Goal: Transaction & Acquisition: Purchase product/service

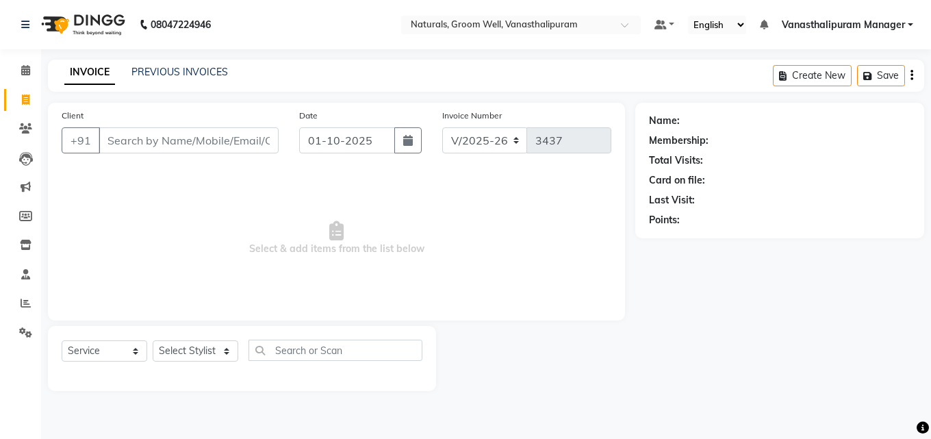
select select "5859"
select select "service"
click at [171, 295] on span "Select & add items from the list below" at bounding box center [337, 238] width 550 height 137
click at [206, 347] on select "Select Stylist [PERSON_NAME] kiran [PERSON_NAME] [PERSON_NAME] [PERSON_NAME] Va…" at bounding box center [196, 350] width 86 height 21
select select "68488"
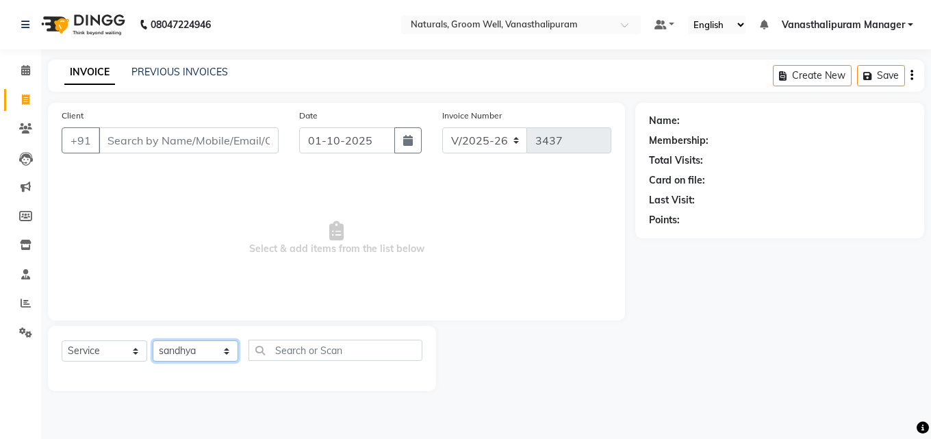
click at [153, 340] on select "Select Stylist [PERSON_NAME] kiran [PERSON_NAME] [PERSON_NAME] [PERSON_NAME] Va…" at bounding box center [196, 350] width 86 height 21
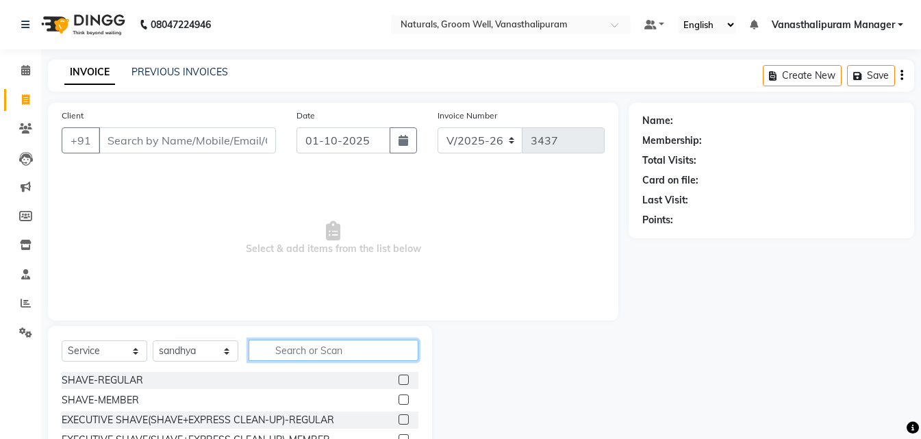
click at [296, 345] on input "text" at bounding box center [333, 350] width 170 height 21
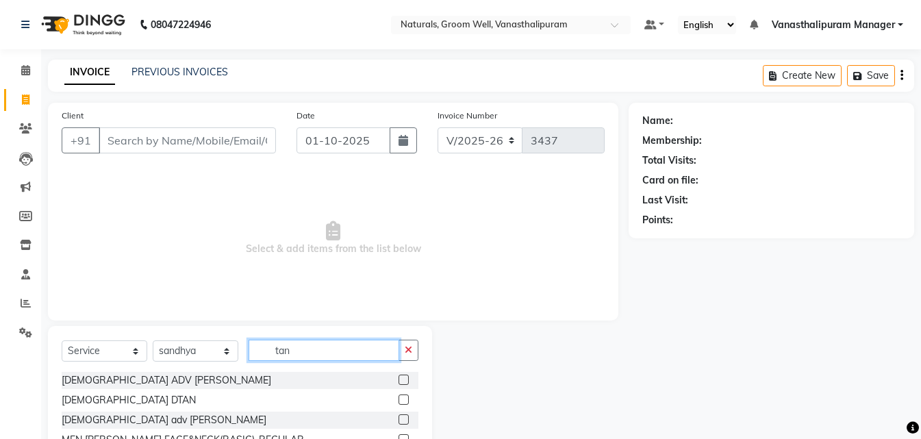
type input "tan"
click at [398, 405] on div at bounding box center [402, 401] width 9 height 14
click at [398, 395] on label at bounding box center [403, 399] width 10 height 10
click at [398, 396] on input "checkbox" at bounding box center [402, 400] width 9 height 9
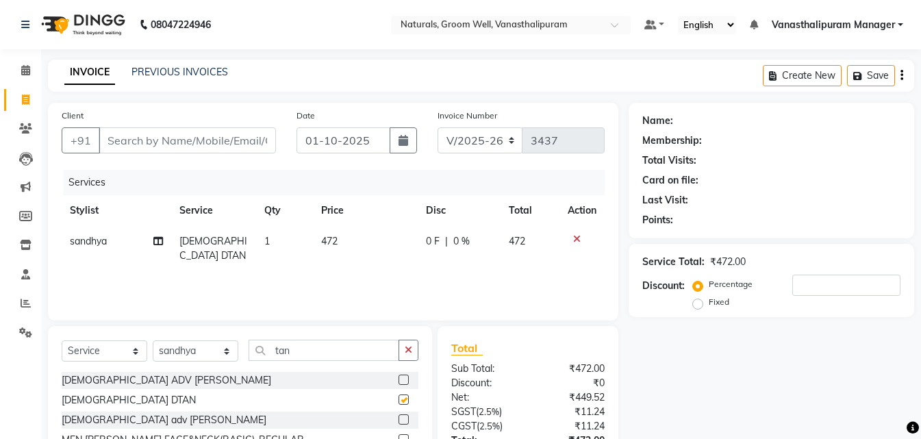
checkbox input "false"
click at [378, 346] on input "tan" at bounding box center [323, 350] width 151 height 21
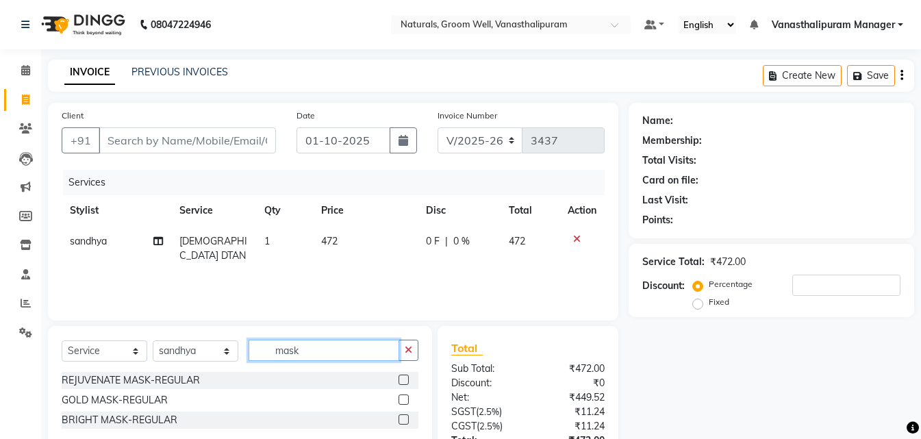
type input "mask"
click at [400, 379] on label at bounding box center [403, 379] width 10 height 10
click at [400, 379] on input "checkbox" at bounding box center [402, 380] width 9 height 9
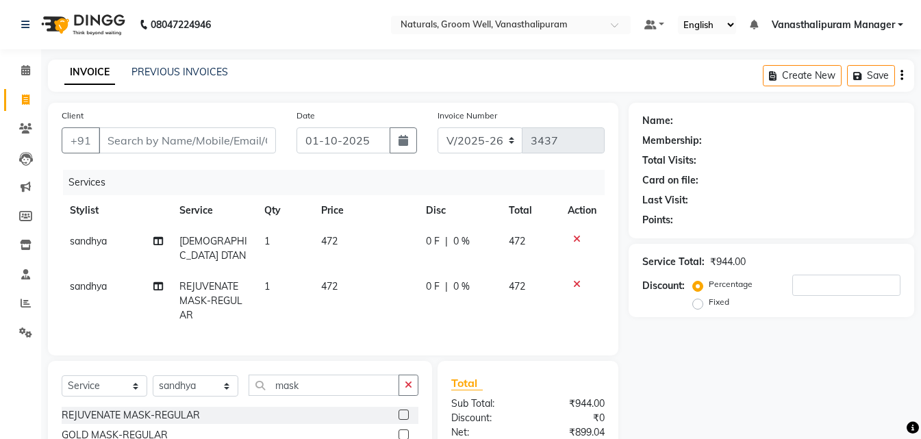
checkbox input "false"
click at [355, 285] on td "472" at bounding box center [365, 301] width 105 height 60
select select "68488"
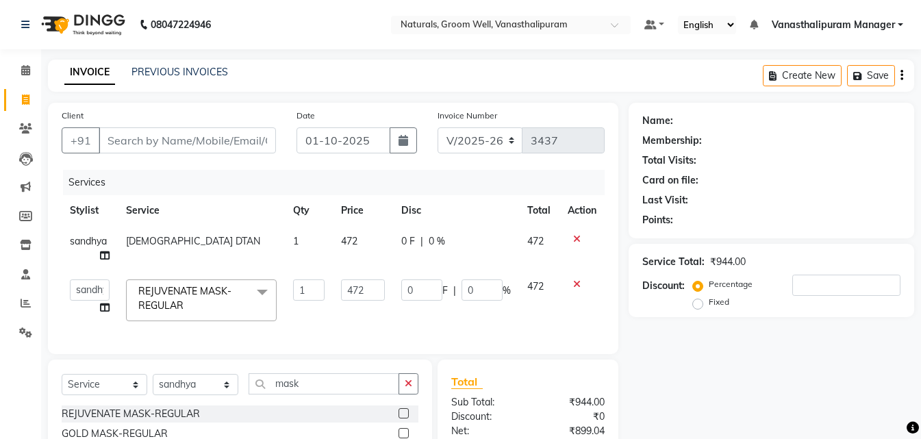
click at [355, 285] on input "472" at bounding box center [363, 289] width 44 height 21
type input "1180"
click at [353, 401] on div "Select Service Product Membership Package Voucher Prepaid Gift Card Select Styl…" at bounding box center [240, 389] width 357 height 32
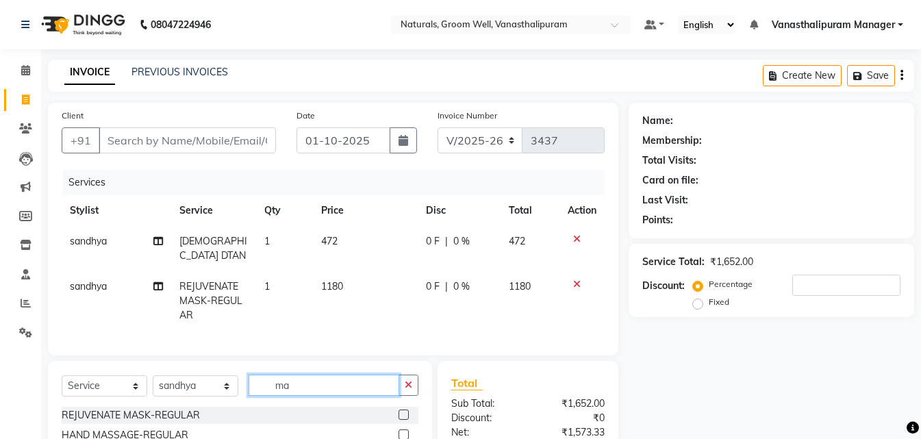
type input "m"
type input "eye"
click at [405, 429] on label at bounding box center [403, 434] width 10 height 10
click at [405, 431] on input "checkbox" at bounding box center [402, 435] width 9 height 9
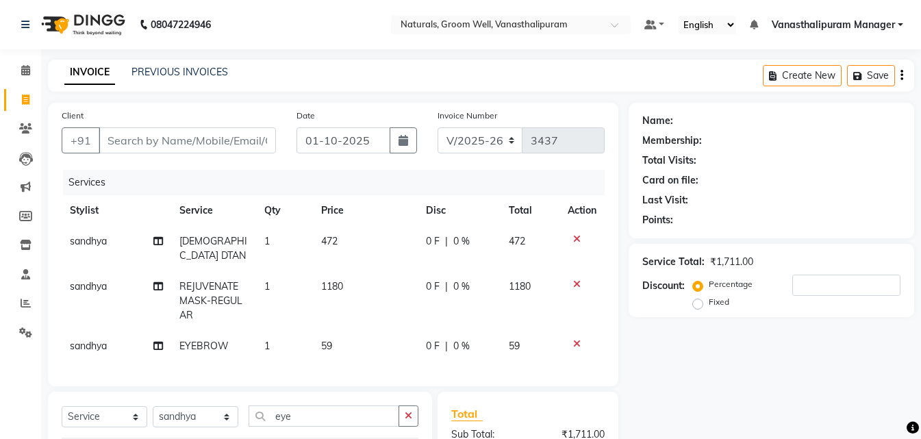
checkbox input "false"
click at [364, 331] on td "59" at bounding box center [365, 346] width 105 height 31
select select "68488"
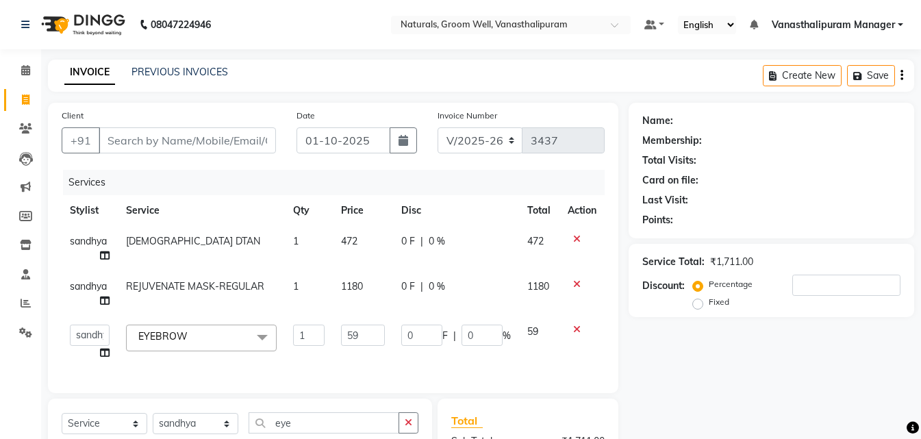
click at [364, 316] on td "59" at bounding box center [363, 342] width 60 height 52
click at [371, 335] on input "59" at bounding box center [363, 334] width 44 height 21
type input "5"
type input "71"
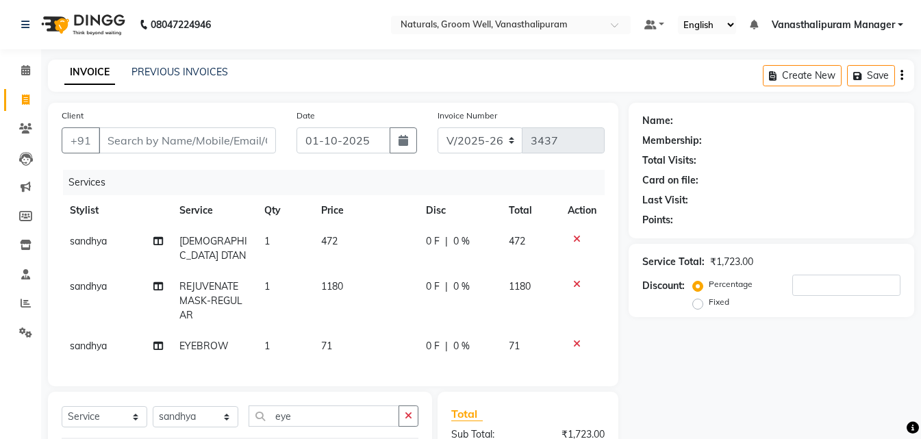
drag, startPoint x: 184, startPoint y: 122, endPoint x: 187, endPoint y: 133, distance: 11.3
click at [186, 125] on div "Client +91" at bounding box center [168, 136] width 235 height 56
click at [186, 135] on input "Client" at bounding box center [187, 140] width 177 height 26
click at [188, 415] on select "Select Stylist [PERSON_NAME] kiran [PERSON_NAME] [PERSON_NAME] [PERSON_NAME] Va…" at bounding box center [196, 416] width 86 height 21
select select "93430"
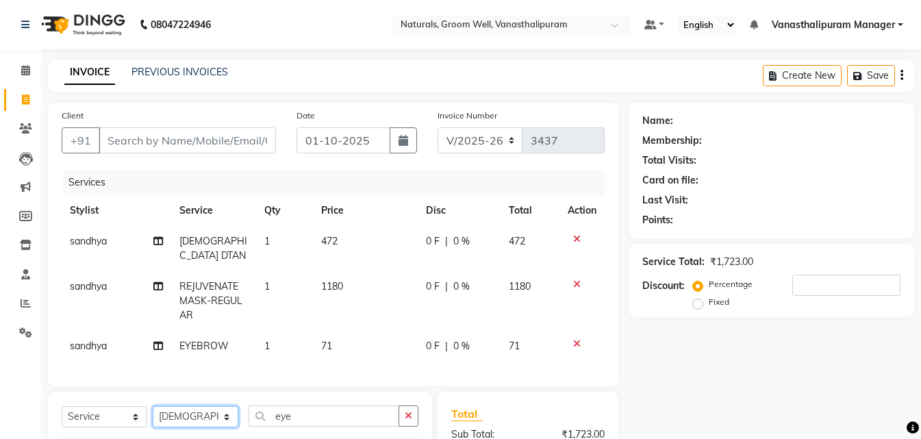
click at [153, 406] on select "Select Stylist [PERSON_NAME] kiran [PERSON_NAME] [PERSON_NAME] [PERSON_NAME] Va…" at bounding box center [196, 416] width 86 height 21
click at [341, 420] on input "eye" at bounding box center [323, 415] width 151 height 21
type input "e"
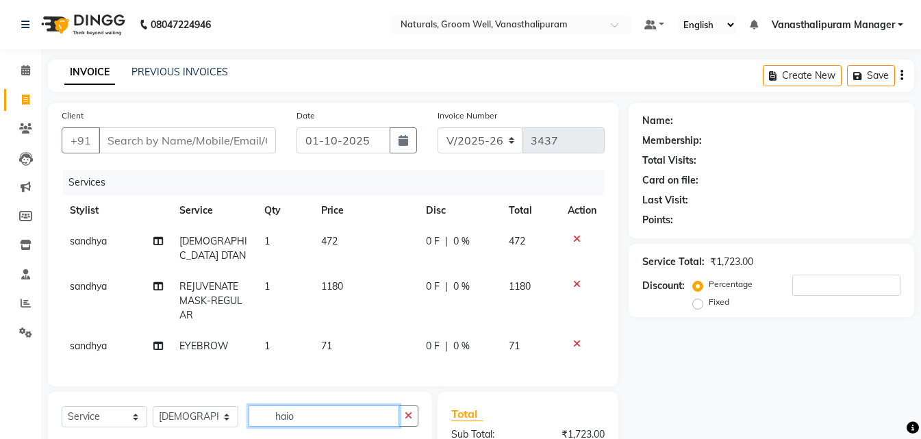
click at [300, 405] on input "haio" at bounding box center [323, 415] width 151 height 21
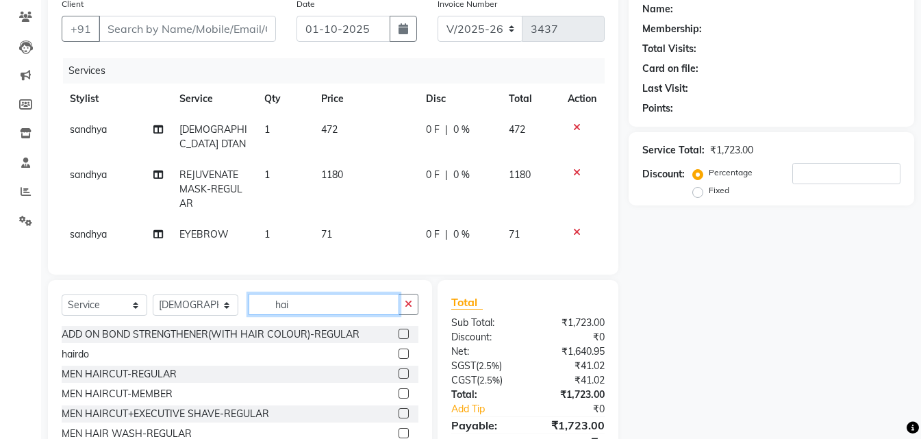
scroll to position [171, 0]
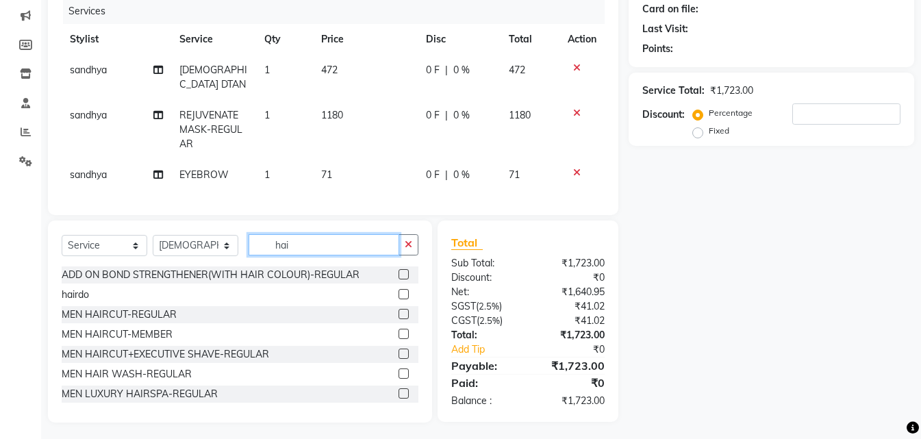
type input "hai"
click at [398, 309] on label at bounding box center [403, 314] width 10 height 10
click at [398, 310] on input "checkbox" at bounding box center [402, 314] width 9 height 9
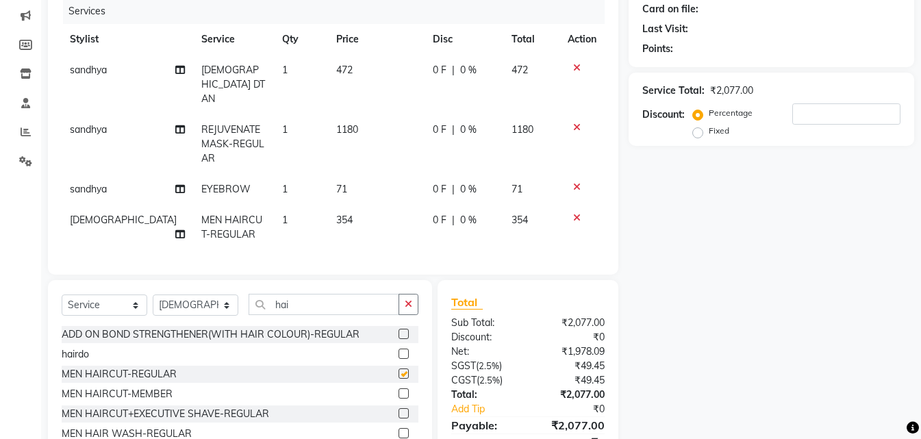
checkbox input "false"
click at [370, 294] on input "hai" at bounding box center [323, 304] width 151 height 21
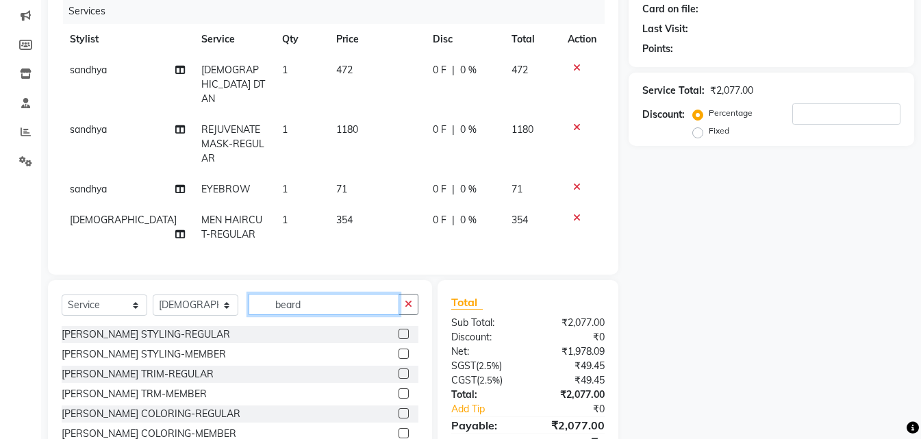
type input "beard"
click at [398, 329] on label at bounding box center [403, 334] width 10 height 10
click at [398, 330] on input "checkbox" at bounding box center [402, 334] width 9 height 9
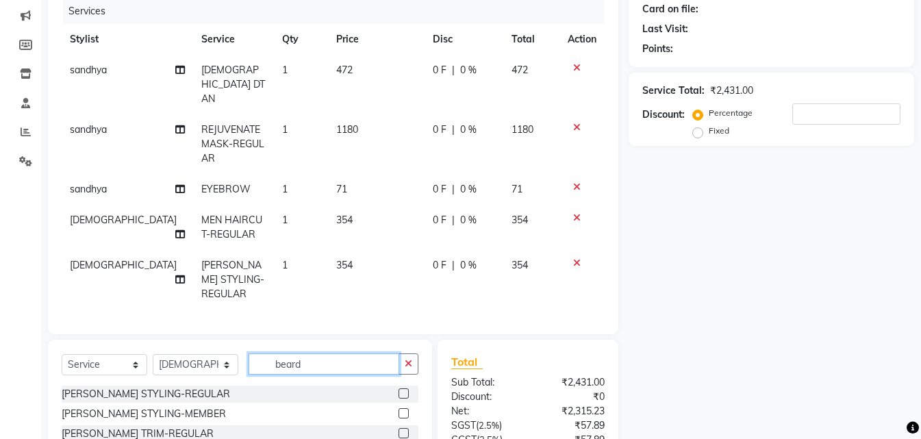
checkbox input "false"
click at [346, 353] on input "beard" at bounding box center [323, 363] width 151 height 21
type input "tan"
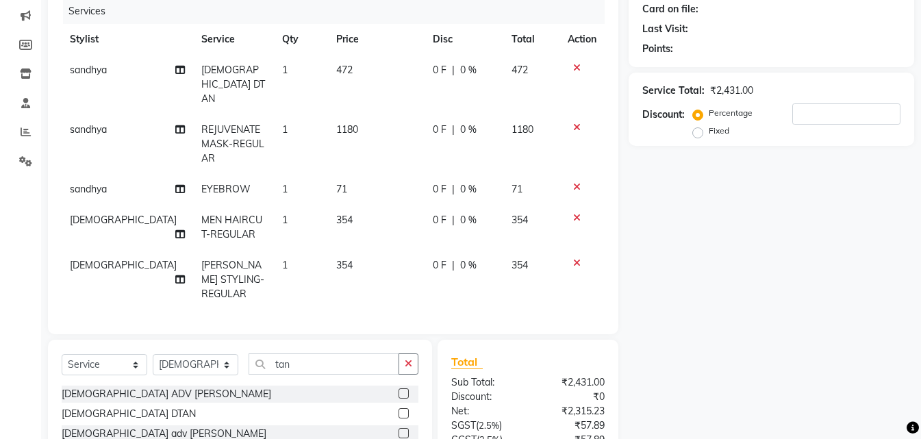
click at [398, 428] on label at bounding box center [403, 433] width 10 height 10
click at [398, 429] on input "checkbox" at bounding box center [402, 433] width 9 height 9
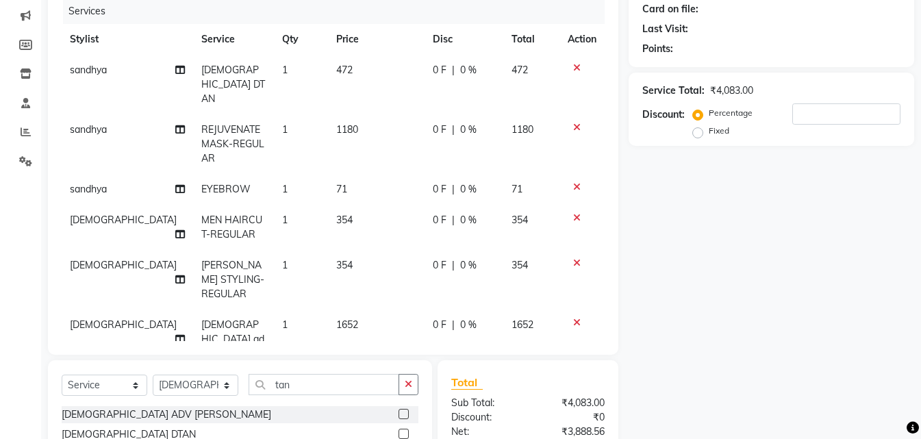
checkbox input "false"
click at [578, 318] on icon at bounding box center [577, 323] width 8 height 10
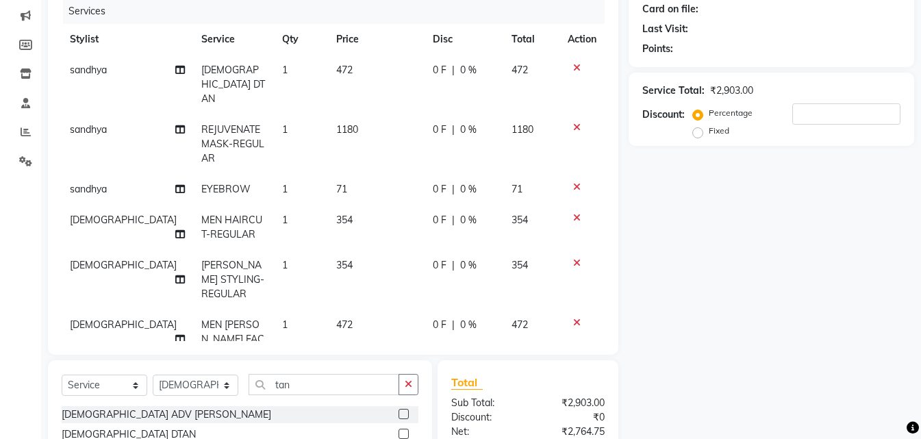
checkbox input "false"
click at [372, 309] on td "472" at bounding box center [376, 346] width 97 height 74
select select "93430"
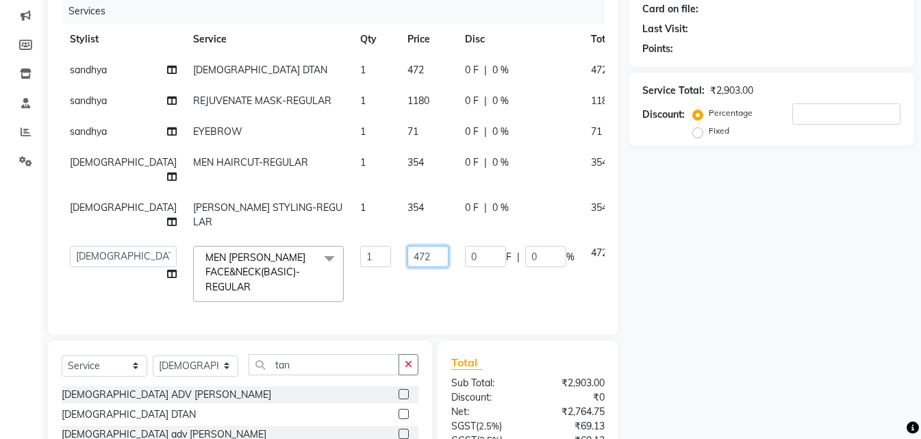
click at [407, 267] on input "472" at bounding box center [427, 256] width 41 height 21
type input "4"
type input "531"
click at [798, 248] on div "Name: Membership: Total Visits: Card on file: Last Visit: Points: Service Total…" at bounding box center [776, 237] width 296 height 611
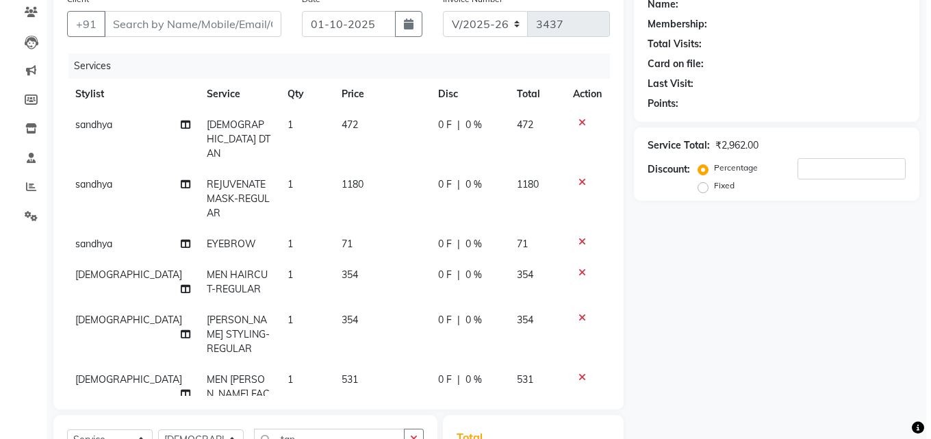
scroll to position [0, 0]
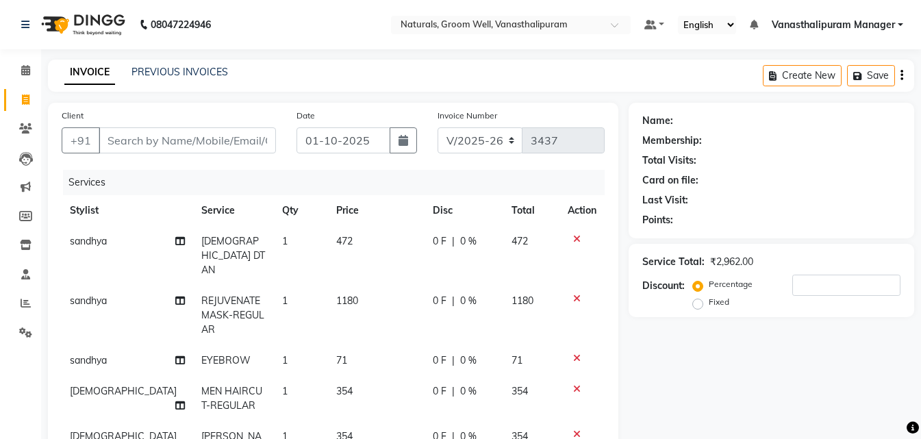
click at [118, 153] on div "Client +91" at bounding box center [168, 136] width 235 height 56
click at [115, 140] on input "Client" at bounding box center [187, 140] width 177 height 26
type input "7"
type input "0"
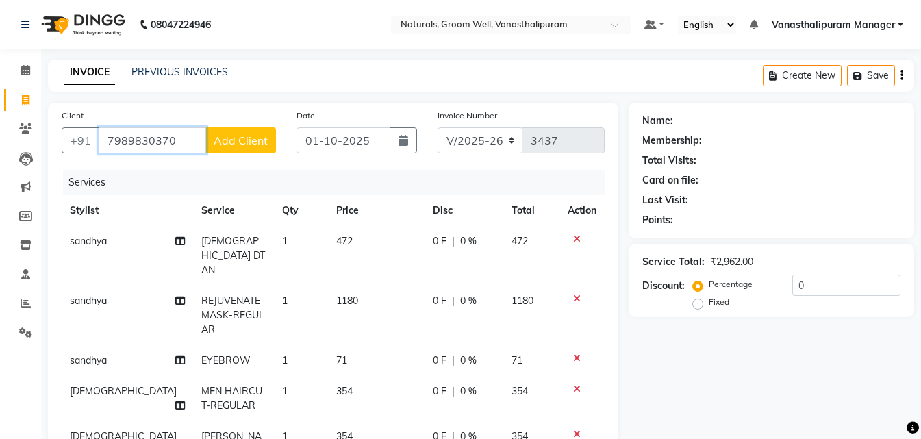
type input "7989830370"
click at [265, 138] on span "Add Client" at bounding box center [241, 140] width 54 height 14
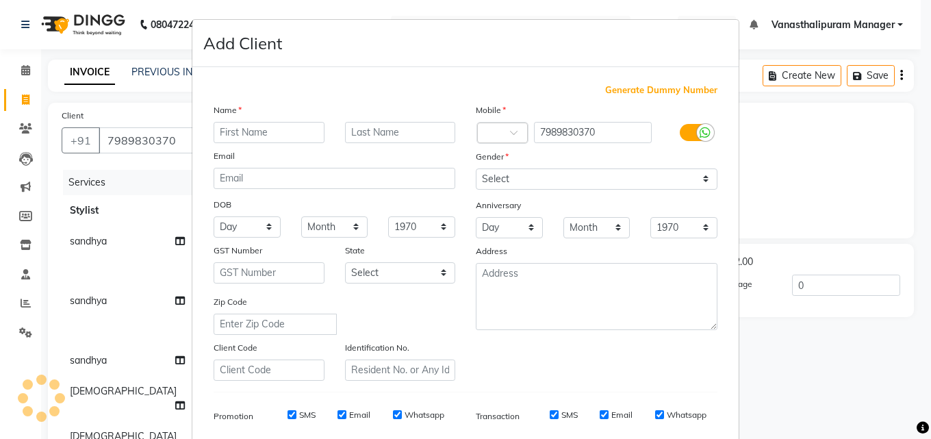
click at [255, 132] on input "text" at bounding box center [269, 132] width 111 height 21
type input "ram"
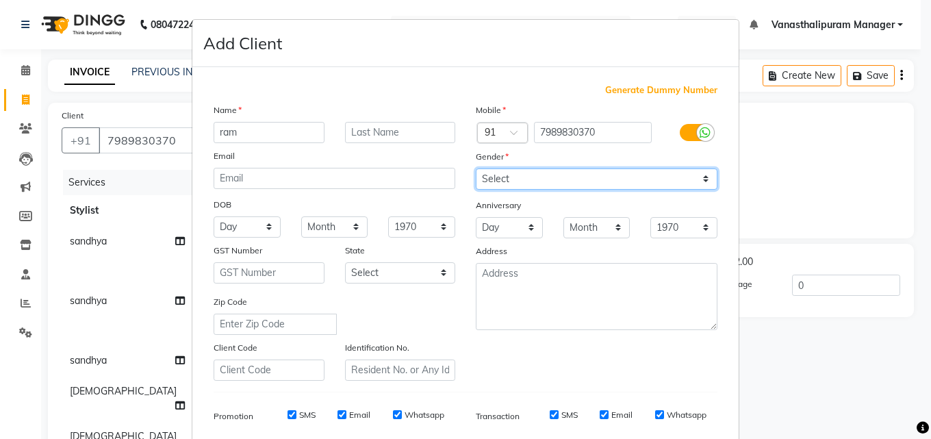
click at [509, 170] on select "Select [DEMOGRAPHIC_DATA] [DEMOGRAPHIC_DATA] Other Prefer Not To Say" at bounding box center [597, 178] width 242 height 21
select select "[DEMOGRAPHIC_DATA]"
click at [476, 168] on select "Select [DEMOGRAPHIC_DATA] [DEMOGRAPHIC_DATA] Other Prefer Not To Say" at bounding box center [597, 178] width 242 height 21
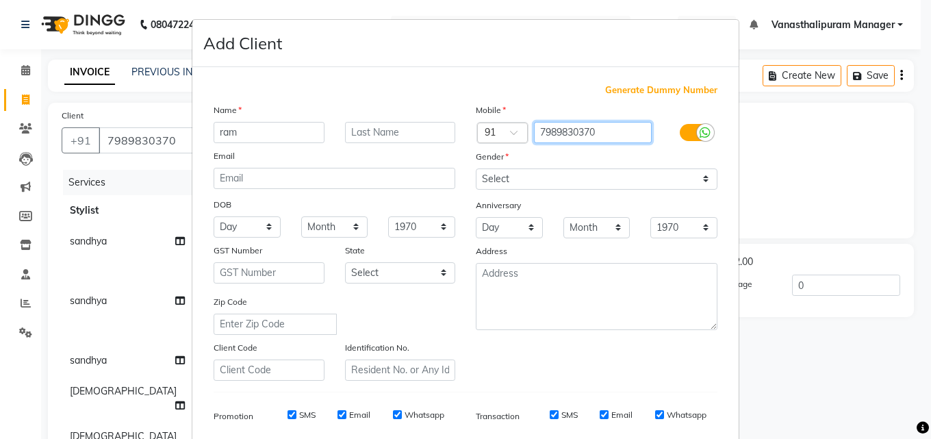
click at [589, 138] on input "7989830370" at bounding box center [593, 132] width 118 height 21
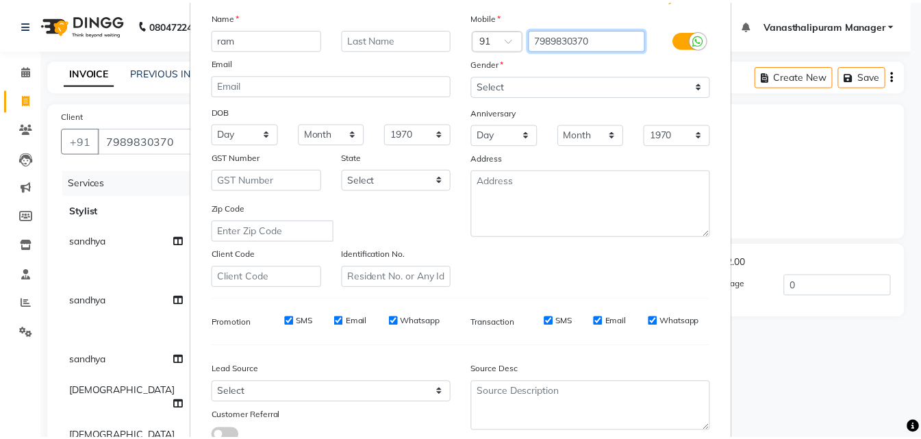
scroll to position [193, 0]
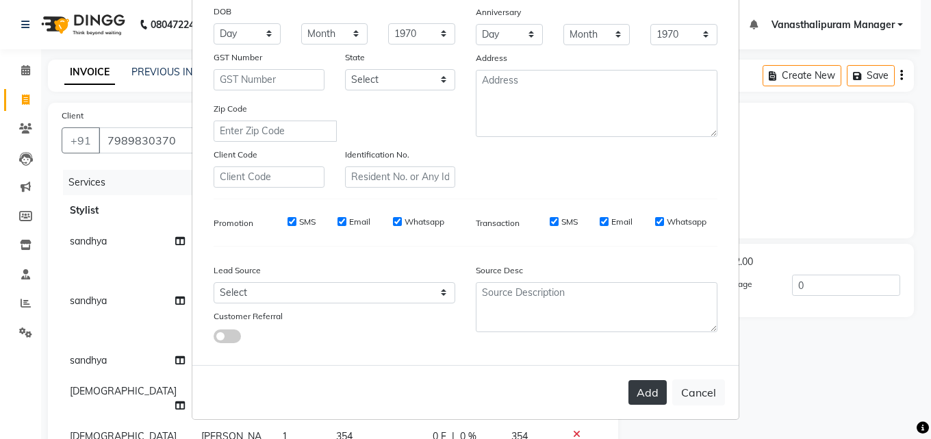
click at [651, 385] on button "Add" at bounding box center [647, 392] width 38 height 25
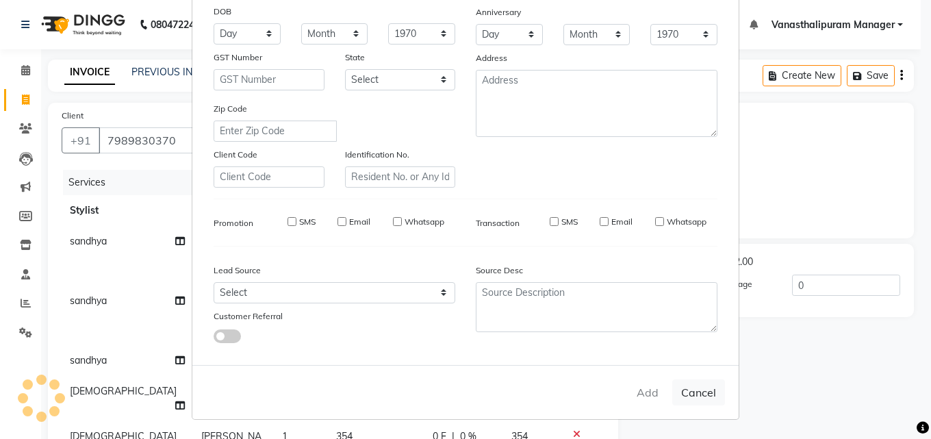
select select
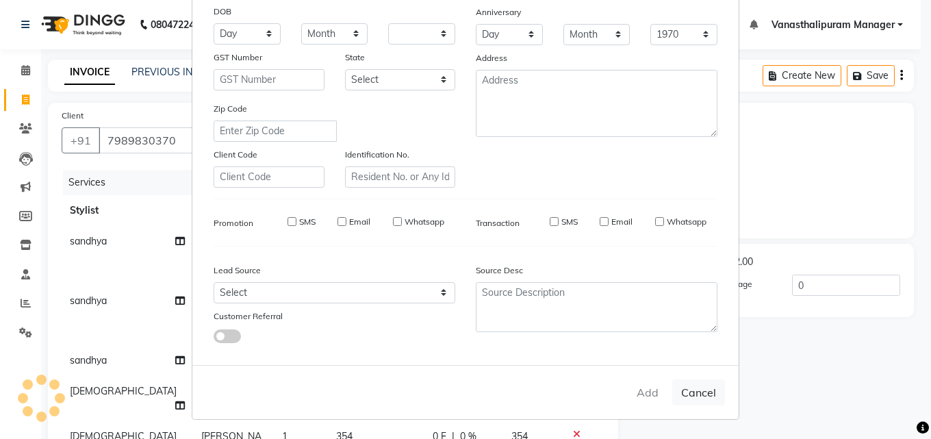
select select
checkbox input "false"
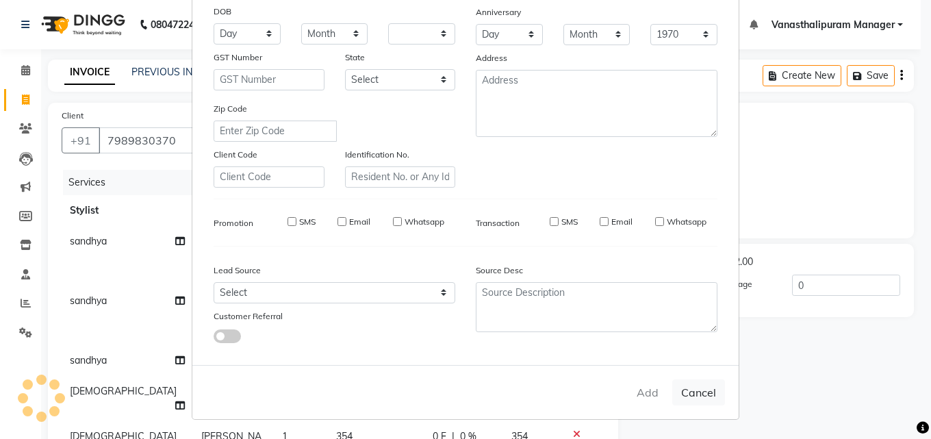
checkbox input "false"
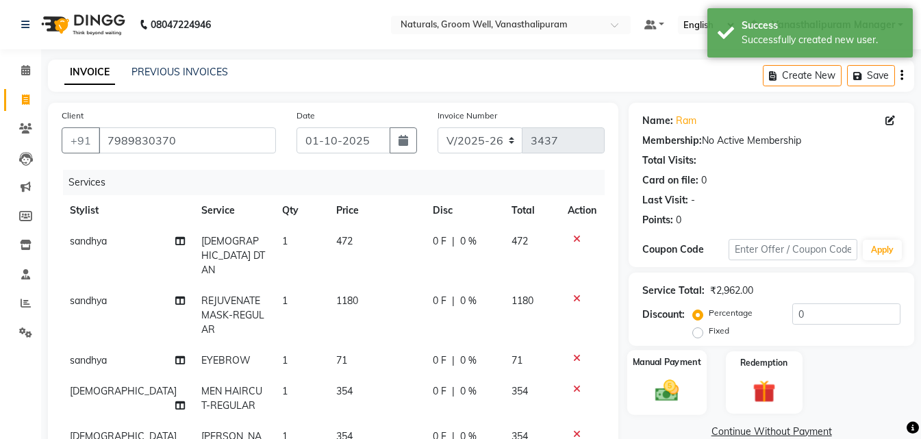
click at [674, 391] on img at bounding box center [667, 390] width 38 height 27
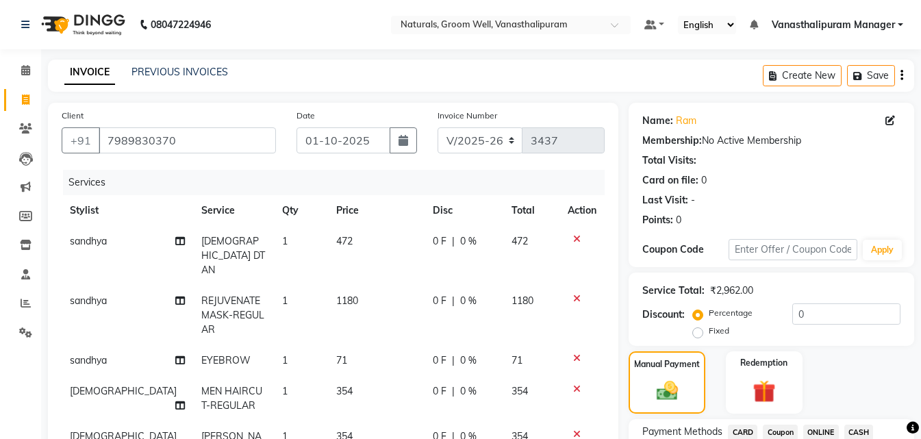
click at [816, 426] on span "ONLINE" at bounding box center [821, 432] width 36 height 16
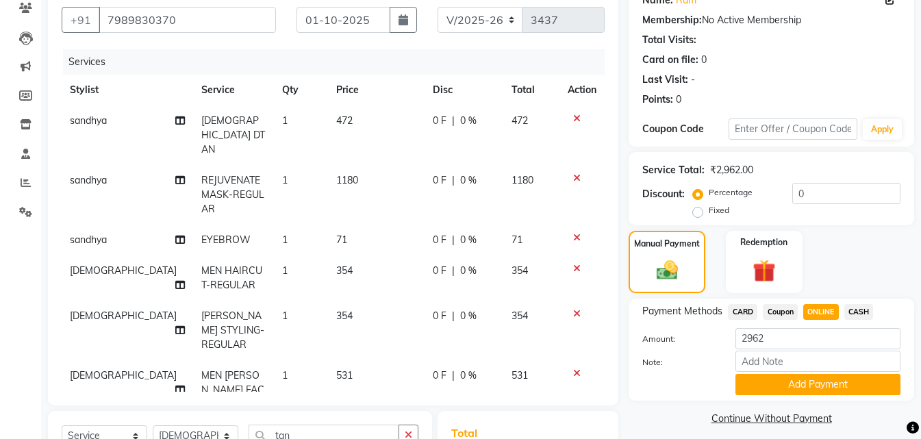
scroll to position [205, 0]
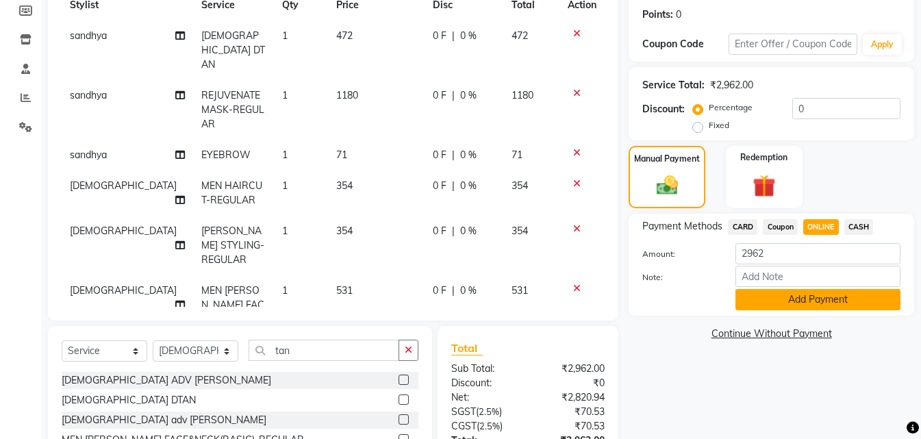
click at [833, 306] on button "Add Payment" at bounding box center [817, 299] width 165 height 21
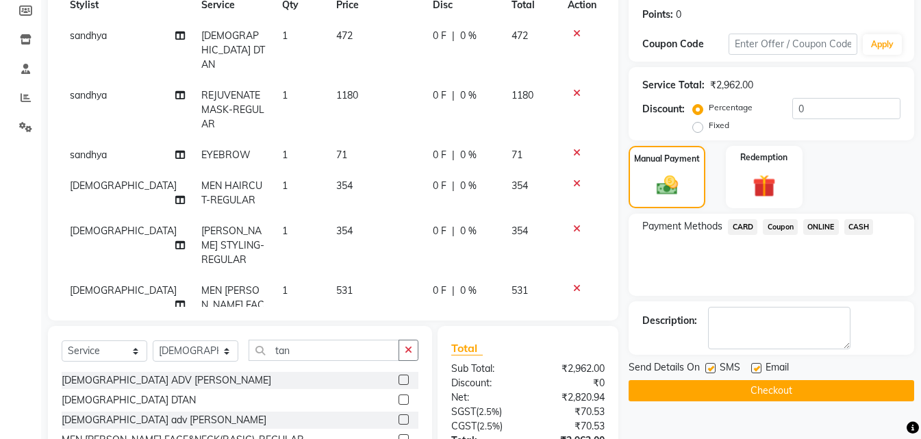
click at [817, 388] on button "Checkout" at bounding box center [770, 390] width 285 height 21
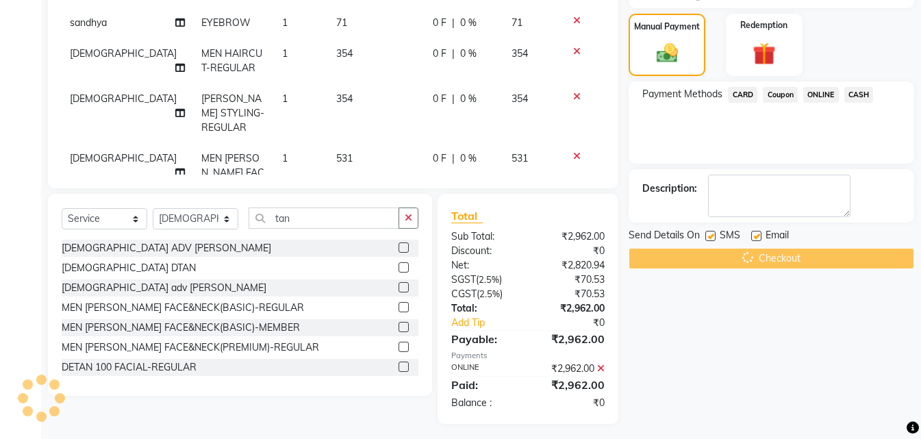
scroll to position [339, 0]
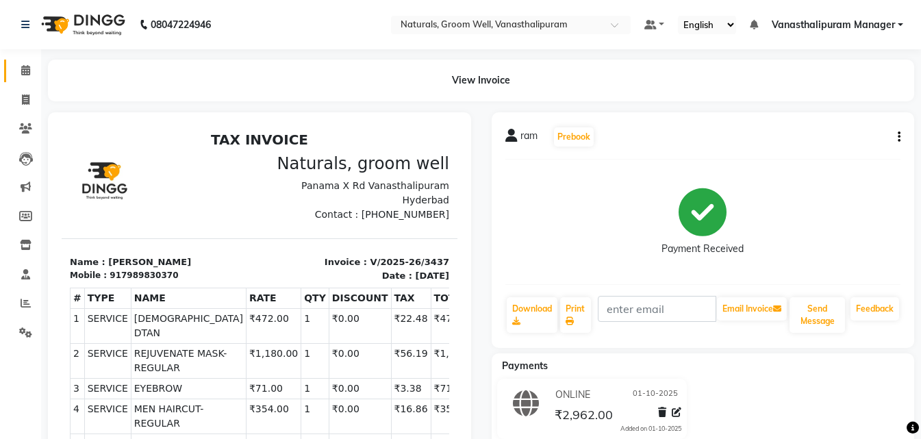
drag, startPoint x: 25, startPoint y: 60, endPoint x: 25, endPoint y: 100, distance: 40.4
click at [26, 60] on link "Calendar" at bounding box center [20, 71] width 33 height 23
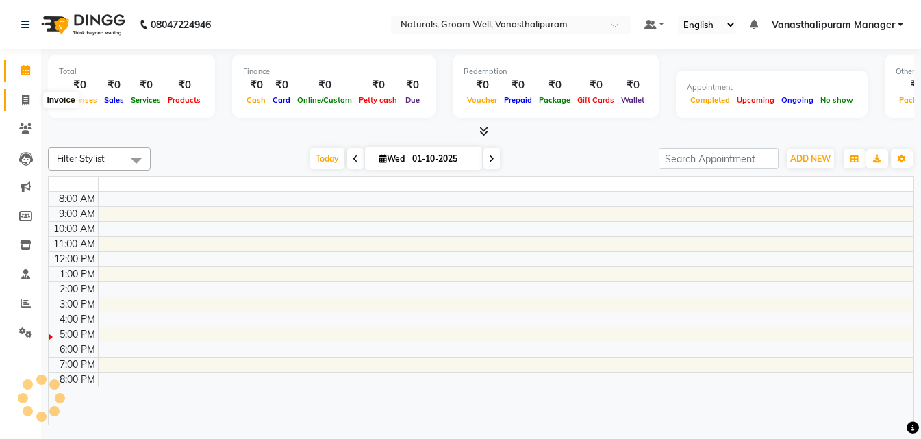
click at [25, 100] on icon at bounding box center [26, 99] width 8 height 10
select select "service"
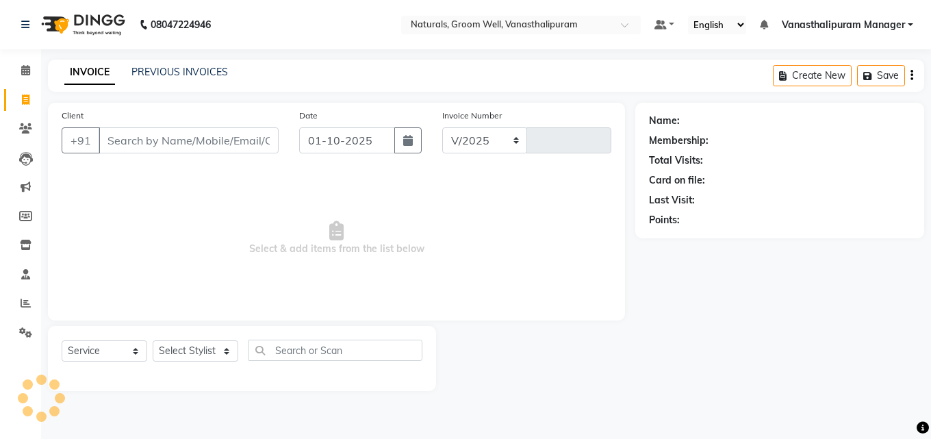
select select "5859"
type input "3438"
drag, startPoint x: 203, startPoint y: 153, endPoint x: 209, endPoint y: 133, distance: 20.6
click at [204, 151] on div "Client +91" at bounding box center [170, 136] width 238 height 56
click at [209, 133] on input "Client" at bounding box center [189, 140] width 180 height 26
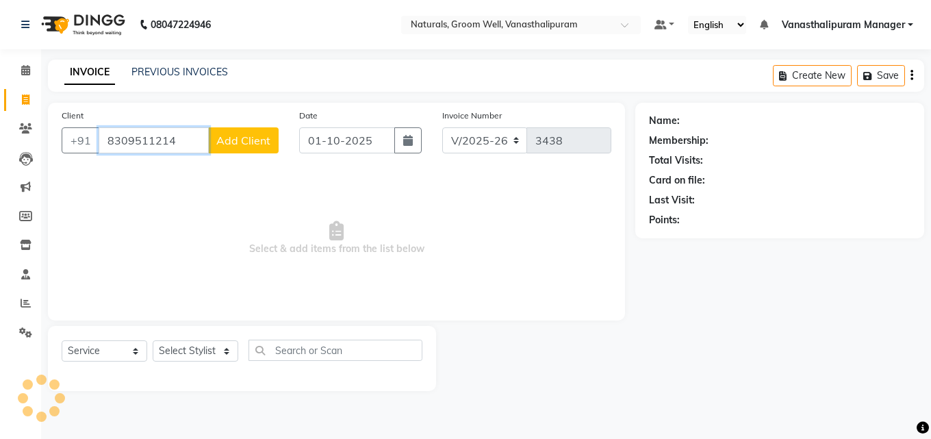
type input "8309511214"
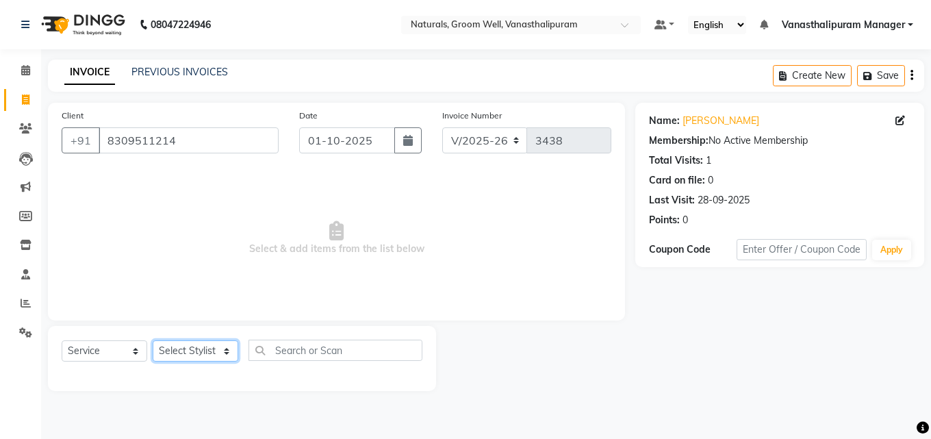
click at [223, 344] on select "Select Stylist [PERSON_NAME] kiran [PERSON_NAME] [PERSON_NAME] [PERSON_NAME] Va…" at bounding box center [196, 350] width 86 height 21
click at [153, 340] on select "Select Stylist [PERSON_NAME] kiran [PERSON_NAME] [PERSON_NAME] [PERSON_NAME] Va…" at bounding box center [196, 350] width 86 height 21
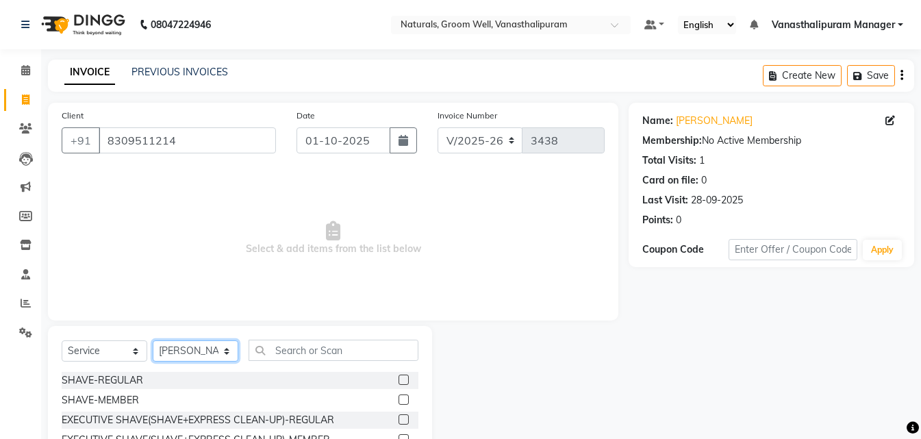
click at [192, 350] on select "Select Stylist [PERSON_NAME] kiran [PERSON_NAME] [PERSON_NAME] [PERSON_NAME] Va…" at bounding box center [196, 350] width 86 height 21
select select "41441"
click at [153, 340] on select "Select Stylist [PERSON_NAME] kiran [PERSON_NAME] [PERSON_NAME] [PERSON_NAME] Va…" at bounding box center [196, 350] width 86 height 21
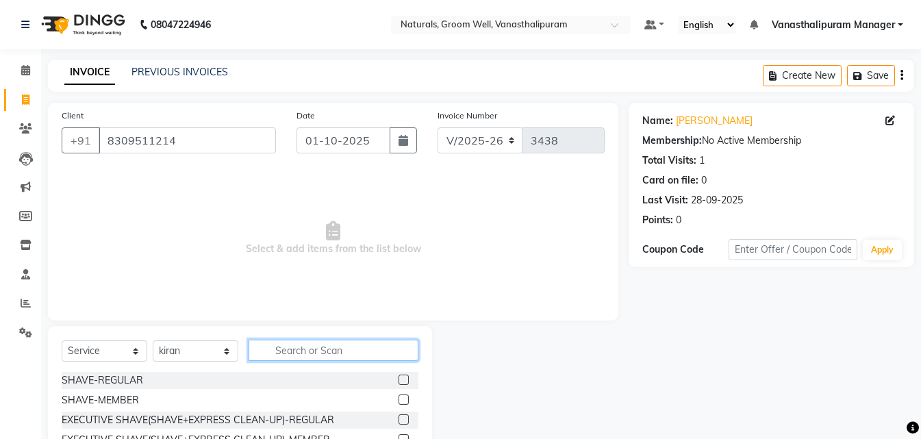
click at [337, 350] on input "text" at bounding box center [333, 350] width 170 height 21
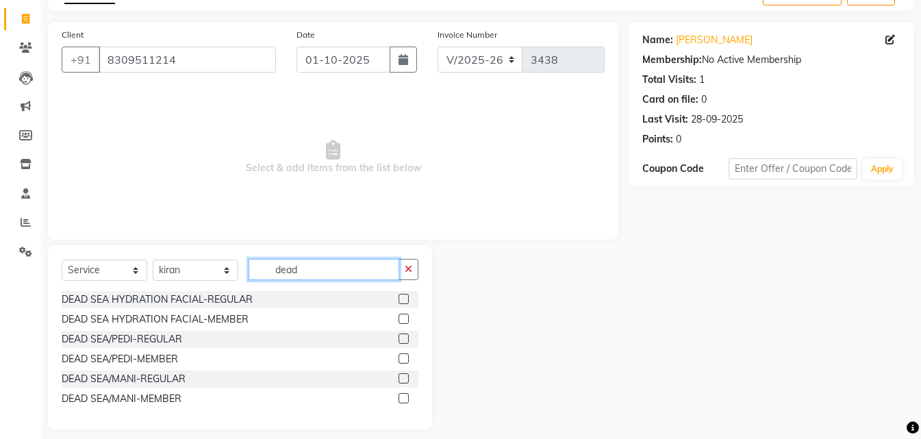
scroll to position [92, 0]
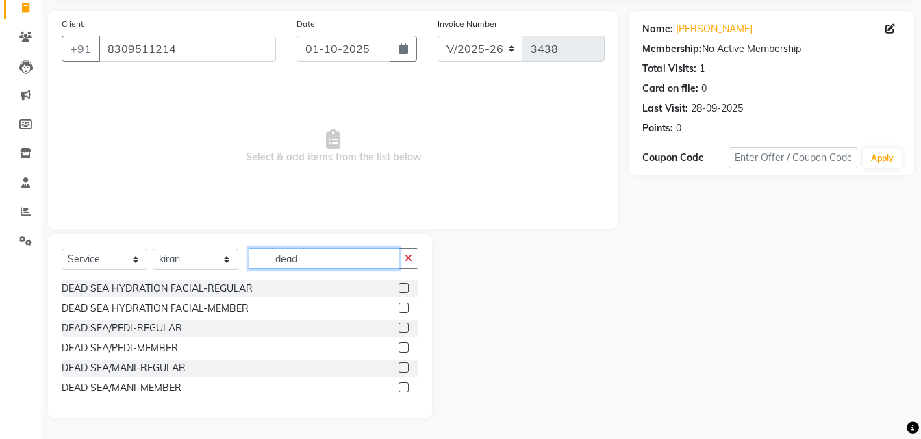
type input "dead"
click at [400, 327] on label at bounding box center [403, 327] width 10 height 10
click at [400, 327] on input "checkbox" at bounding box center [402, 328] width 9 height 9
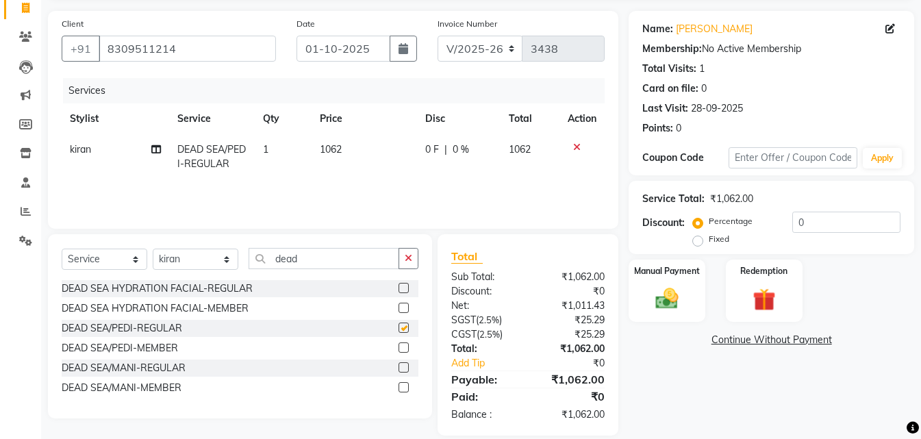
checkbox input "false"
click at [366, 150] on td "1062" at bounding box center [363, 156] width 105 height 45
select select "41441"
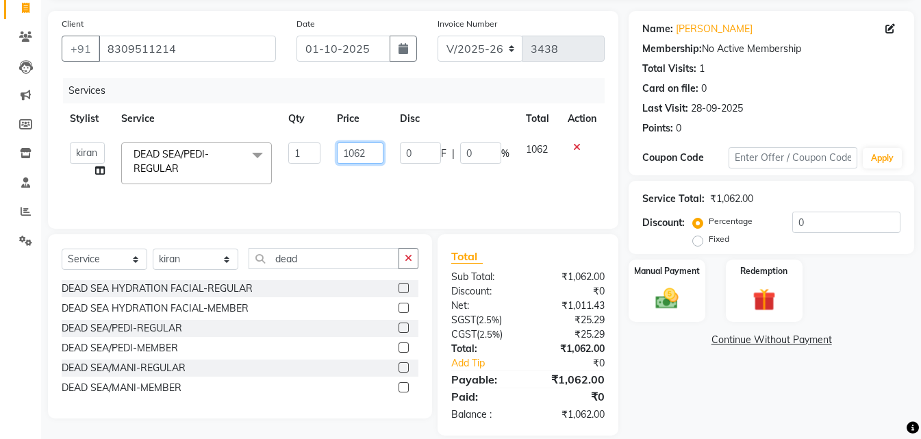
click at [366, 150] on input "1062" at bounding box center [360, 152] width 47 height 21
type input "1180"
click at [375, 98] on div "Services" at bounding box center [339, 90] width 552 height 25
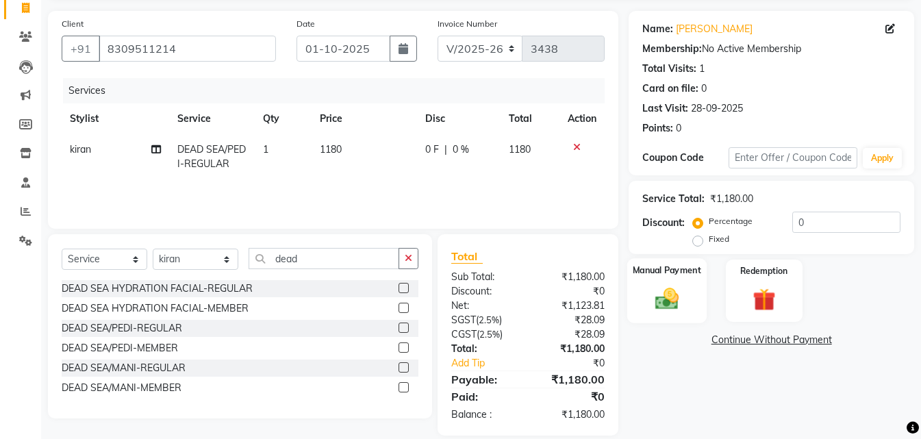
click at [655, 287] on img at bounding box center [667, 298] width 38 height 27
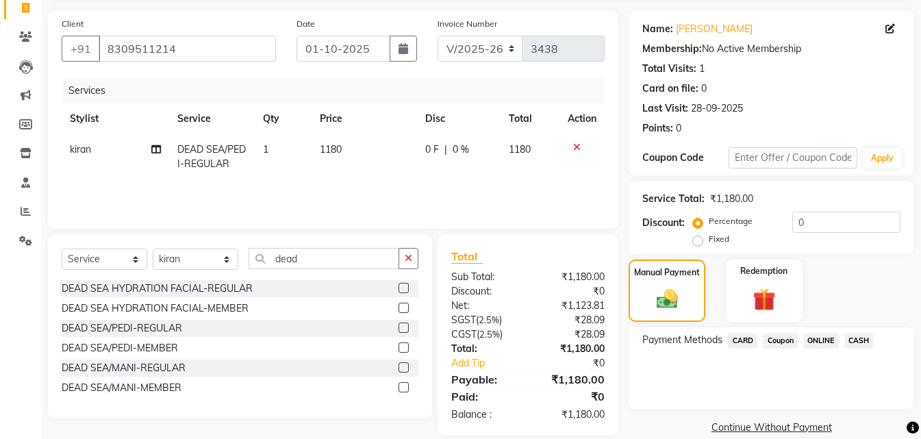
click at [741, 340] on span "CARD" at bounding box center [742, 341] width 29 height 16
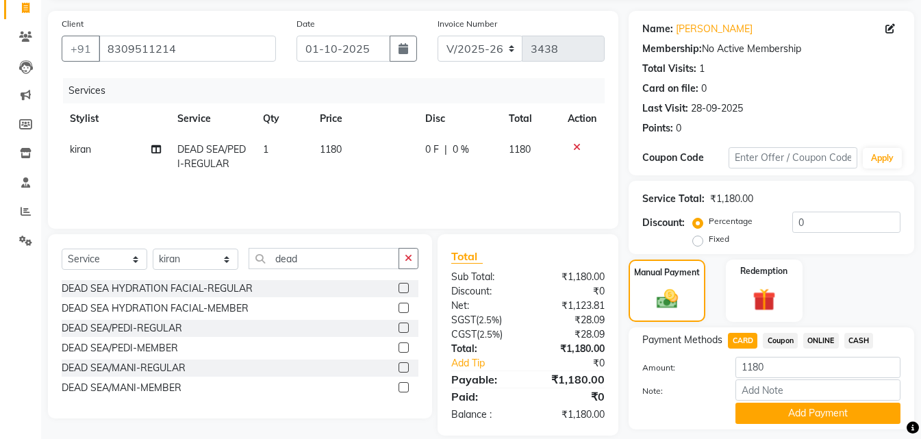
click at [754, 407] on button "Add Payment" at bounding box center [817, 413] width 165 height 21
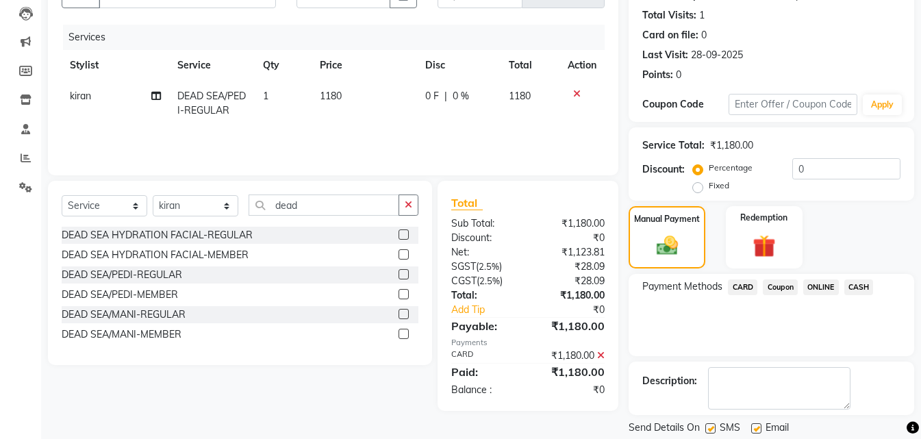
scroll to position [188, 0]
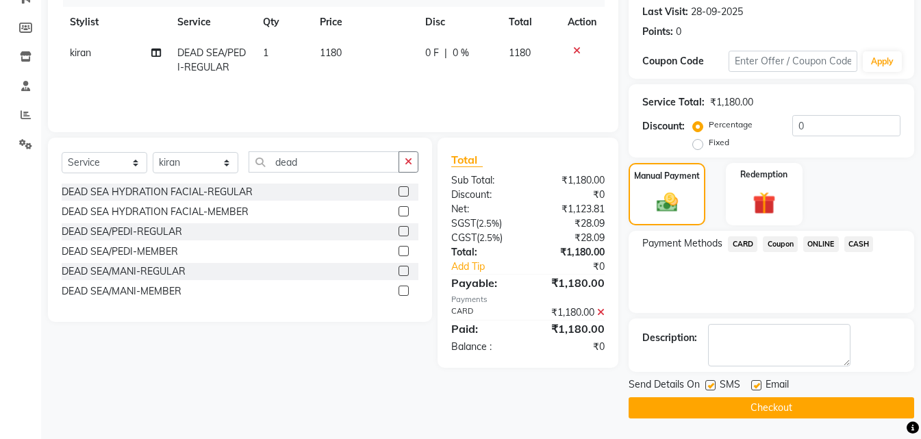
click at [779, 407] on button "Checkout" at bounding box center [770, 407] width 285 height 21
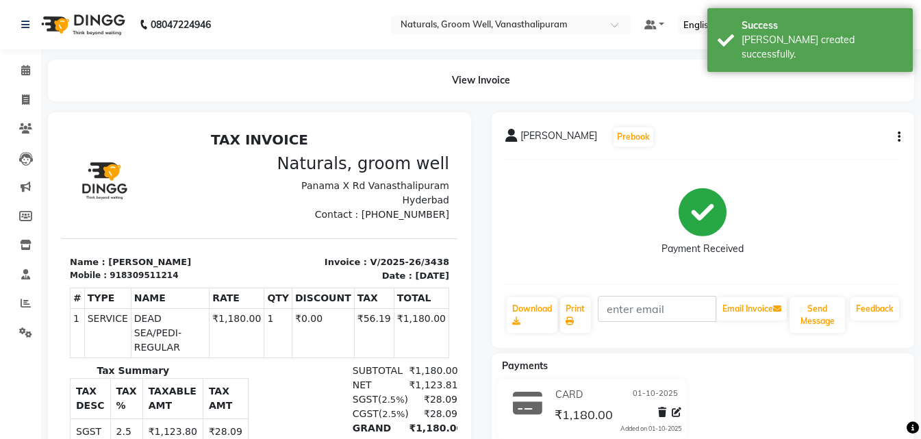
click at [27, 112] on li "Invoice" at bounding box center [20, 100] width 41 height 29
click at [28, 99] on icon at bounding box center [26, 99] width 8 height 10
select select "service"
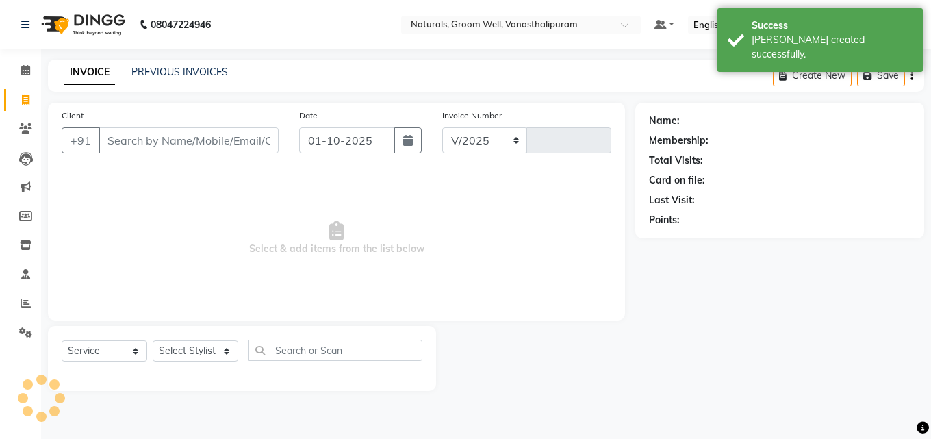
select select "5859"
type input "3439"
click at [127, 140] on input "Client" at bounding box center [189, 140] width 180 height 26
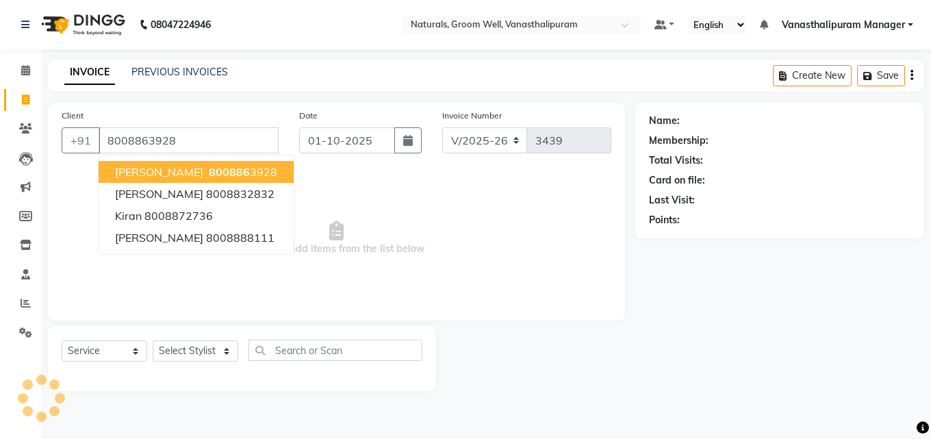
type input "8008863928"
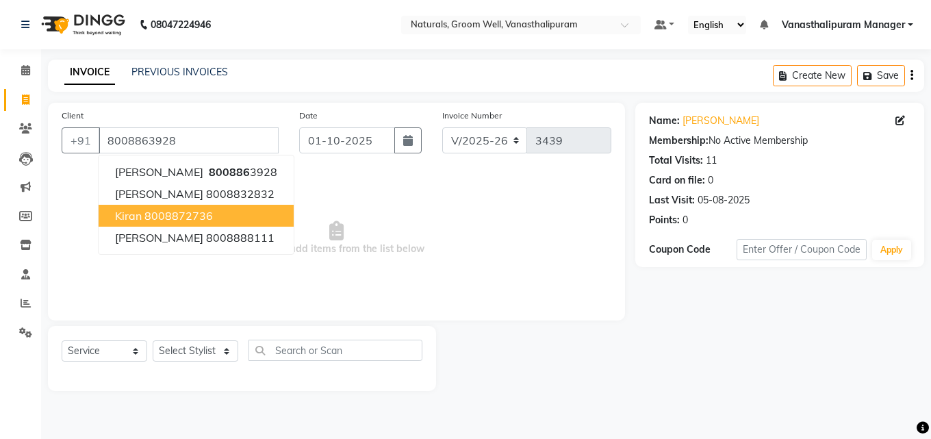
click at [359, 211] on span "Select & add items from the list below" at bounding box center [337, 238] width 550 height 137
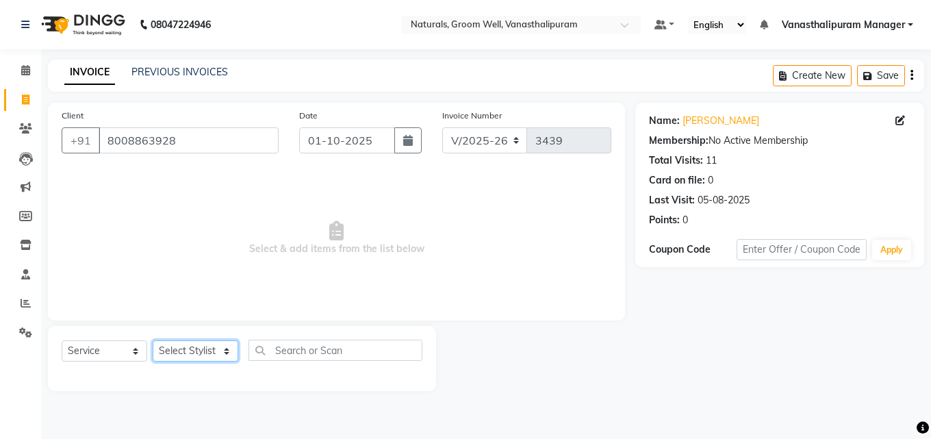
click at [200, 351] on select "Select Stylist [PERSON_NAME] kiran [PERSON_NAME] [PERSON_NAME] [PERSON_NAME] Va…" at bounding box center [196, 350] width 86 height 21
select select "84994"
click at [153, 340] on select "Select Stylist [PERSON_NAME] kiran [PERSON_NAME] [PERSON_NAME] [PERSON_NAME] Va…" at bounding box center [196, 350] width 86 height 21
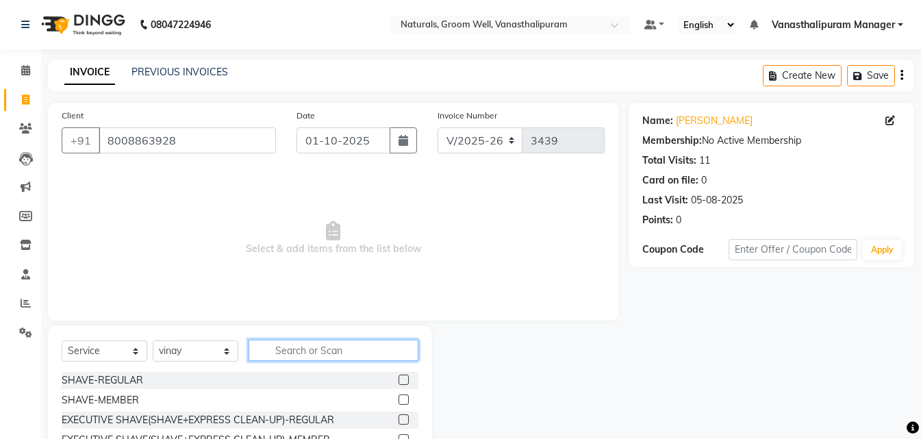
click at [337, 346] on input "text" at bounding box center [333, 350] width 170 height 21
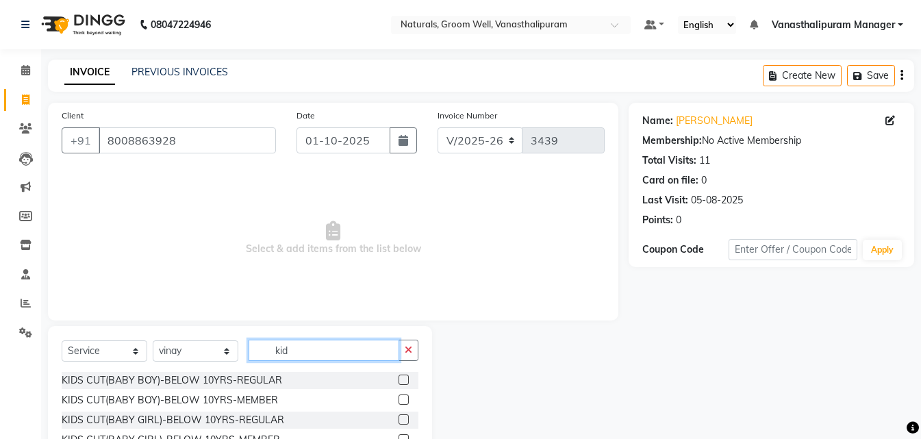
type input "kid"
click at [403, 382] on label at bounding box center [403, 379] width 10 height 10
click at [403, 382] on input "checkbox" at bounding box center [402, 380] width 9 height 9
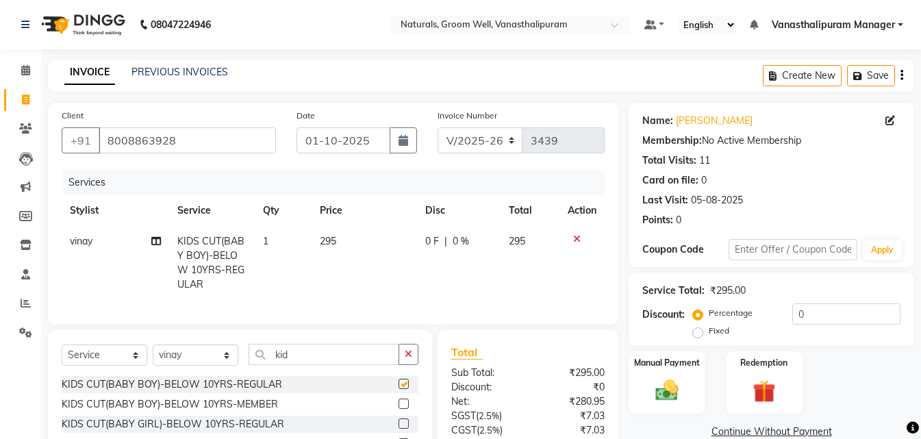
checkbox input "false"
click at [360, 251] on td "295" at bounding box center [363, 263] width 105 height 74
select select "84994"
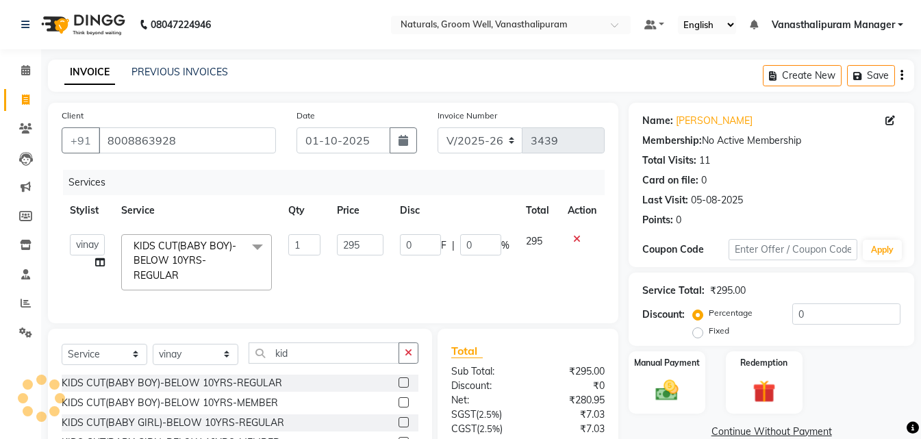
click at [360, 251] on input "295" at bounding box center [360, 244] width 47 height 21
type input "2"
type input "354"
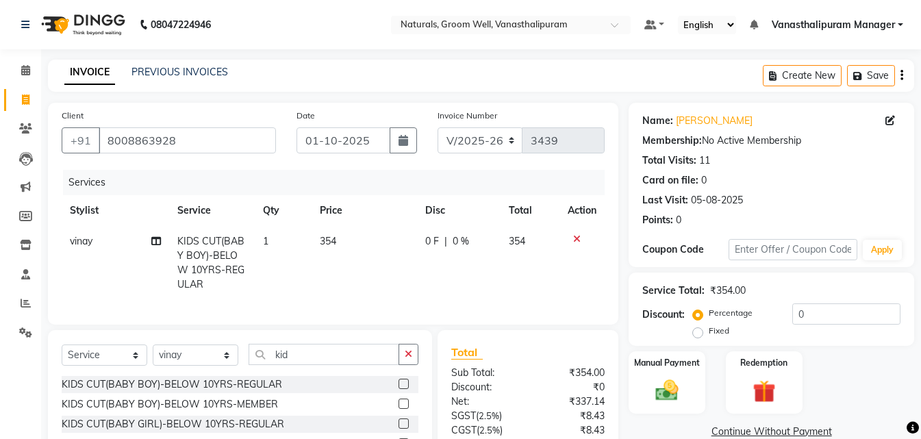
click at [296, 236] on td "1" at bounding box center [283, 263] width 57 height 74
select select "84994"
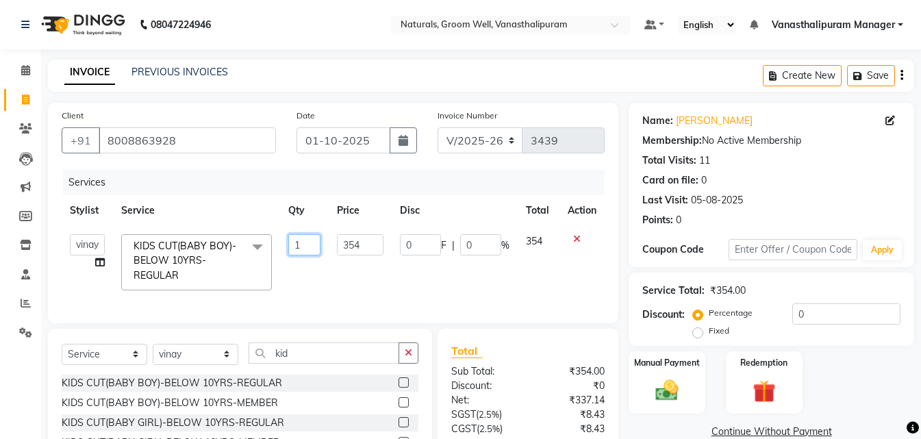
click at [296, 236] on input "1" at bounding box center [304, 244] width 32 height 21
type input "2"
click at [402, 70] on div "INVOICE PREVIOUS INVOICES Create New Save" at bounding box center [481, 76] width 866 height 32
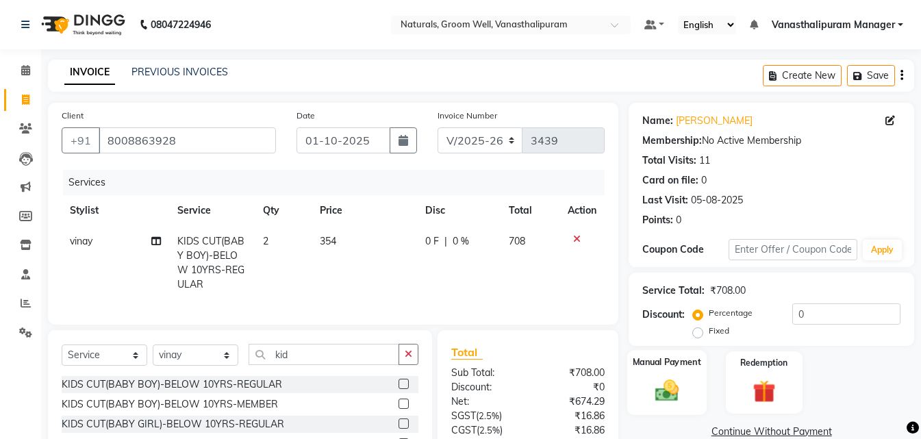
click at [680, 388] on img at bounding box center [667, 390] width 38 height 27
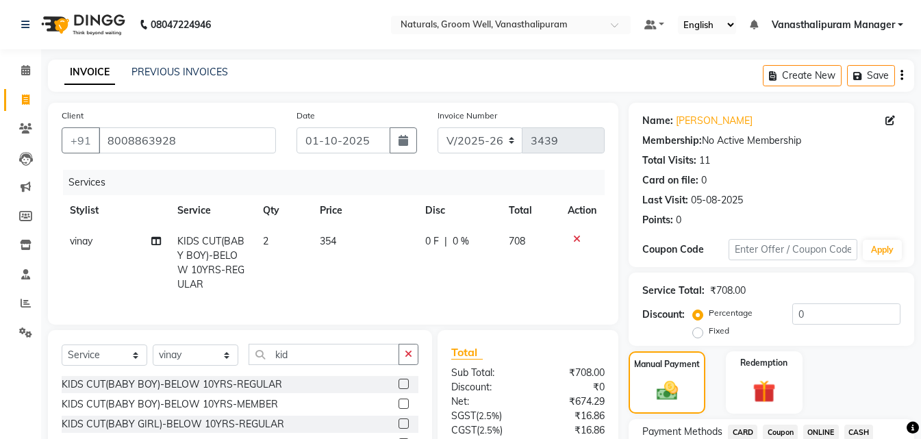
drag, startPoint x: 743, startPoint y: 431, endPoint x: 806, endPoint y: 359, distance: 95.1
click at [743, 429] on span "CARD" at bounding box center [742, 432] width 29 height 16
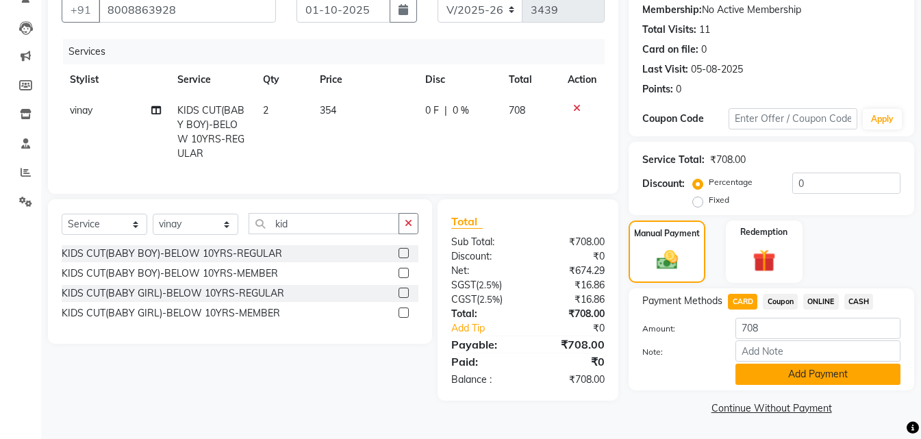
click at [813, 369] on button "Add Payment" at bounding box center [817, 373] width 165 height 21
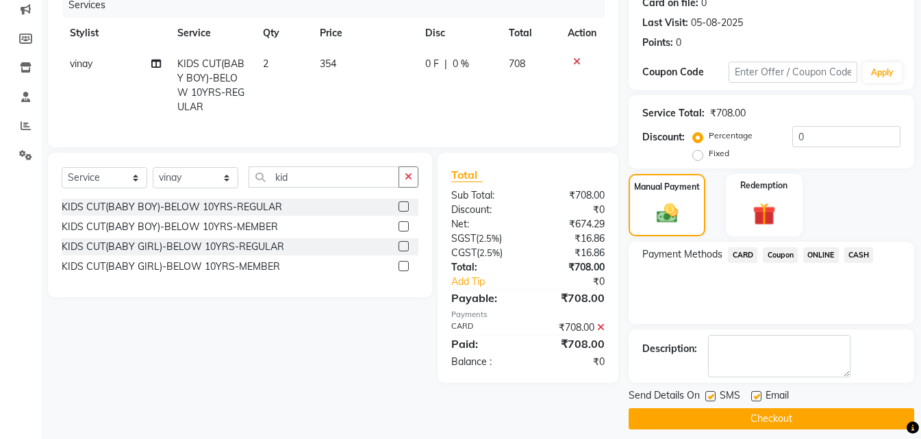
scroll to position [188, 0]
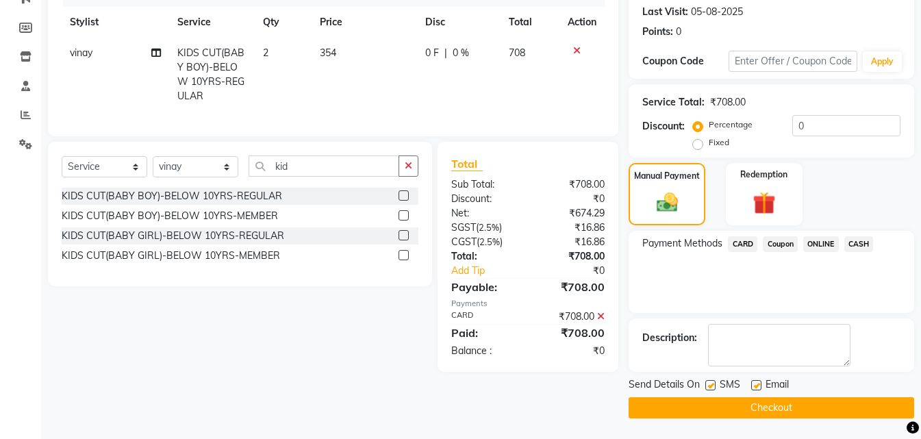
click at [815, 409] on button "Checkout" at bounding box center [770, 407] width 285 height 21
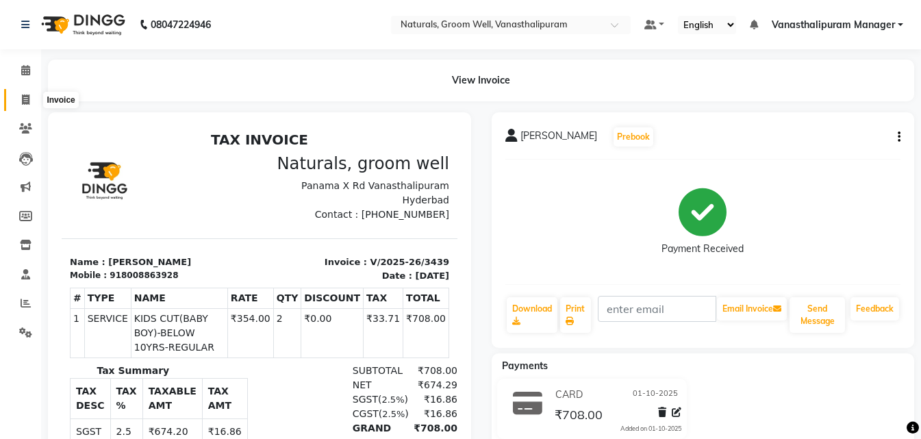
click at [26, 96] on icon at bounding box center [26, 99] width 8 height 10
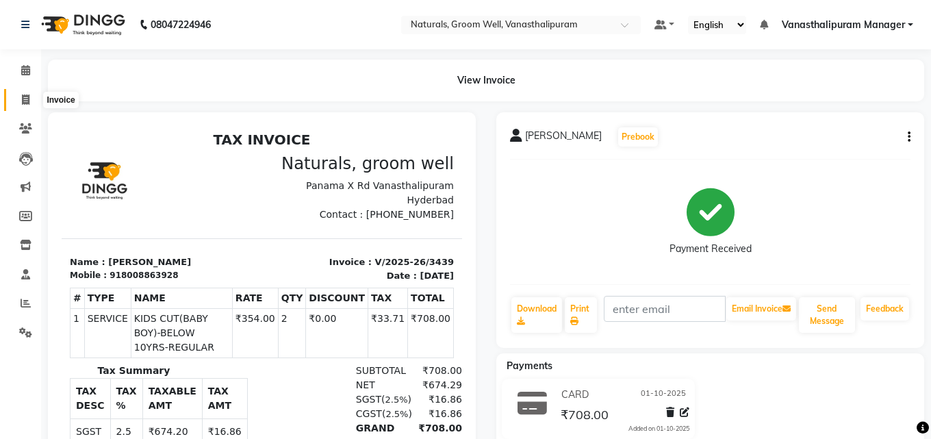
select select "service"
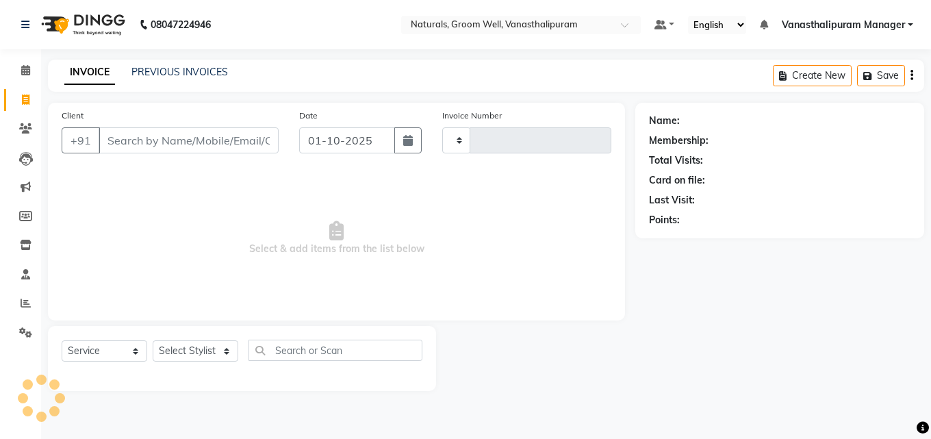
type input "3440"
select select "5859"
click at [208, 344] on select "Select Stylist" at bounding box center [196, 350] width 86 height 21
select select "41445"
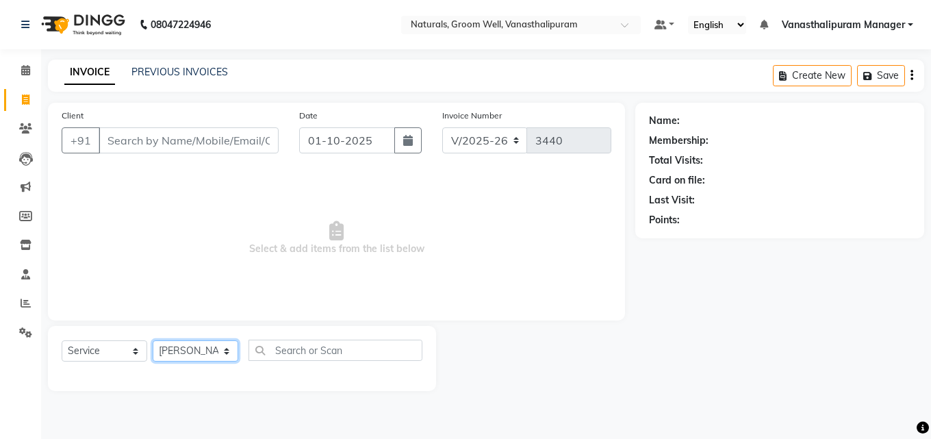
click at [153, 340] on select "Select Stylist [PERSON_NAME] kiran [PERSON_NAME] [PERSON_NAME] [PERSON_NAME] Va…" at bounding box center [196, 350] width 86 height 21
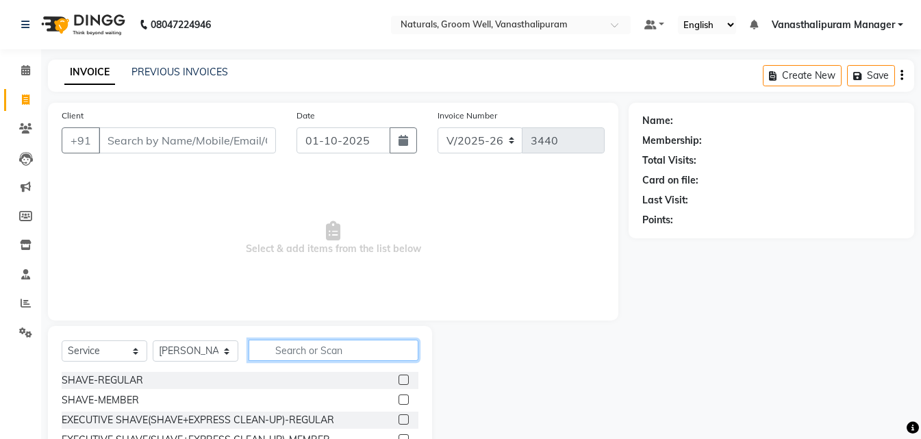
click at [307, 359] on input "text" at bounding box center [333, 350] width 170 height 21
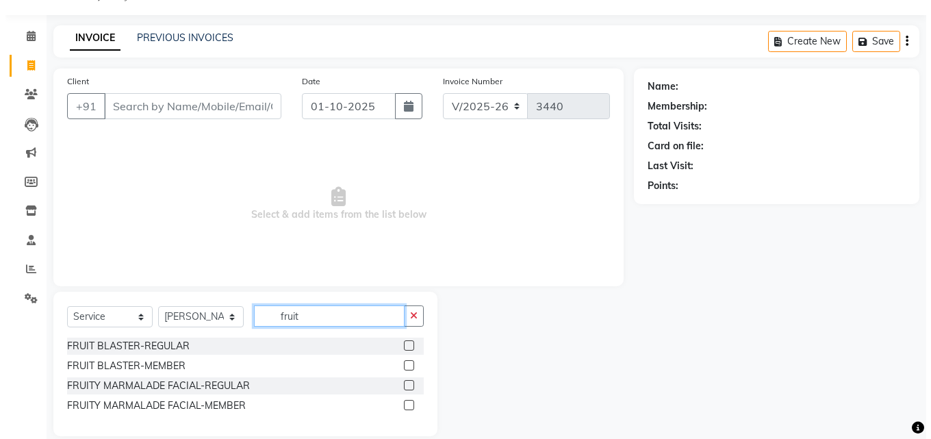
scroll to position [52, 0]
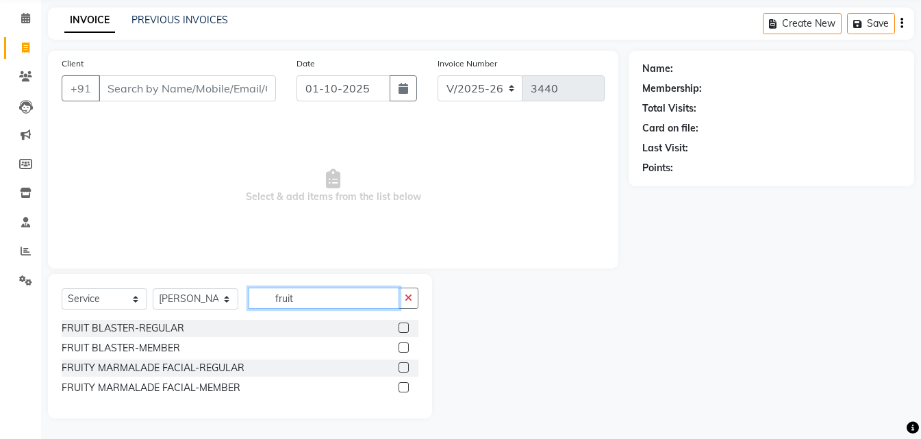
type input "fruit"
click at [411, 324] on div at bounding box center [408, 328] width 20 height 17
click at [403, 327] on label at bounding box center [403, 327] width 10 height 10
click at [403, 327] on input "checkbox" at bounding box center [402, 328] width 9 height 9
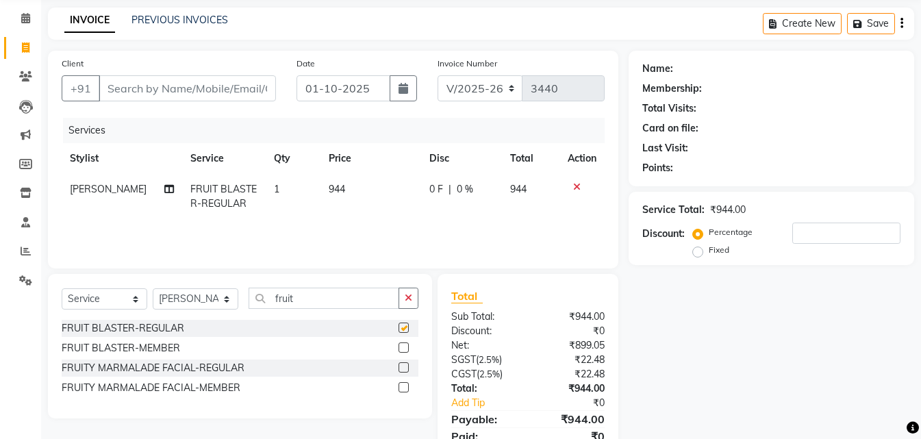
checkbox input "false"
click at [378, 181] on td "944" at bounding box center [370, 196] width 101 height 45
select select "41445"
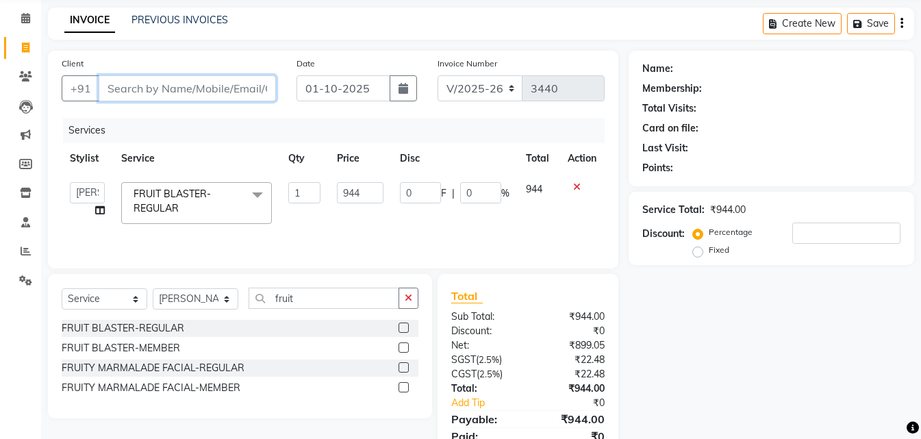
click at [218, 97] on input "Client" at bounding box center [187, 88] width 177 height 26
type input "l"
type input "0"
type input "l"
click at [164, 76] on input "Client" at bounding box center [187, 88] width 177 height 26
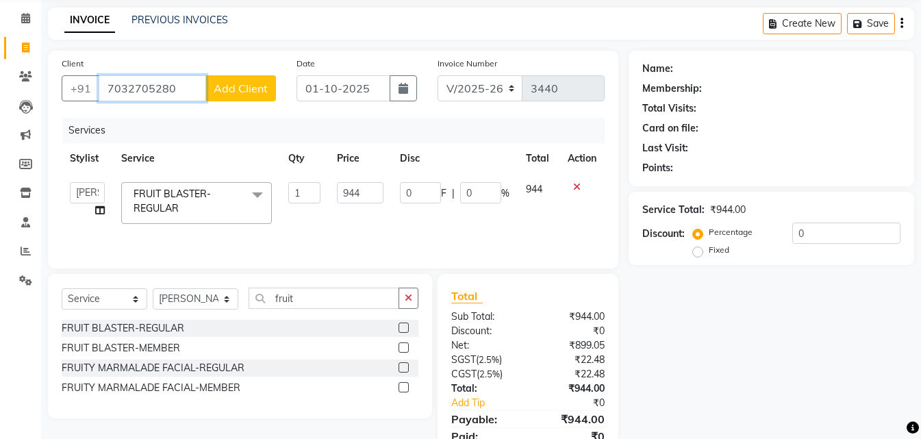
type input "7032705280"
click at [250, 84] on span "Add Client" at bounding box center [241, 88] width 54 height 14
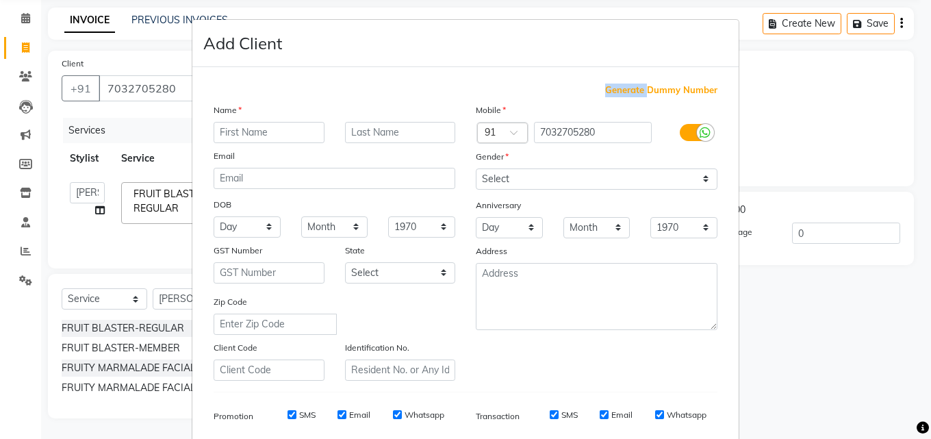
click at [250, 84] on div "Generate Dummy Number" at bounding box center [466, 91] width 504 height 14
click at [264, 129] on input "text" at bounding box center [269, 132] width 111 height 21
type input "lasiya"
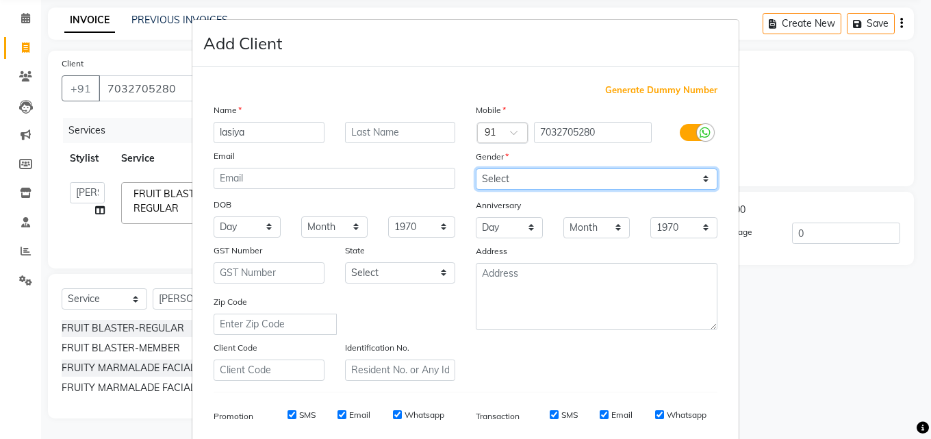
click at [513, 189] on select "Select [DEMOGRAPHIC_DATA] [DEMOGRAPHIC_DATA] Other Prefer Not To Say" at bounding box center [597, 178] width 242 height 21
select select "[DEMOGRAPHIC_DATA]"
click at [476, 168] on select "Select [DEMOGRAPHIC_DATA] [DEMOGRAPHIC_DATA] Other Prefer Not To Say" at bounding box center [597, 178] width 242 height 21
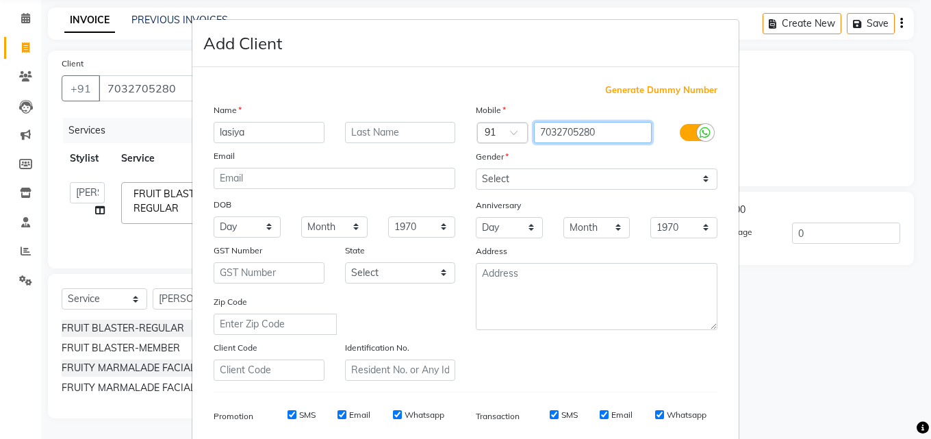
click at [568, 128] on input "7032705280" at bounding box center [593, 132] width 118 height 21
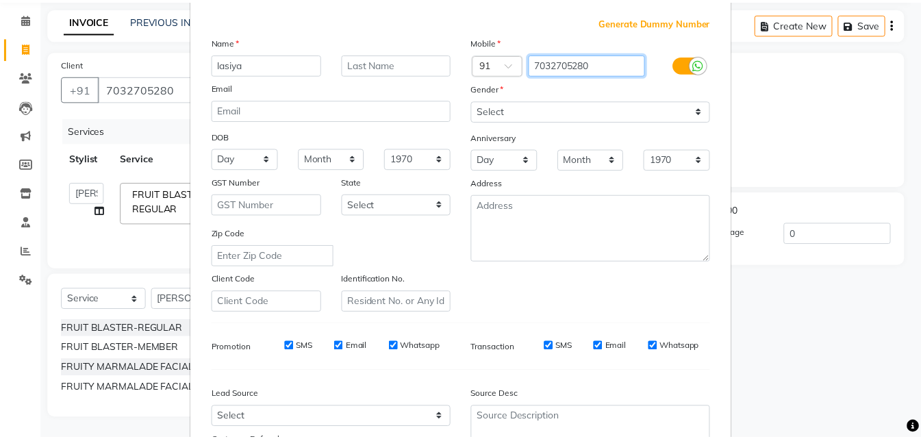
scroll to position [193, 0]
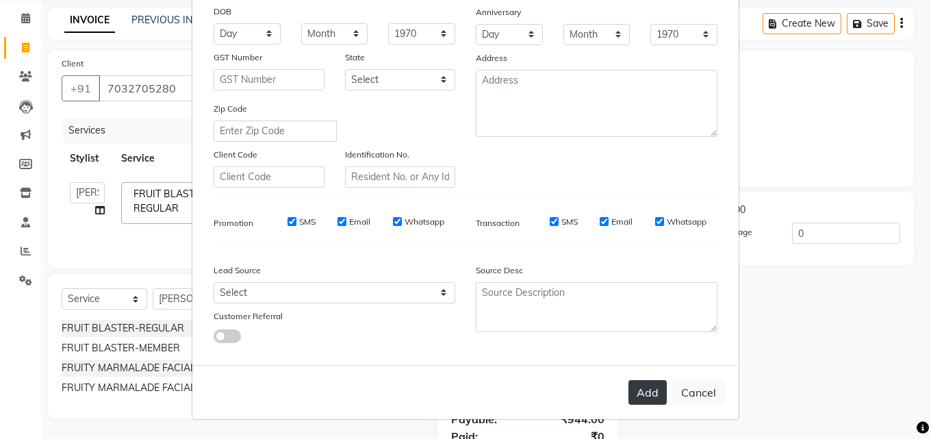
click at [629, 391] on button "Add" at bounding box center [647, 392] width 38 height 25
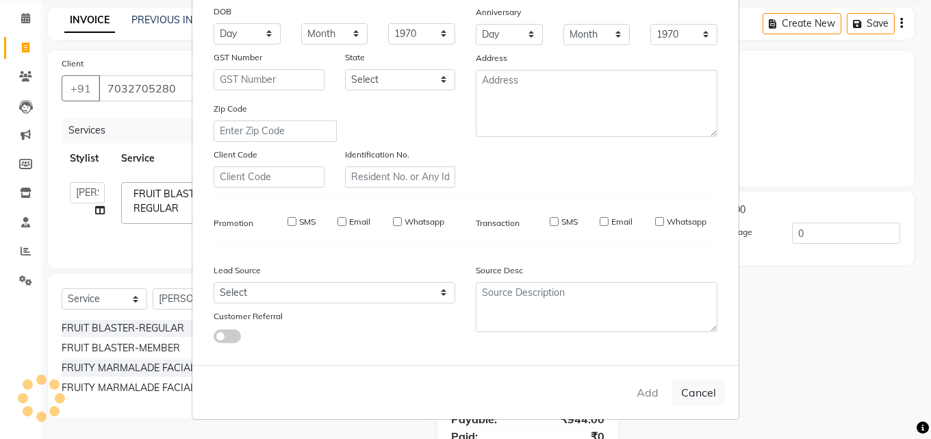
select select
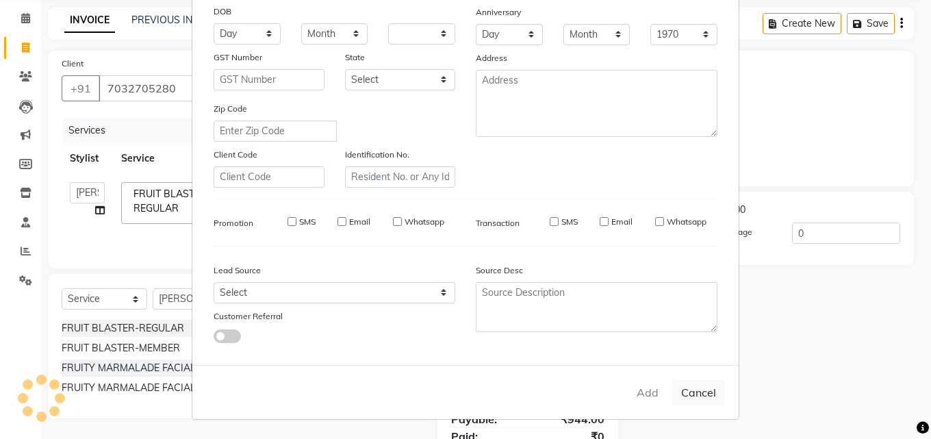
select select
checkbox input "false"
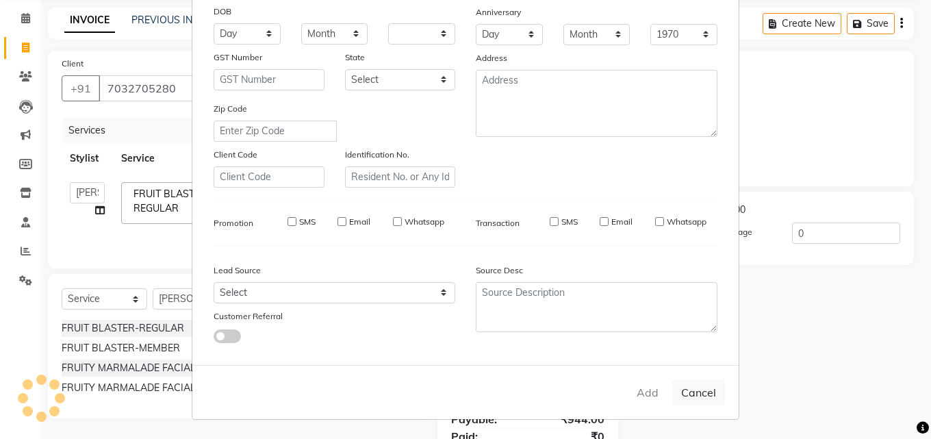
checkbox input "false"
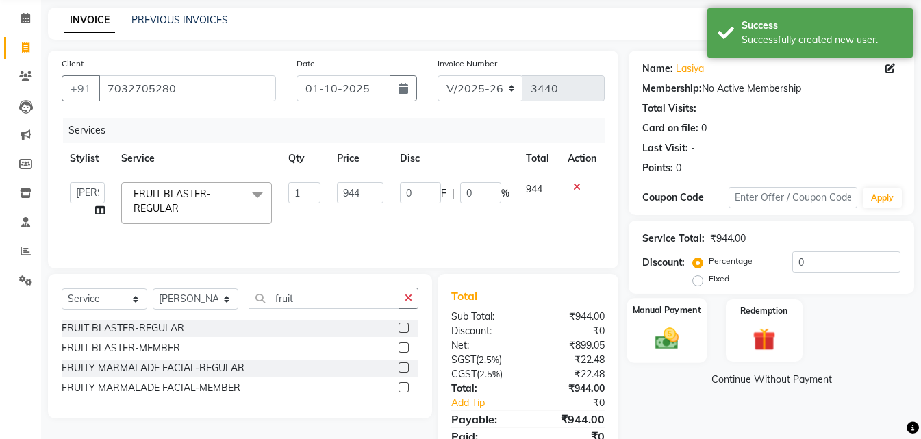
click at [678, 358] on div "Manual Payment" at bounding box center [666, 330] width 79 height 65
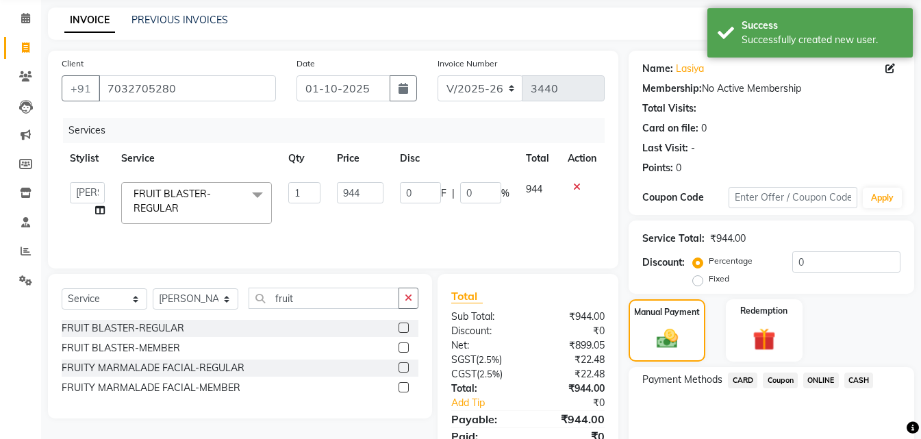
click at [828, 380] on span "ONLINE" at bounding box center [821, 380] width 36 height 16
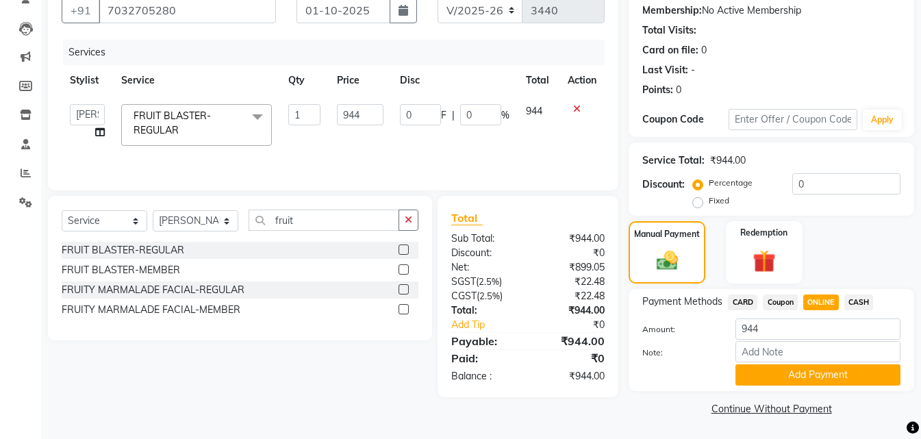
scroll to position [131, 0]
click at [821, 374] on button "Add Payment" at bounding box center [817, 373] width 165 height 21
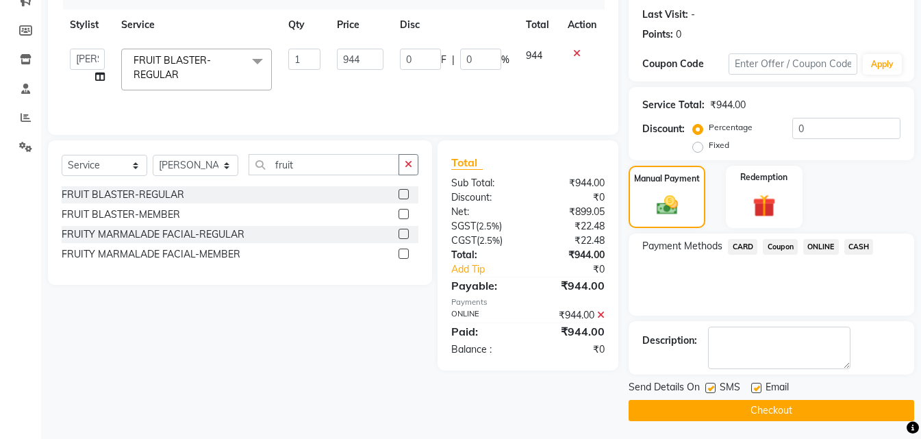
scroll to position [188, 0]
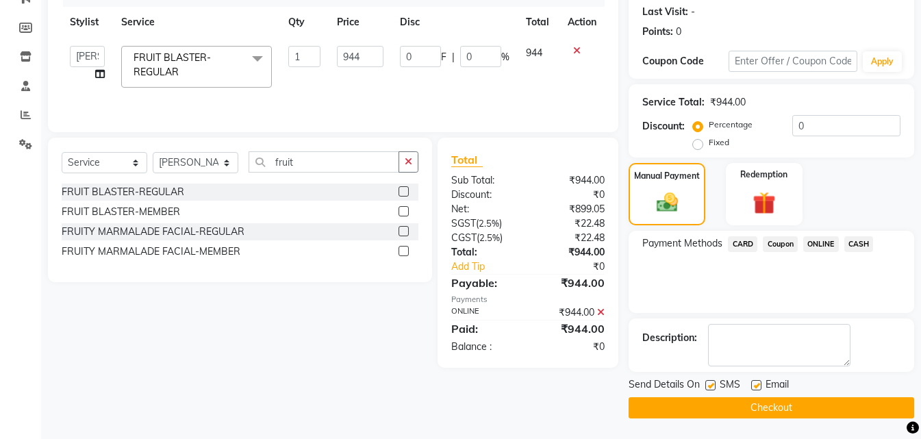
click at [787, 401] on button "Checkout" at bounding box center [770, 407] width 285 height 21
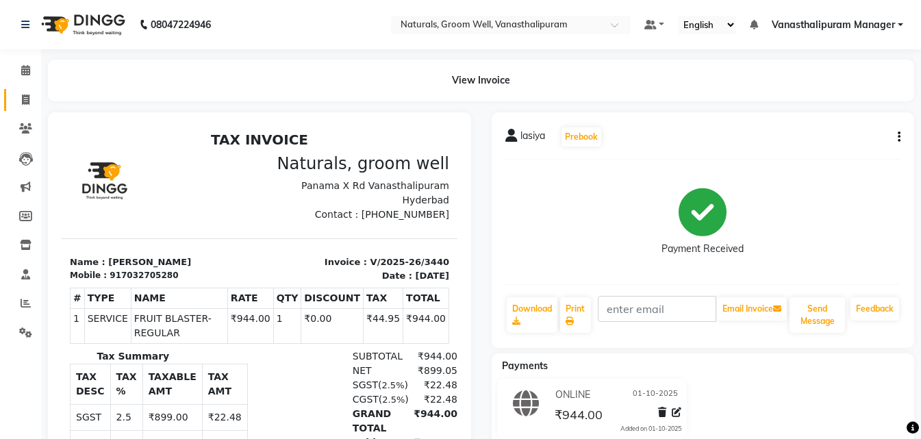
click at [27, 107] on span at bounding box center [26, 100] width 24 height 16
select select "service"
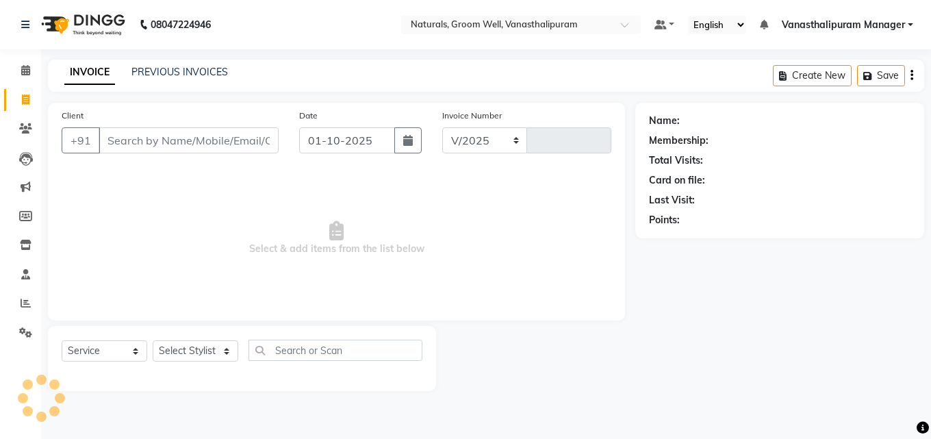
select select "5859"
type input "3441"
click at [99, 131] on input "Client" at bounding box center [189, 140] width 180 height 26
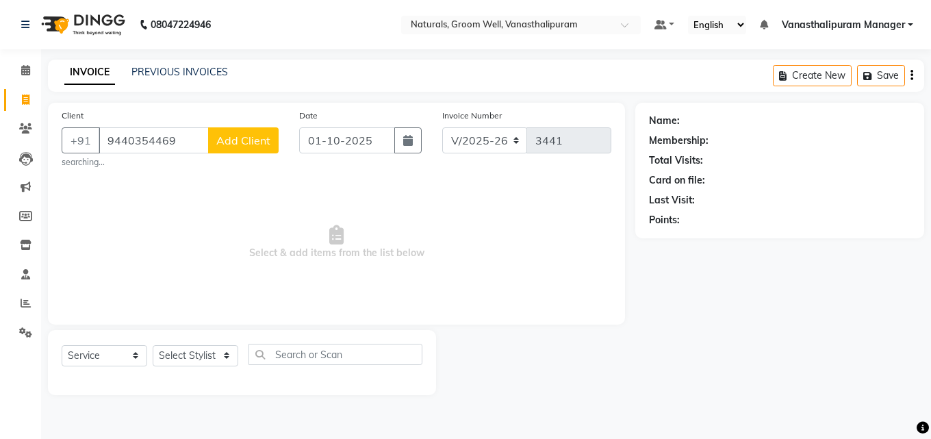
type input "9440354469"
click at [262, 150] on button "Add Client" at bounding box center [243, 140] width 71 height 26
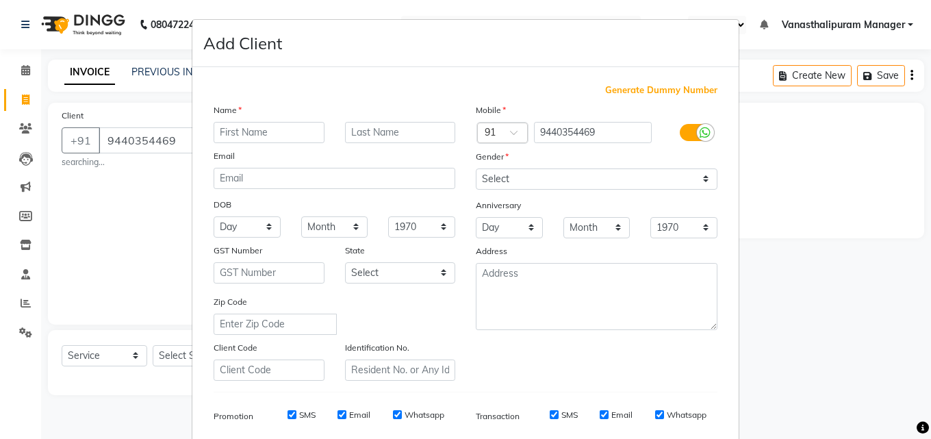
click at [264, 141] on input "text" at bounding box center [269, 132] width 111 height 21
type input "padma"
click at [495, 167] on div "Gender" at bounding box center [487, 158] width 44 height 19
click at [516, 166] on div "Gender" at bounding box center [596, 158] width 262 height 19
click at [517, 183] on select "Select [DEMOGRAPHIC_DATA] [DEMOGRAPHIC_DATA] Other Prefer Not To Say" at bounding box center [597, 178] width 242 height 21
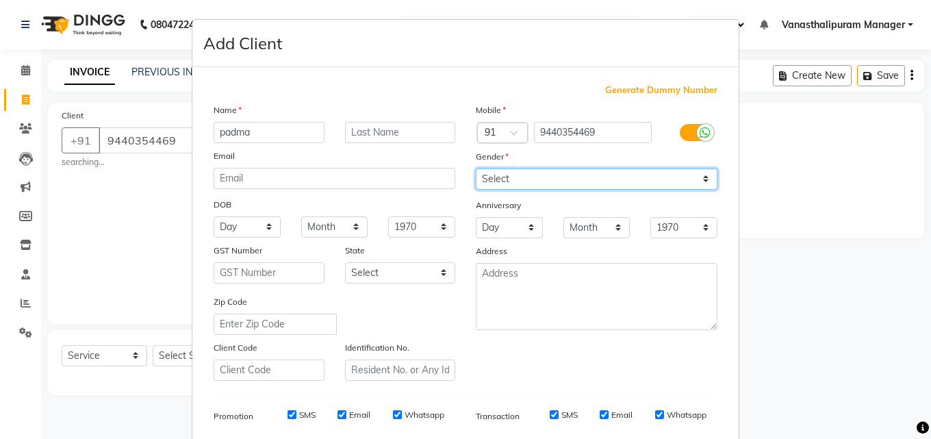
select select "[DEMOGRAPHIC_DATA]"
click at [476, 168] on select "Select [DEMOGRAPHIC_DATA] [DEMOGRAPHIC_DATA] Other Prefer Not To Say" at bounding box center [597, 178] width 242 height 21
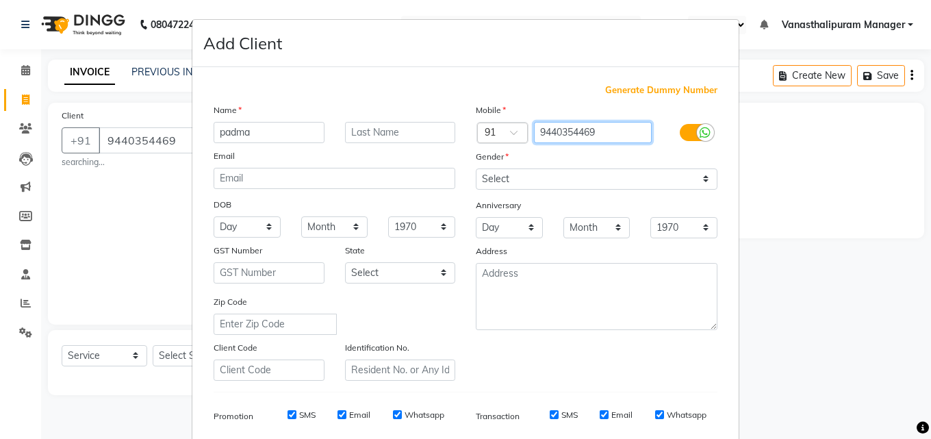
click at [558, 137] on input "9440354469" at bounding box center [593, 132] width 118 height 21
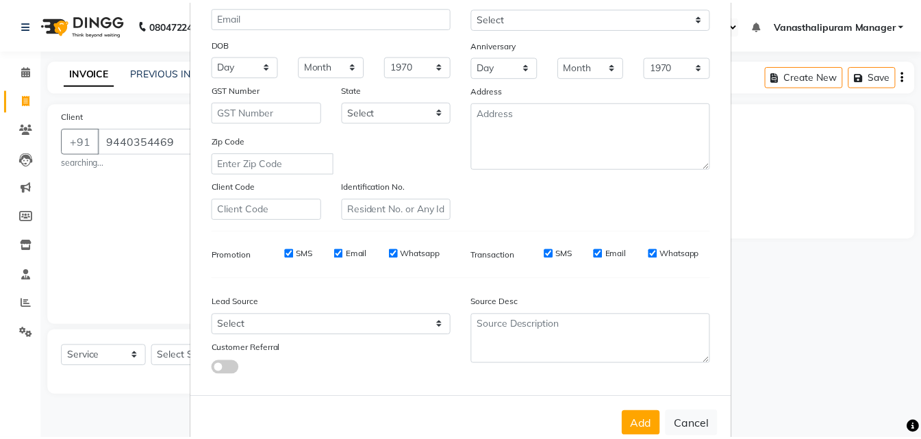
scroll to position [193, 0]
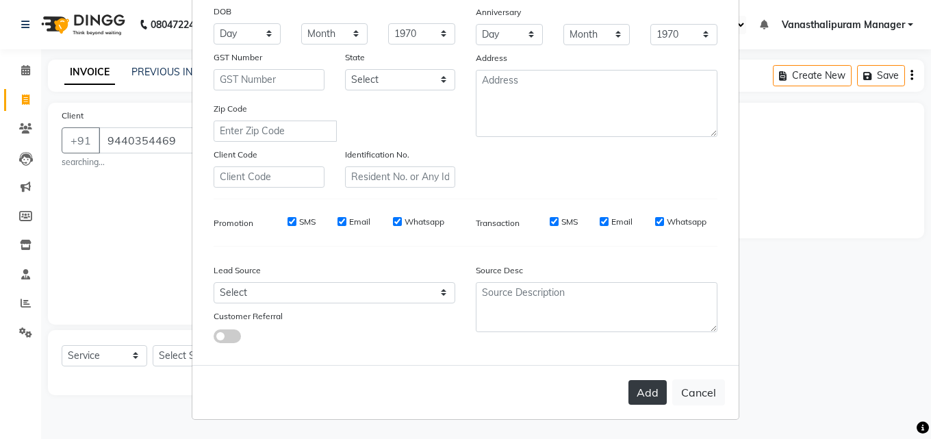
click at [640, 391] on button "Add" at bounding box center [647, 392] width 38 height 25
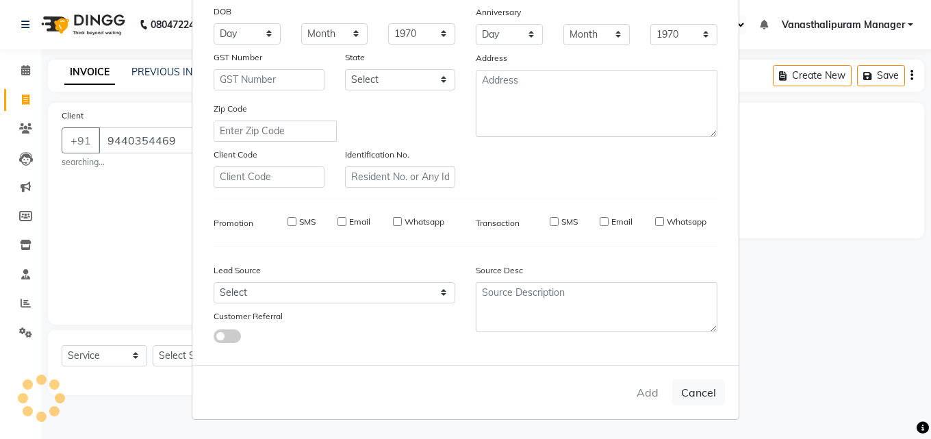
select select
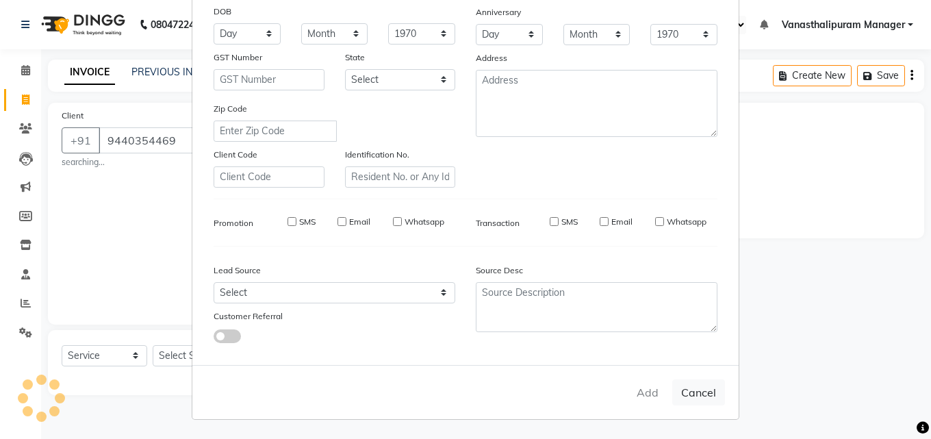
select select
checkbox input "false"
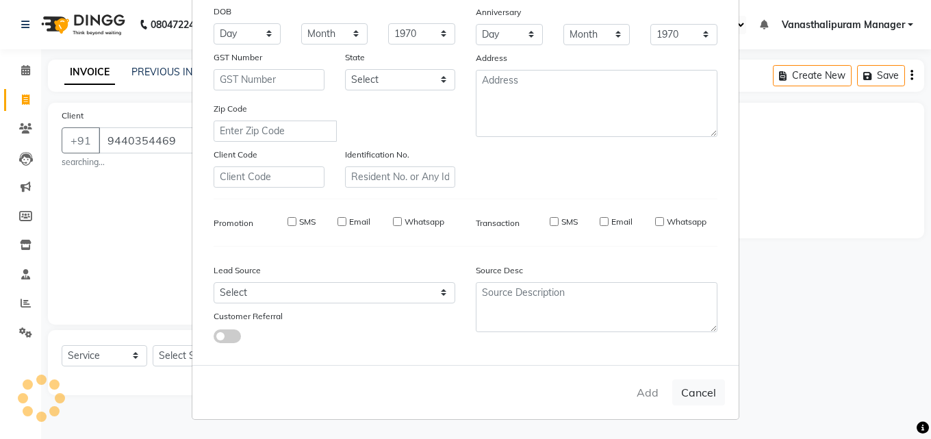
checkbox input "false"
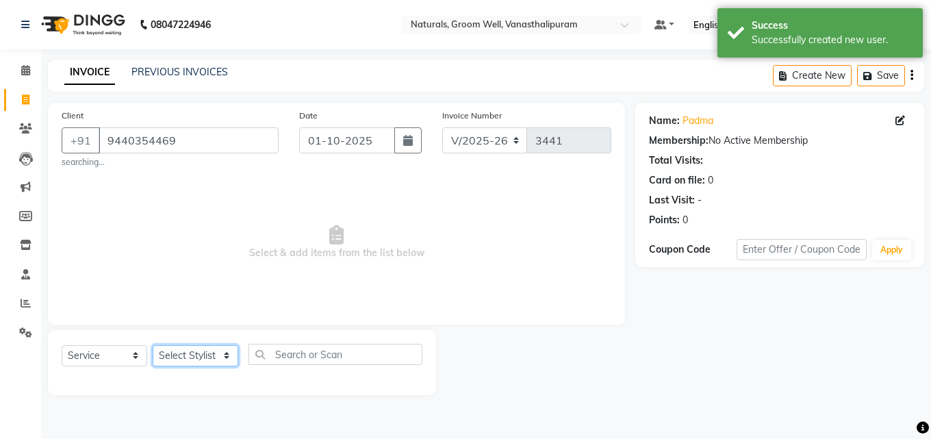
click at [179, 357] on select "Select Stylist [PERSON_NAME] kiran [PERSON_NAME] [PERSON_NAME] [PERSON_NAME] Va…" at bounding box center [196, 355] width 86 height 21
select select "41445"
click at [153, 345] on select "Select Stylist [PERSON_NAME] kiran [PERSON_NAME] [PERSON_NAME] [PERSON_NAME] Va…" at bounding box center [196, 355] width 86 height 21
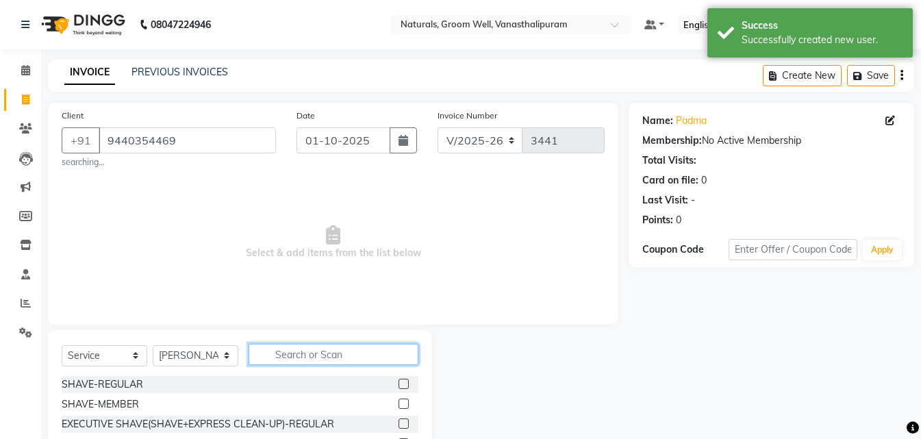
click at [361, 345] on input "text" at bounding box center [333, 354] width 170 height 21
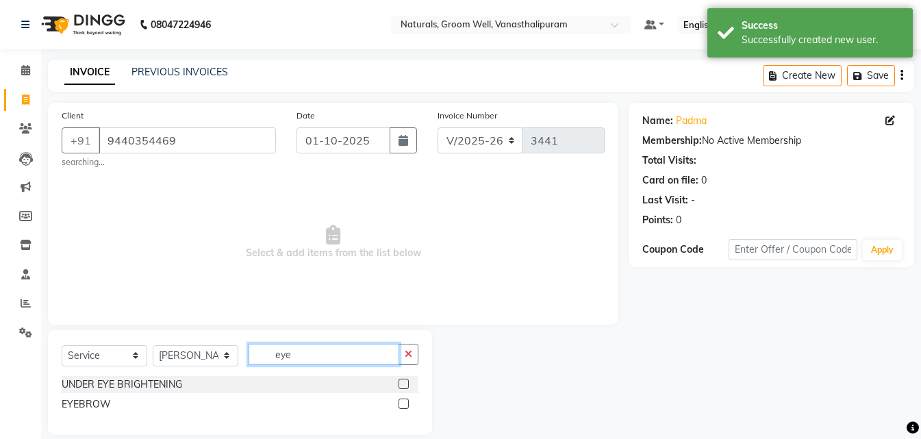
type input "eye"
click at [400, 396] on div at bounding box center [408, 404] width 20 height 17
click at [403, 397] on div at bounding box center [408, 404] width 20 height 17
click at [404, 400] on label at bounding box center [403, 403] width 10 height 10
click at [404, 400] on input "checkbox" at bounding box center [402, 404] width 9 height 9
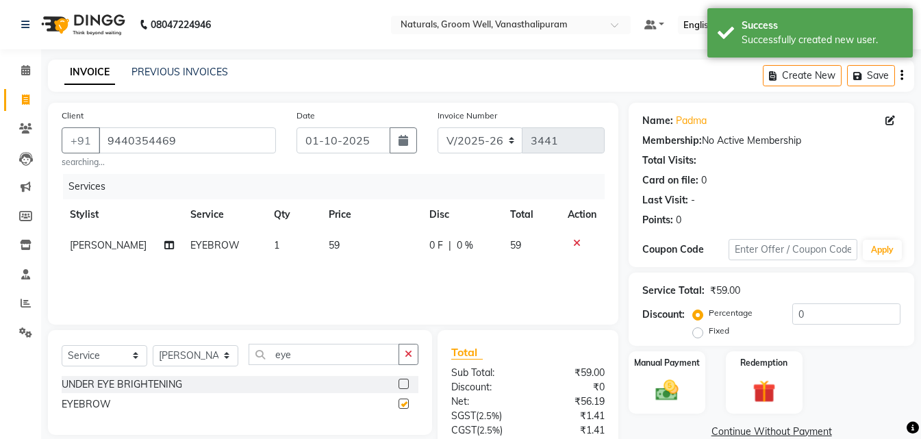
checkbox input "false"
click at [371, 235] on td "59" at bounding box center [370, 245] width 101 height 31
select select "41445"
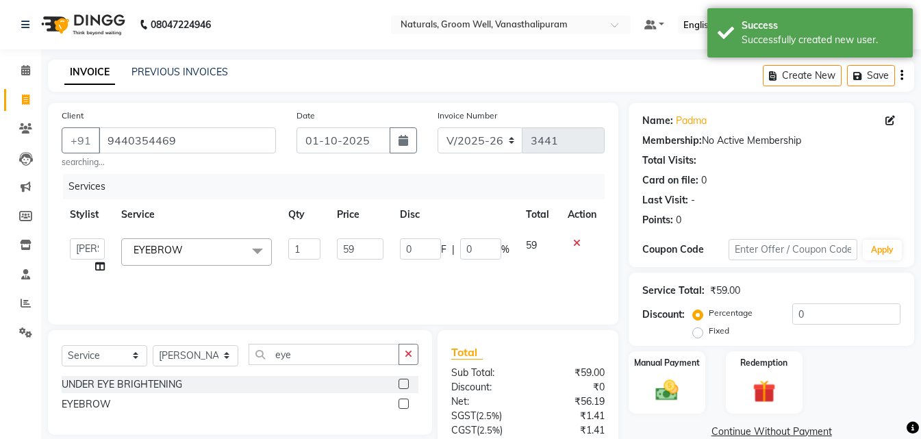
click at [371, 235] on td "59" at bounding box center [360, 256] width 63 height 52
click at [372, 247] on input "59" at bounding box center [360, 248] width 47 height 21
type input "5"
type input "60"
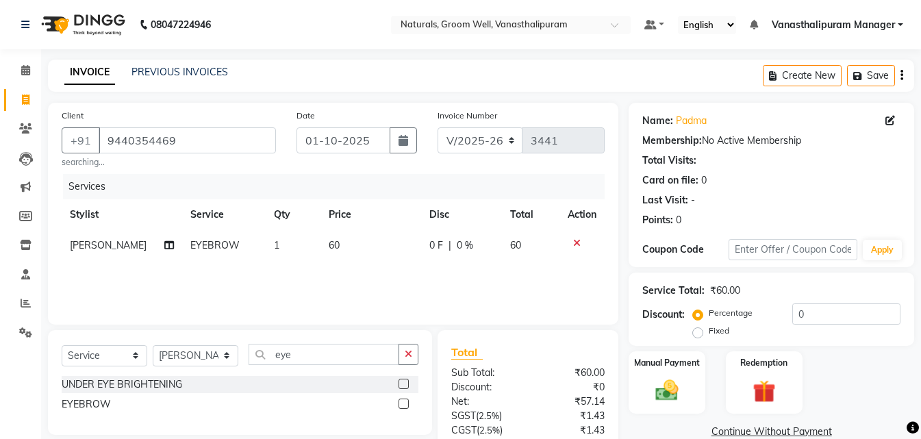
click at [320, 244] on td "60" at bounding box center [370, 245] width 101 height 31
select select "41445"
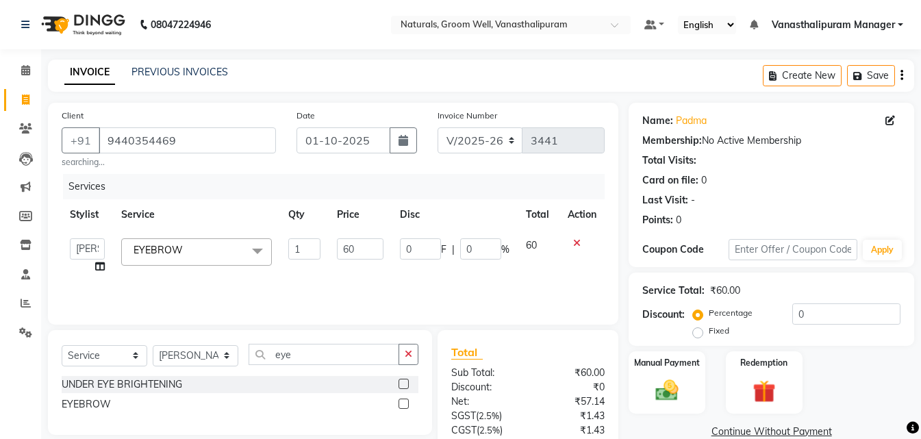
click at [313, 244] on input "1" at bounding box center [304, 248] width 32 height 21
type input "2"
type input "3"
click at [347, 66] on div "INVOICE PREVIOUS INVOICES Create New Save" at bounding box center [481, 76] width 866 height 32
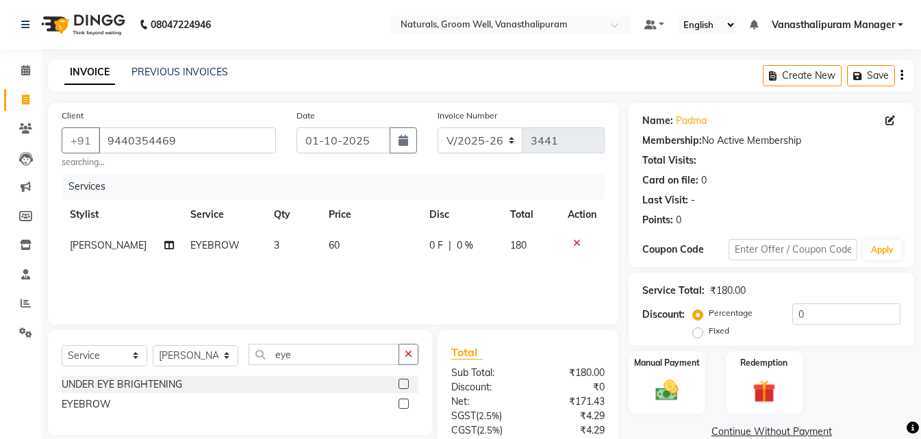
click at [364, 257] on td "60" at bounding box center [370, 245] width 101 height 31
select select "41445"
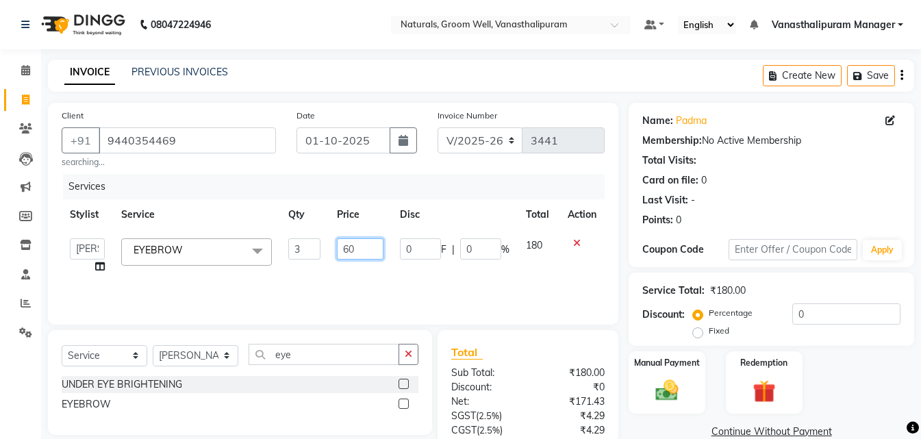
click at [364, 257] on input "60" at bounding box center [360, 248] width 47 height 21
type input "65"
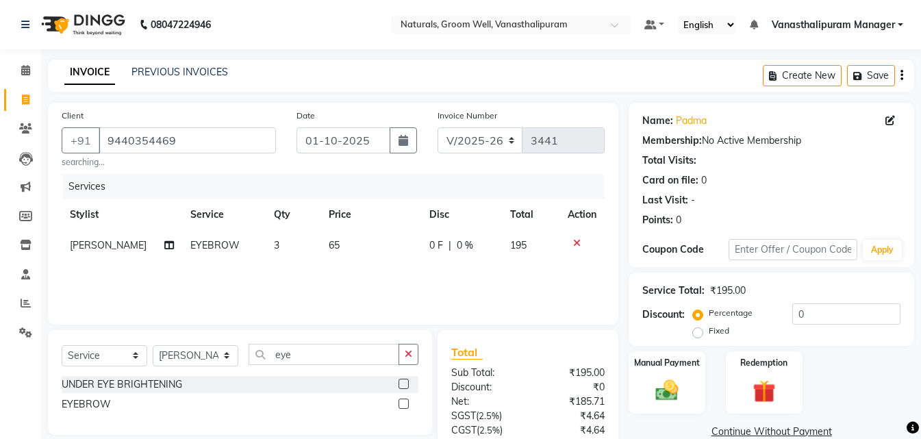
click at [359, 56] on div "08047224946 Select Location × Naturals, Groom Well, Vanasthalipuram Default Pan…" at bounding box center [460, 276] width 921 height 552
click at [355, 238] on td "65" at bounding box center [370, 245] width 101 height 31
select select "41445"
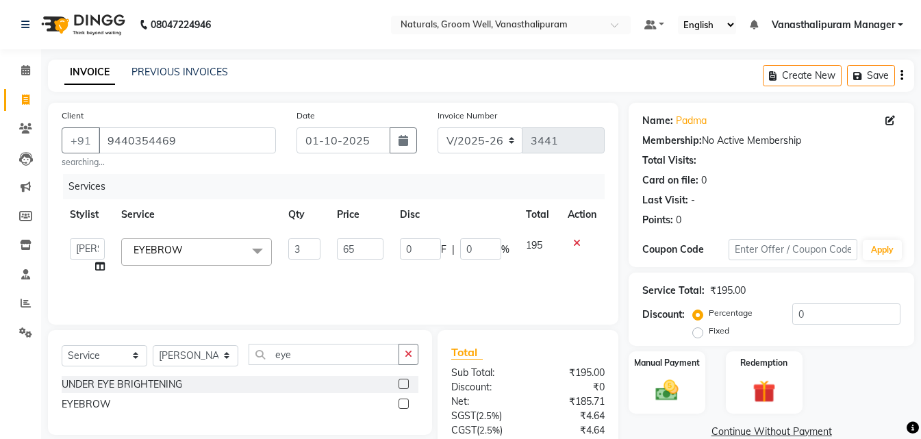
click at [355, 238] on td "65" at bounding box center [360, 256] width 63 height 52
click at [358, 253] on input "65" at bounding box center [360, 248] width 47 height 21
type input "6"
type input "71"
click at [385, 73] on div "INVOICE PREVIOUS INVOICES Create New Save" at bounding box center [481, 76] width 866 height 32
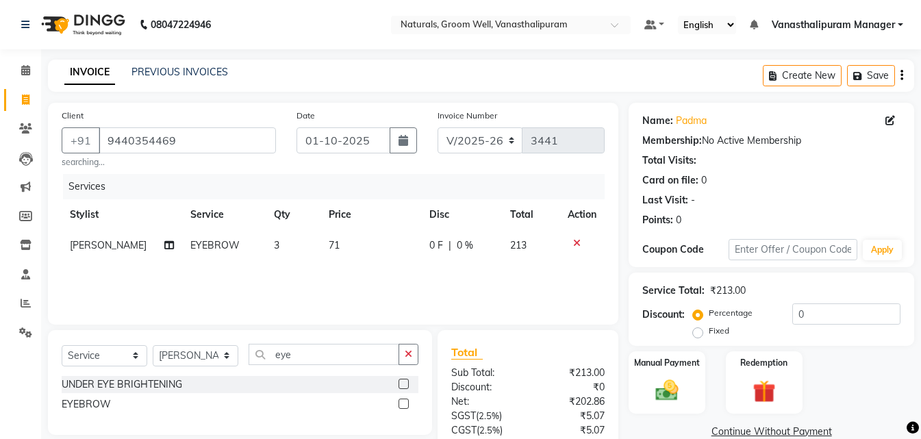
click at [709, 334] on label "Fixed" at bounding box center [719, 330] width 21 height 12
click at [702, 334] on input "Fixed" at bounding box center [701, 331] width 10 height 10
radio input "true"
click at [819, 316] on input "0" at bounding box center [846, 313] width 108 height 21
type input "13"
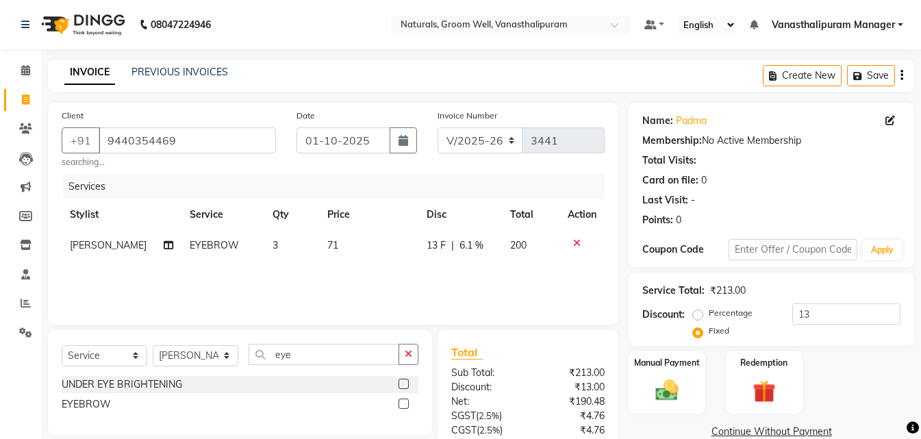
click at [627, 80] on div "INVOICE PREVIOUS INVOICES Create New Save" at bounding box center [481, 76] width 866 height 32
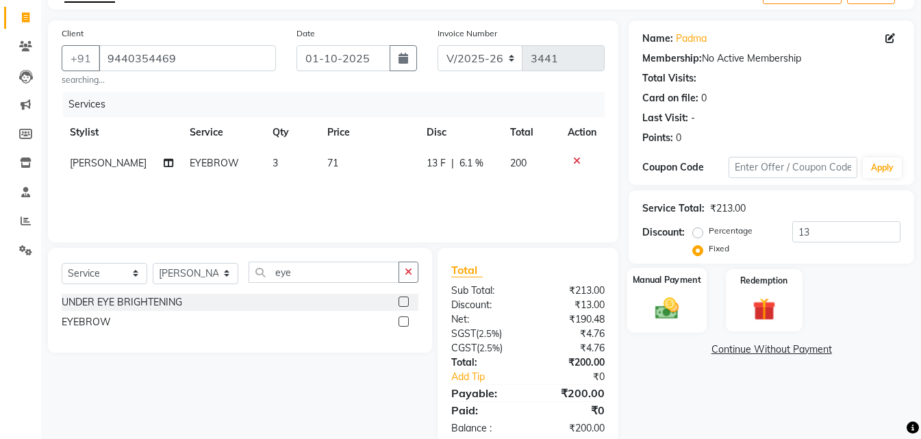
scroll to position [113, 0]
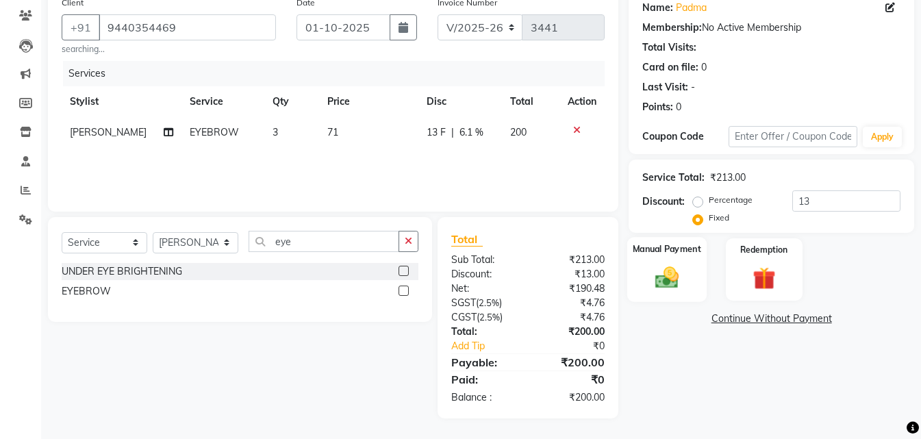
click at [669, 275] on img at bounding box center [667, 277] width 38 height 27
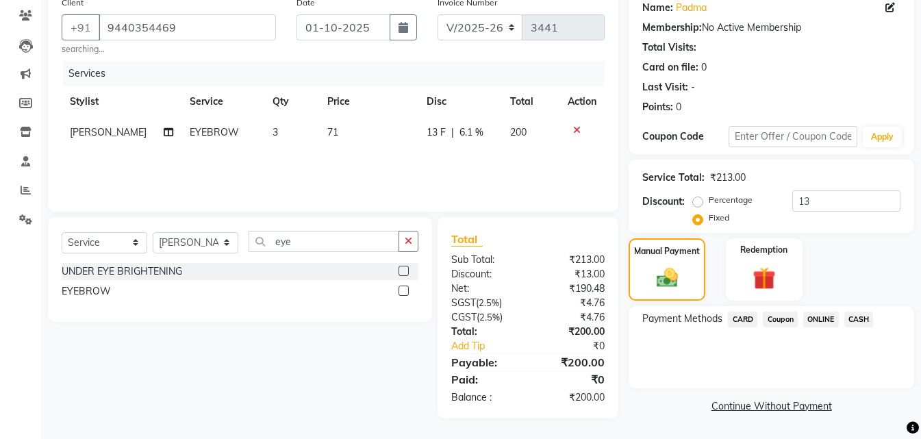
click at [854, 320] on span "CASH" at bounding box center [858, 319] width 29 height 16
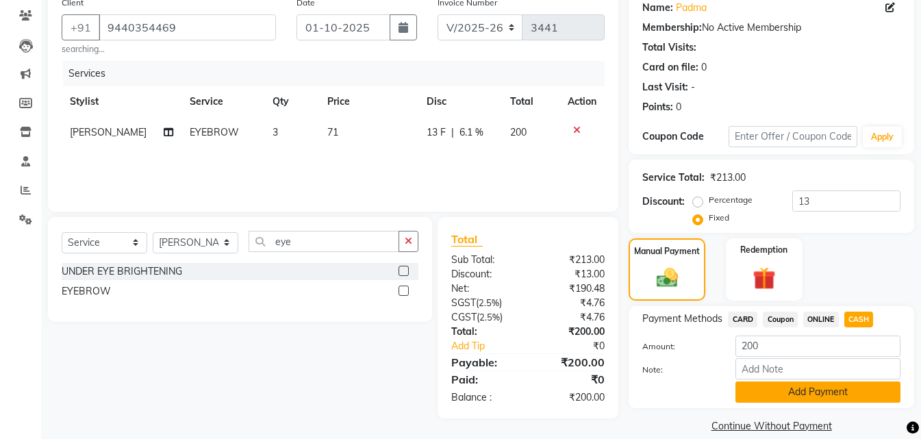
click at [835, 386] on button "Add Payment" at bounding box center [817, 391] width 165 height 21
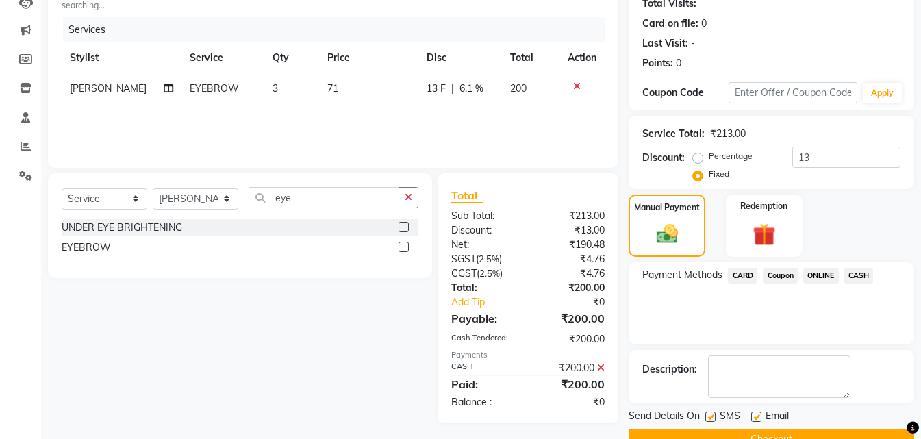
scroll to position [181, 0]
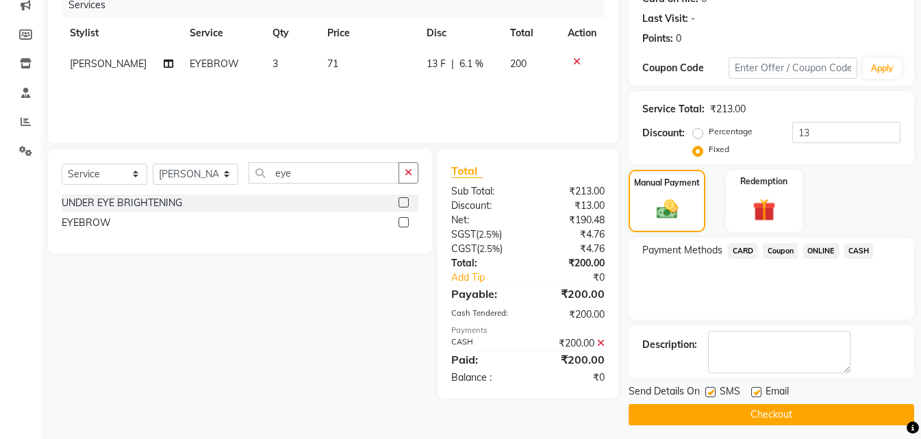
click at [835, 423] on button "Checkout" at bounding box center [770, 414] width 285 height 21
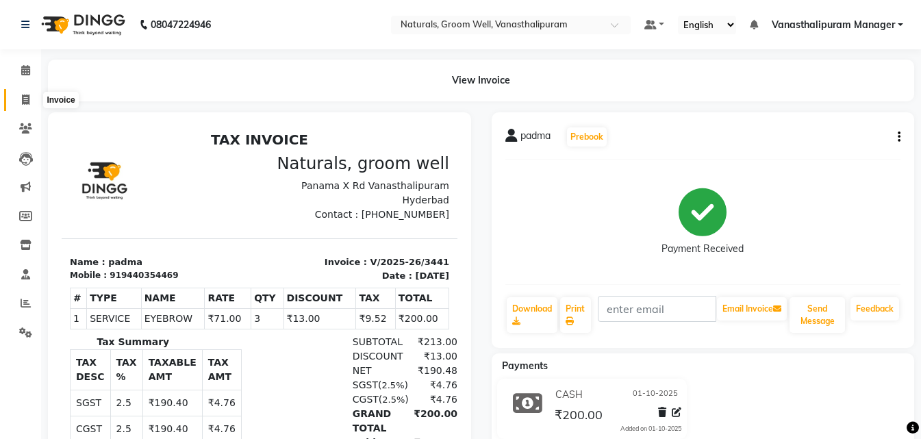
click at [26, 100] on icon at bounding box center [26, 99] width 8 height 10
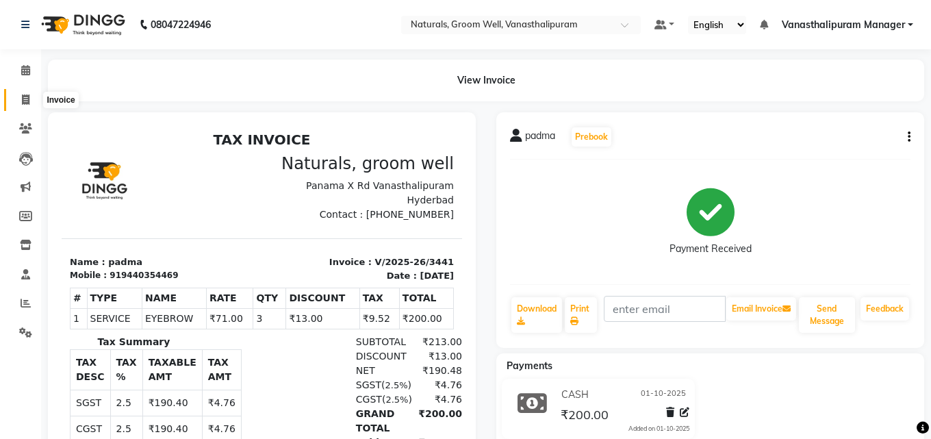
select select "service"
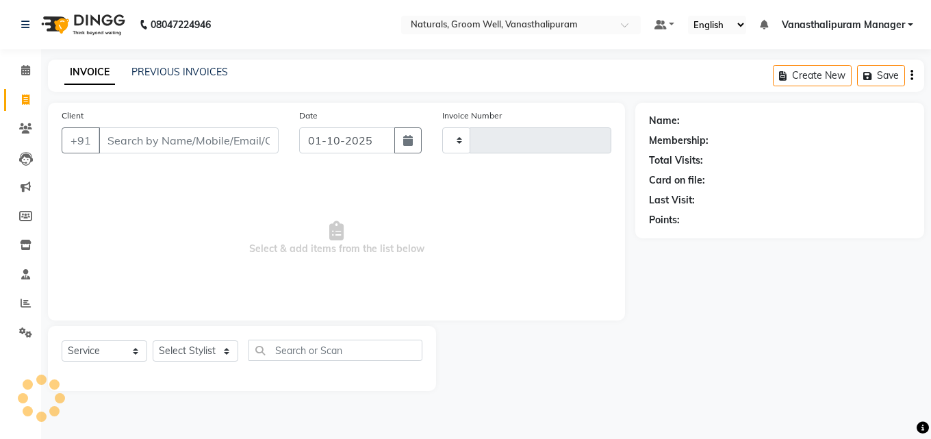
type input "3442"
select select "5859"
click at [152, 144] on input "Client" at bounding box center [189, 140] width 180 height 26
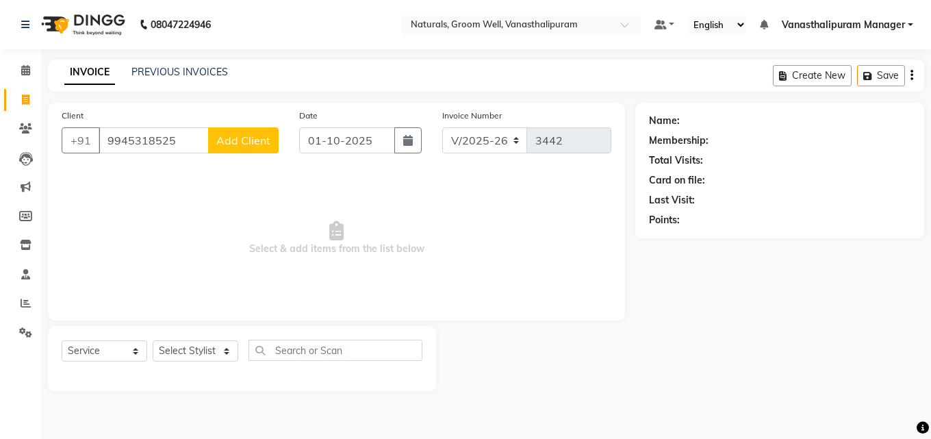
type input "9945318525"
click at [264, 129] on button "Add Client" at bounding box center [243, 140] width 71 height 26
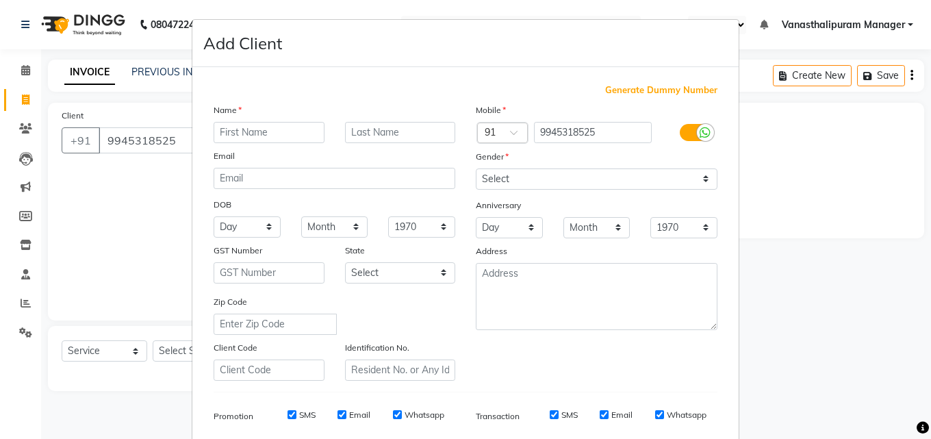
click at [263, 135] on input "text" at bounding box center [269, 132] width 111 height 21
type input "[PERSON_NAME]"
click at [512, 179] on select "Select [DEMOGRAPHIC_DATA] [DEMOGRAPHIC_DATA] Other Prefer Not To Say" at bounding box center [597, 178] width 242 height 21
click at [476, 168] on select "Select [DEMOGRAPHIC_DATA] [DEMOGRAPHIC_DATA] Other Prefer Not To Say" at bounding box center [597, 178] width 242 height 21
drag, startPoint x: 513, startPoint y: 179, endPoint x: 513, endPoint y: 188, distance: 8.9
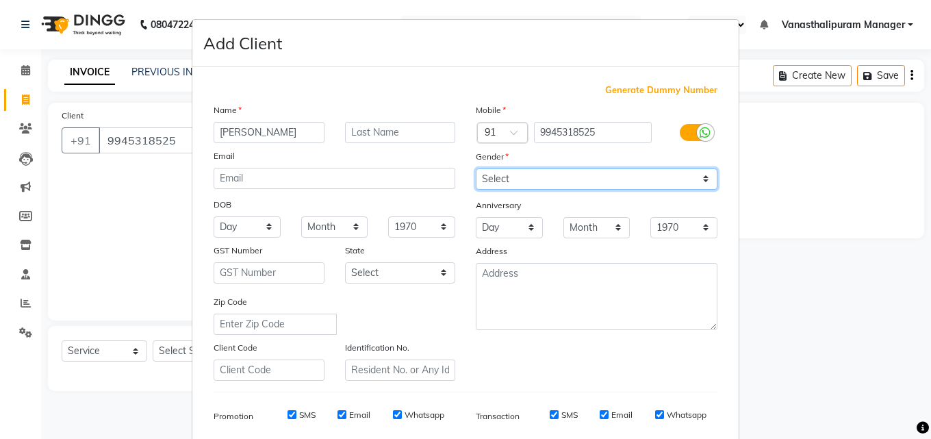
click at [513, 179] on select "Select [DEMOGRAPHIC_DATA] [DEMOGRAPHIC_DATA] Other Prefer Not To Say" at bounding box center [597, 178] width 242 height 21
select select "[DEMOGRAPHIC_DATA]"
click at [476, 168] on select "Select [DEMOGRAPHIC_DATA] [DEMOGRAPHIC_DATA] Other Prefer Not To Say" at bounding box center [597, 178] width 242 height 21
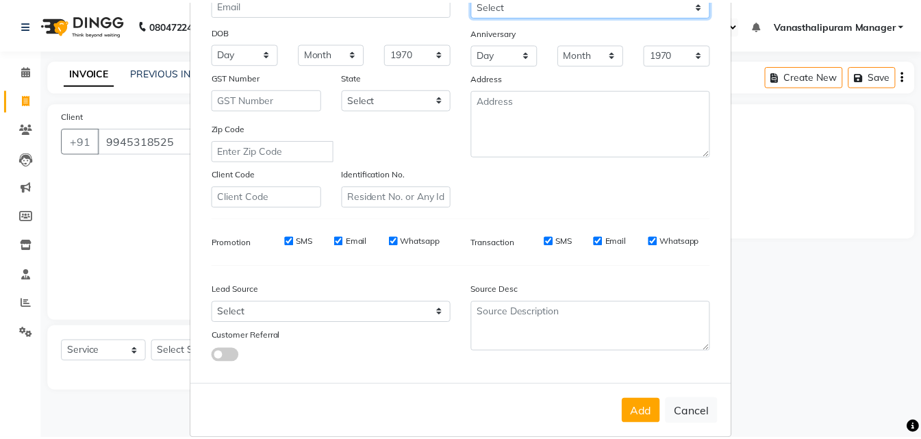
scroll to position [193, 0]
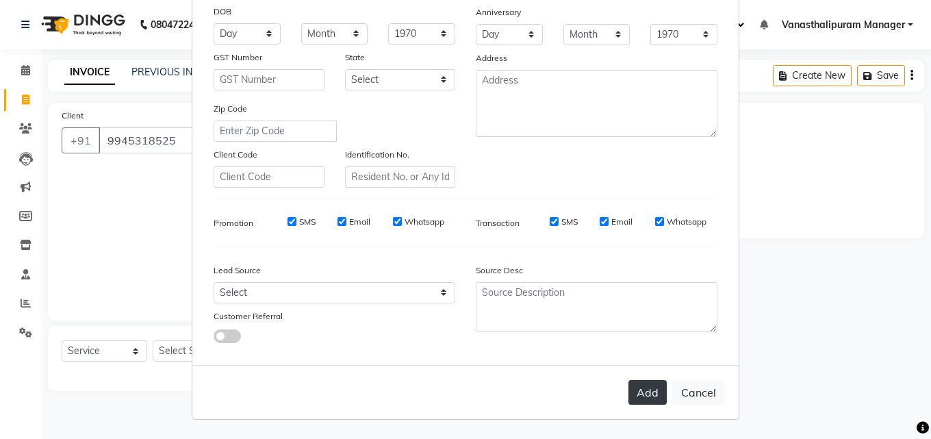
click at [640, 388] on button "Add" at bounding box center [647, 392] width 38 height 25
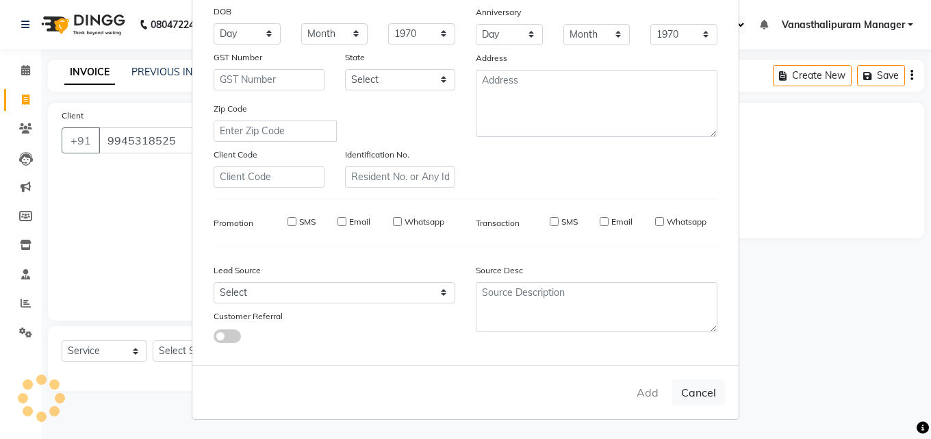
select select
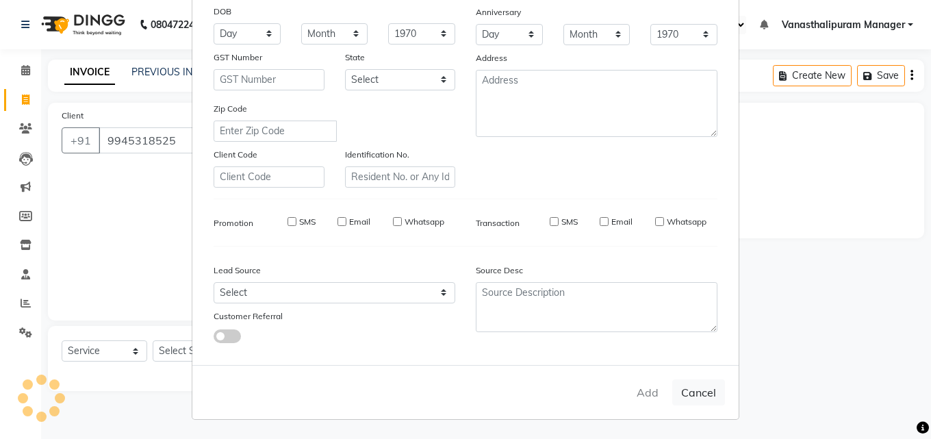
select select
checkbox input "false"
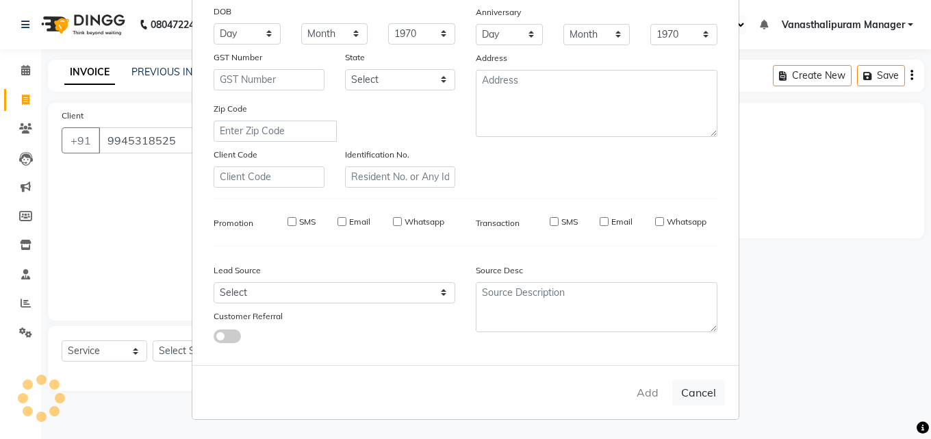
checkbox input "false"
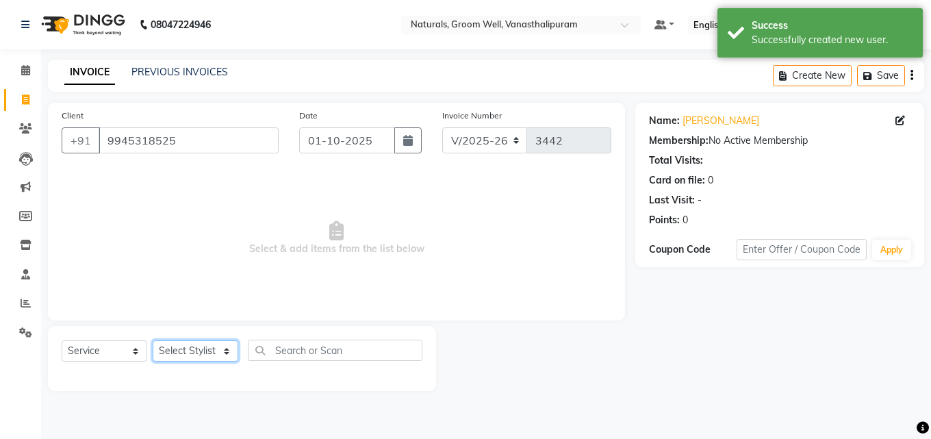
click at [199, 347] on select "Select Stylist [PERSON_NAME] kiran [PERSON_NAME] [PERSON_NAME] [PERSON_NAME] Va…" at bounding box center [196, 350] width 86 height 21
select select "85609"
click at [153, 340] on select "Select Stylist [PERSON_NAME] kiran [PERSON_NAME] [PERSON_NAME] [PERSON_NAME] Va…" at bounding box center [196, 350] width 86 height 21
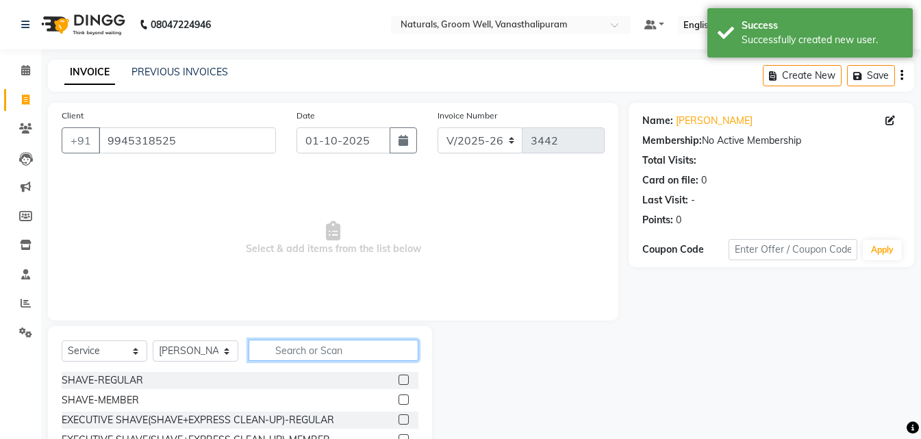
click at [314, 350] on input "text" at bounding box center [333, 350] width 170 height 21
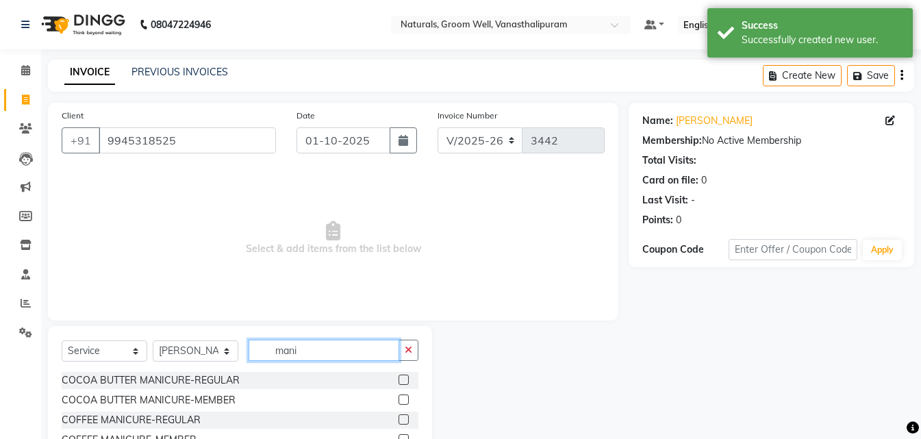
type input "mani"
click at [398, 379] on label at bounding box center [403, 379] width 10 height 10
click at [398, 379] on input "checkbox" at bounding box center [402, 380] width 9 height 9
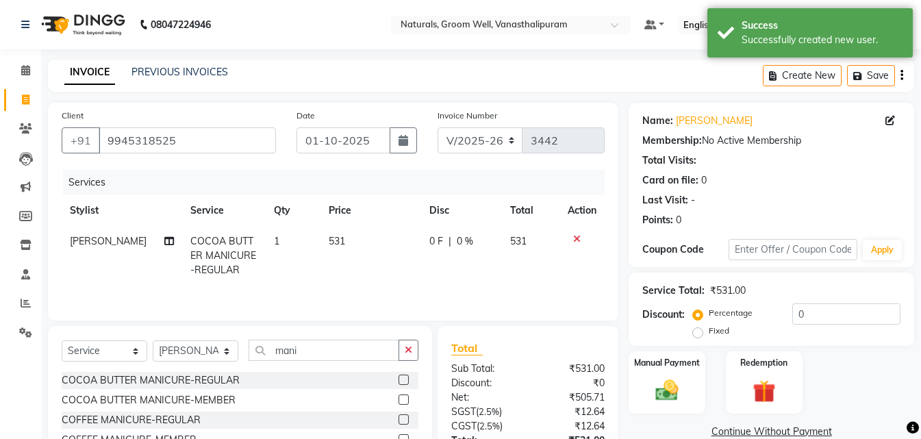
checkbox input "false"
click at [372, 233] on td "531" at bounding box center [370, 256] width 101 height 60
select select "85609"
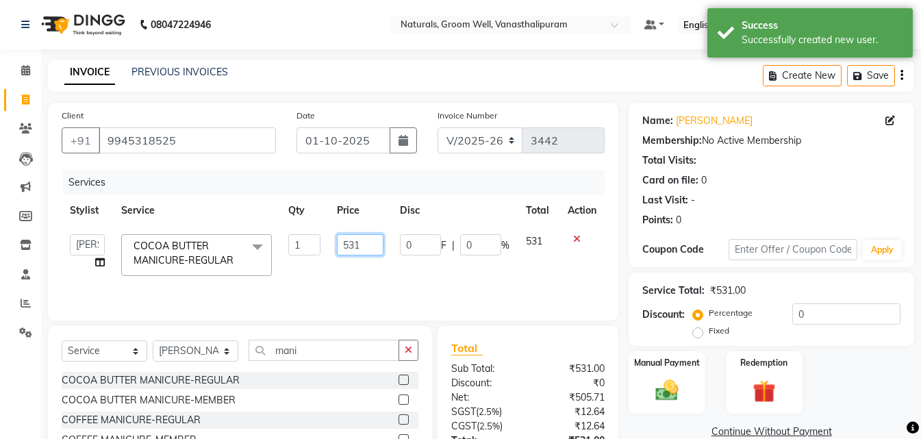
drag, startPoint x: 372, startPoint y: 233, endPoint x: 374, endPoint y: 246, distance: 13.3
click at [372, 235] on td "531" at bounding box center [360, 255] width 63 height 58
click at [374, 246] on input "531" at bounding box center [360, 244] width 47 height 21
type input "5"
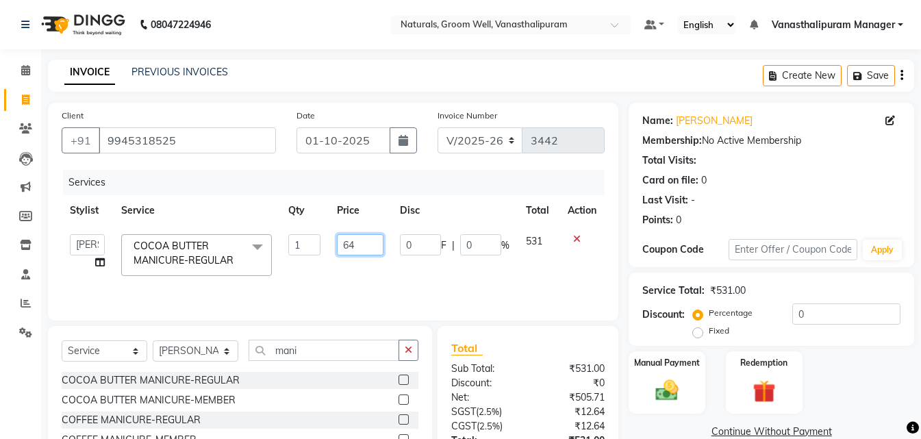
type input "649"
drag, startPoint x: 446, startPoint y: 88, endPoint x: 538, endPoint y: 164, distance: 119.6
click at [446, 87] on div "INVOICE PREVIOUS INVOICES Create New Save" at bounding box center [481, 76] width 866 height 32
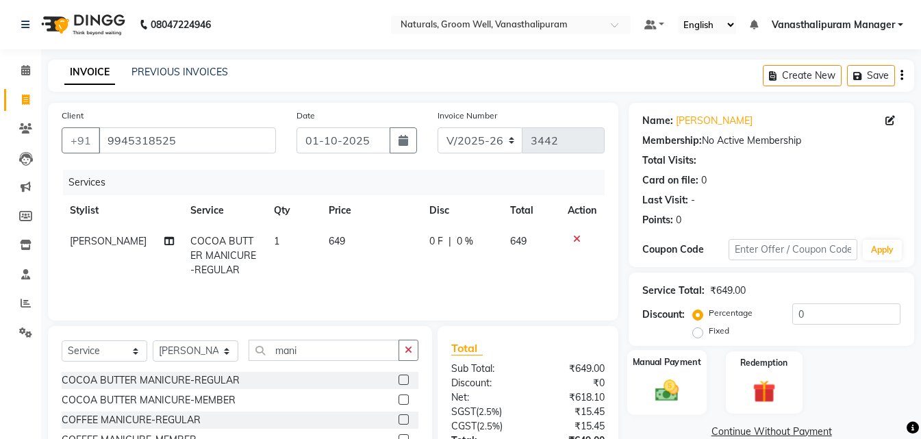
click at [669, 383] on img at bounding box center [667, 390] width 38 height 27
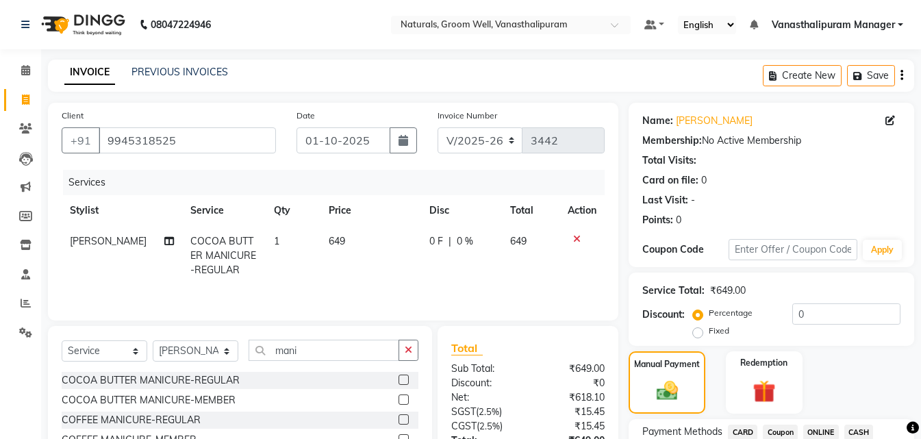
drag, startPoint x: 828, startPoint y: 429, endPoint x: 821, endPoint y: 293, distance: 135.7
click at [828, 428] on span "ONLINE" at bounding box center [821, 432] width 36 height 16
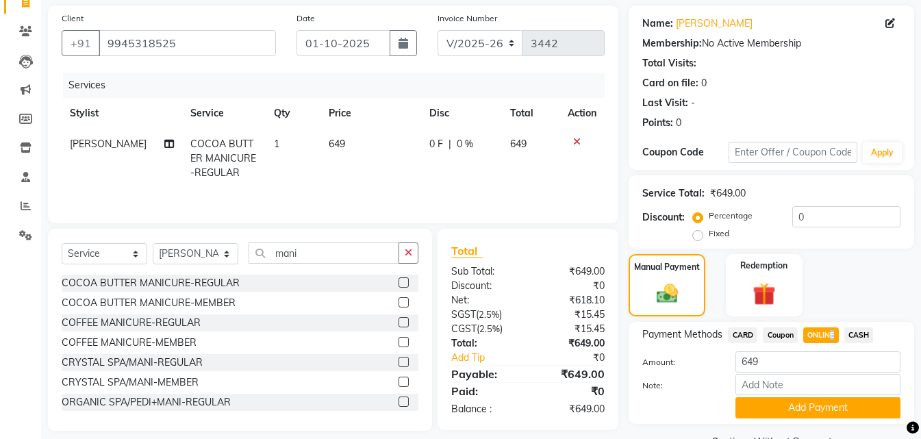
scroll to position [131, 0]
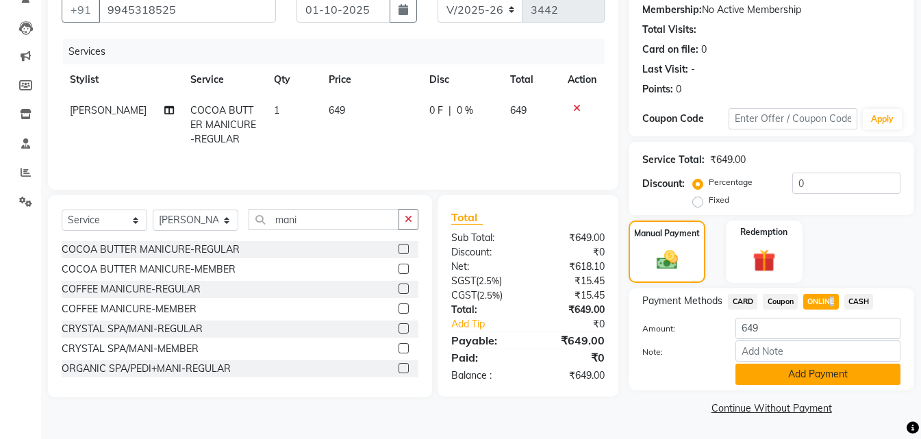
click at [828, 379] on button "Add Payment" at bounding box center [817, 373] width 165 height 21
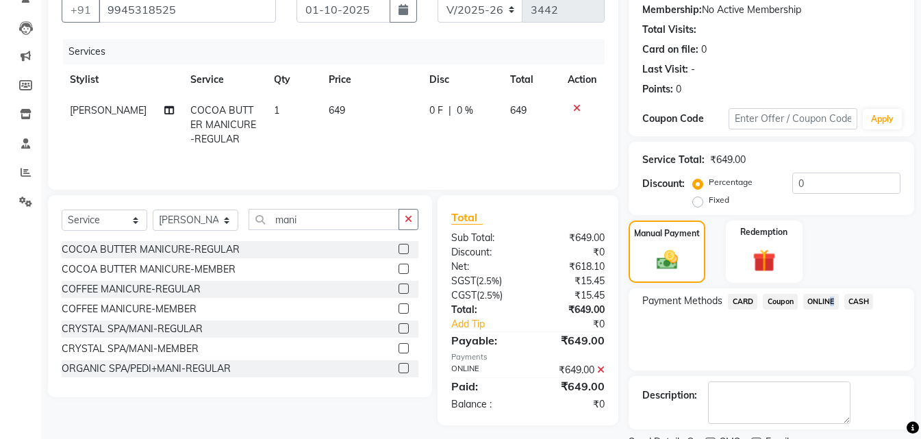
scroll to position [188, 0]
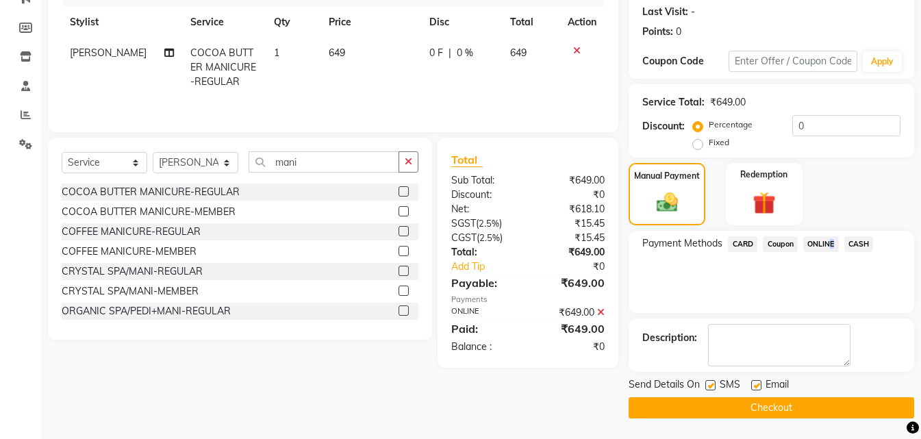
click at [831, 408] on button "Checkout" at bounding box center [770, 407] width 285 height 21
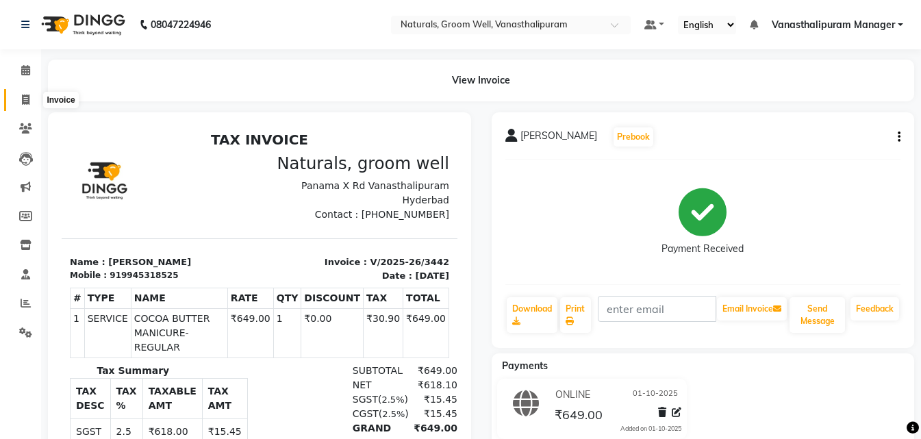
click at [24, 99] on icon at bounding box center [26, 99] width 8 height 10
select select "service"
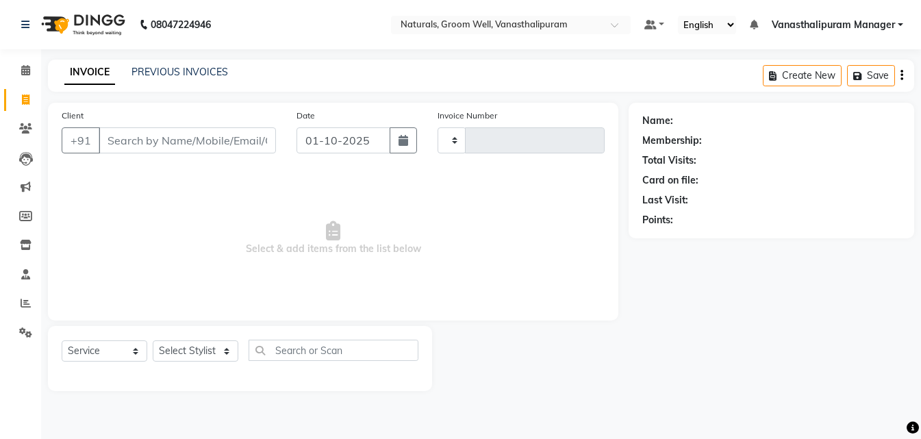
type input "3443"
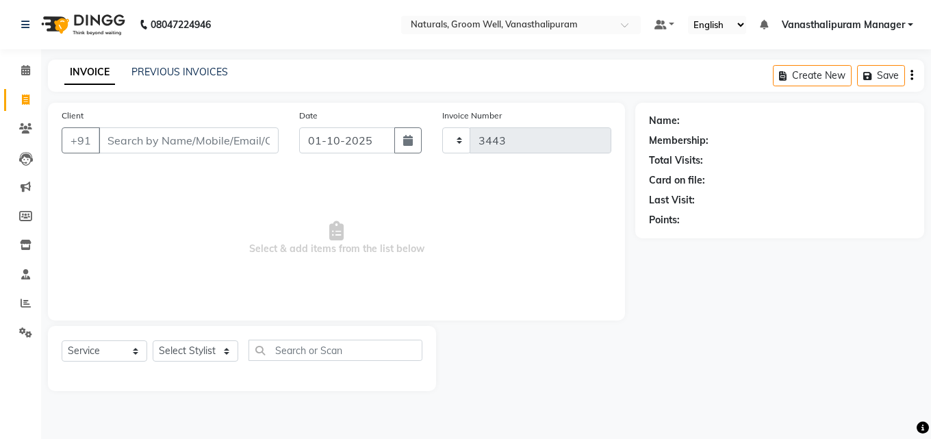
select select "5859"
click at [173, 355] on select "Select Stylist" at bounding box center [196, 350] width 86 height 21
select select "45645"
click at [153, 340] on select "Select Stylist [PERSON_NAME] kiran [PERSON_NAME] [PERSON_NAME] [PERSON_NAME] Va…" at bounding box center [196, 350] width 86 height 21
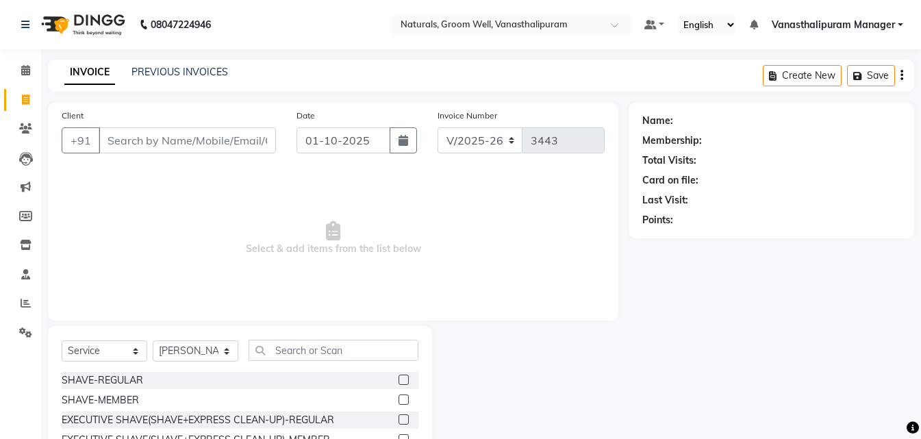
click at [304, 337] on div "Select Service Product Membership Package Voucher Prepaid Gift Card Select Styl…" at bounding box center [240, 427] width 384 height 202
click at [306, 344] on input "text" at bounding box center [333, 350] width 170 height 21
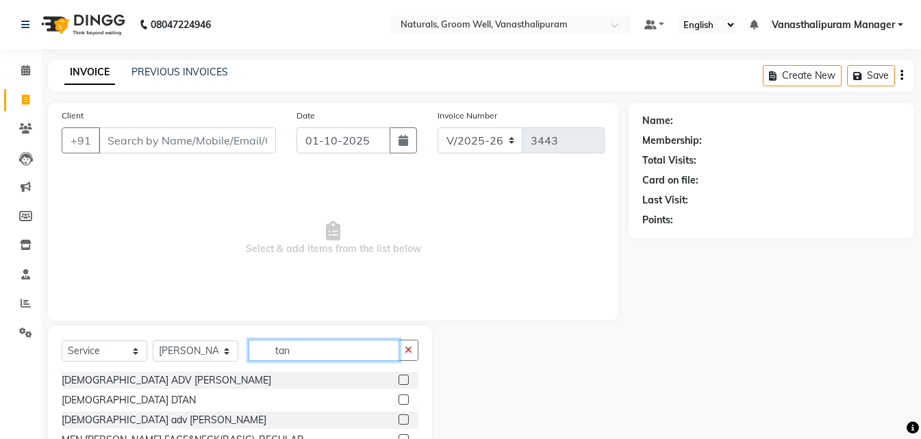
type input "tan"
click at [398, 396] on label at bounding box center [403, 399] width 10 height 10
click at [398, 396] on input "checkbox" at bounding box center [402, 400] width 9 height 9
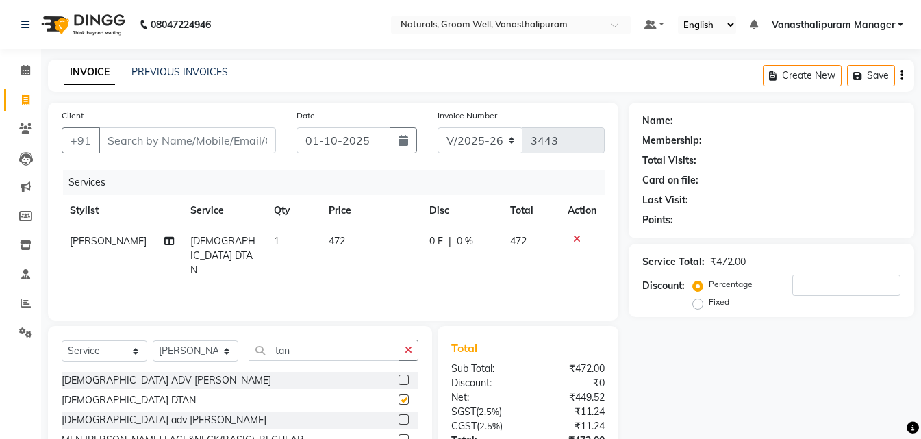
checkbox input "false"
click at [372, 253] on td "472" at bounding box center [370, 256] width 101 height 60
select select "45645"
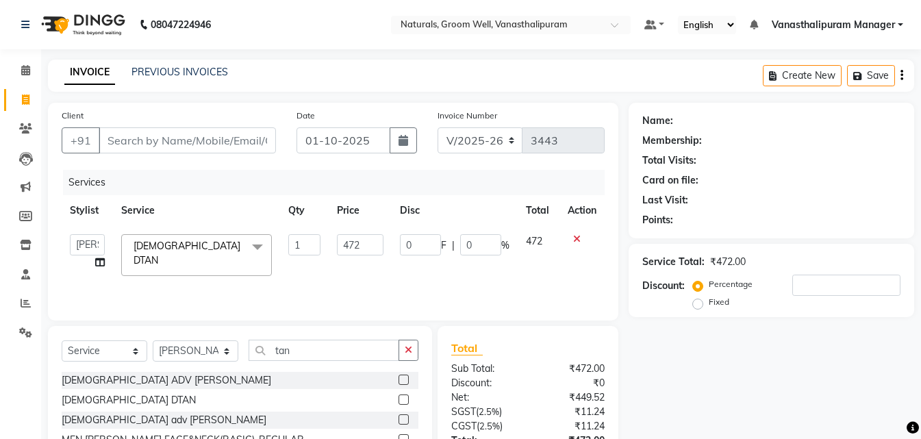
click at [372, 253] on input "472" at bounding box center [360, 244] width 47 height 21
type input "4"
type input "531"
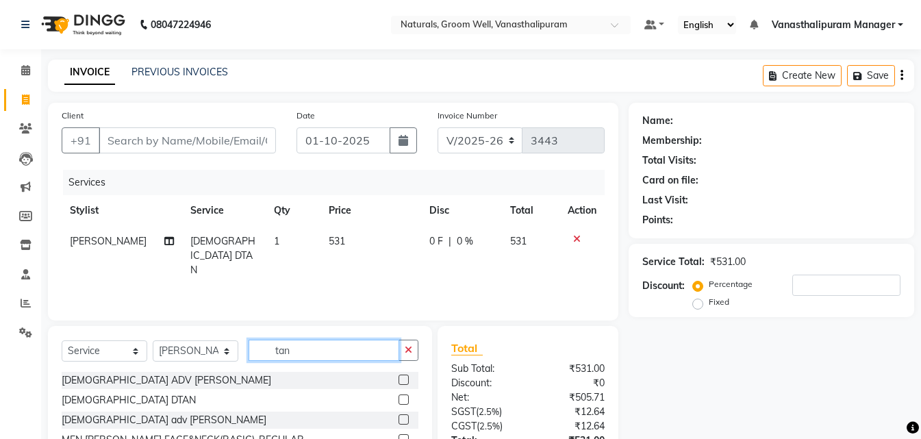
click at [342, 355] on input "tan" at bounding box center [323, 350] width 151 height 21
type input "t"
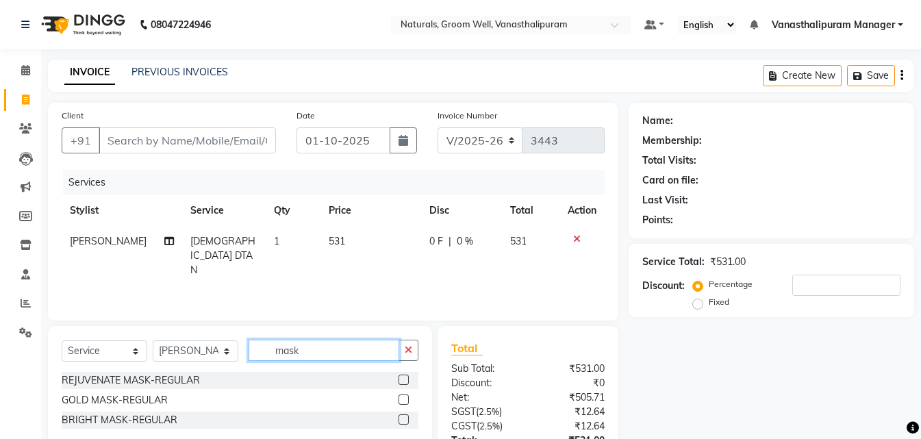
type input "mask"
click at [401, 381] on label at bounding box center [403, 379] width 10 height 10
click at [401, 381] on input "checkbox" at bounding box center [402, 380] width 9 height 9
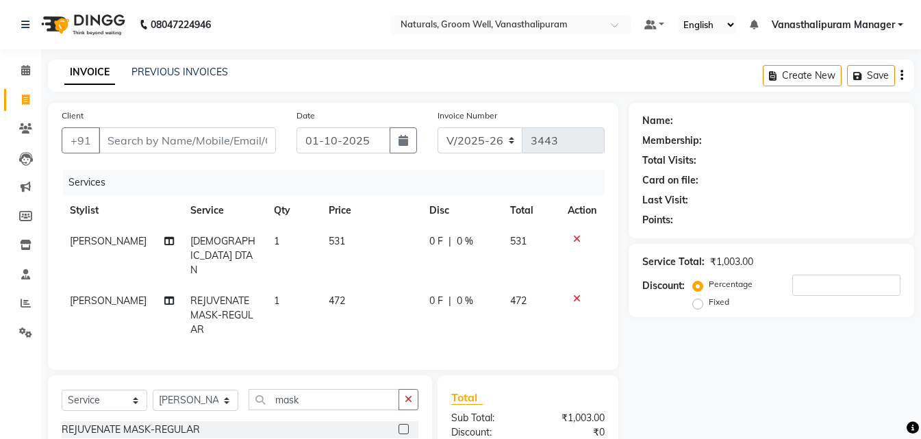
click at [365, 285] on td "472" at bounding box center [370, 315] width 101 height 60
checkbox input "false"
select select "45645"
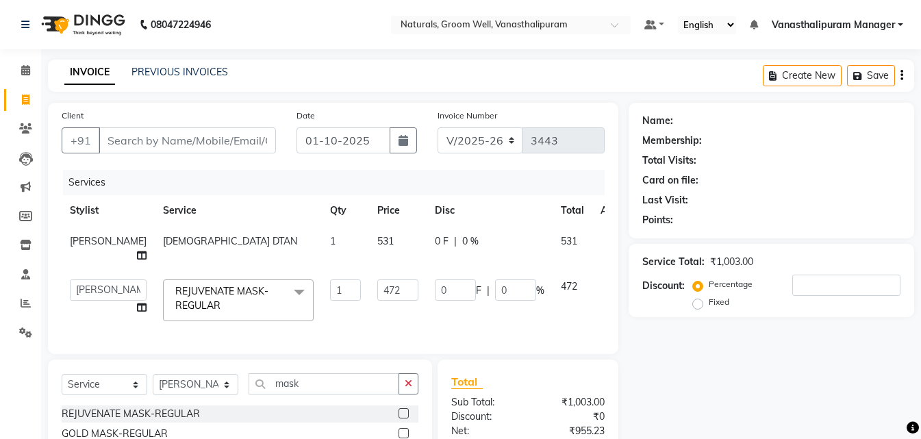
click at [369, 274] on td "472" at bounding box center [398, 300] width 58 height 58
click at [389, 292] on input "472" at bounding box center [397, 289] width 41 height 21
type input "4"
type input "1770"
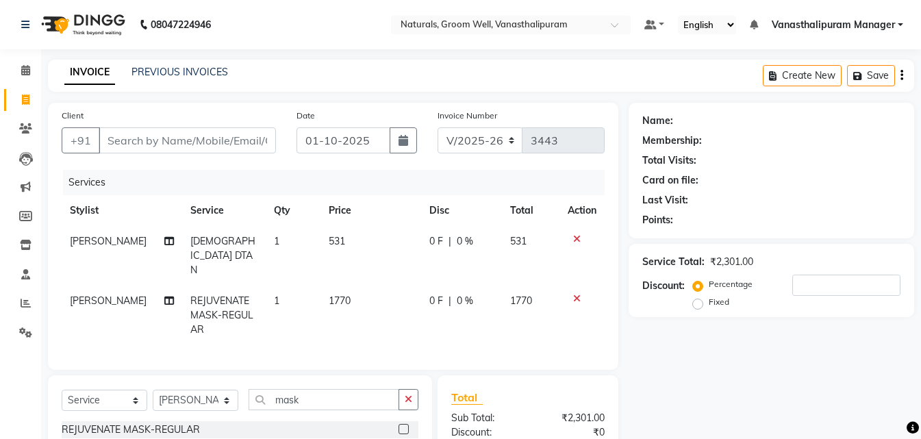
click at [726, 366] on div "Name: Membership: Total Visits: Card on file: Last Visit: Points: Service Total…" at bounding box center [776, 340] width 296 height 474
click at [165, 125] on div "Client +91" at bounding box center [168, 136] width 235 height 56
click at [208, 138] on input "Client" at bounding box center [187, 140] width 177 height 26
type input "9"
type input "0"
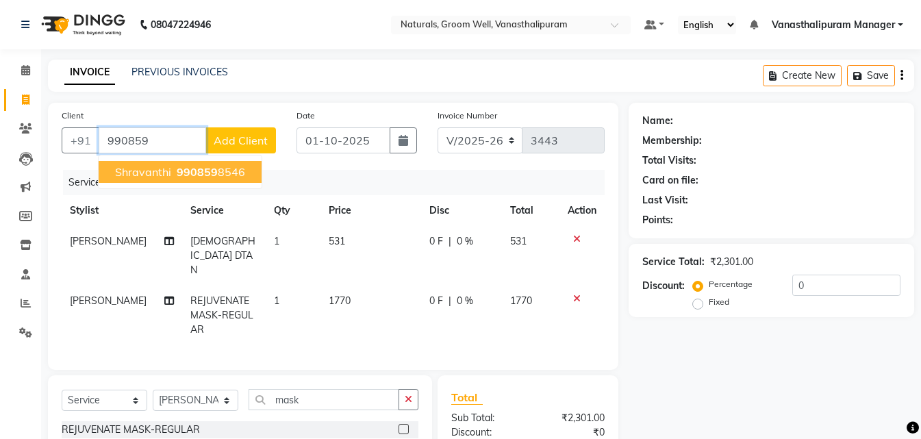
click at [209, 175] on span "990859" at bounding box center [197, 172] width 41 height 14
type input "9908598546"
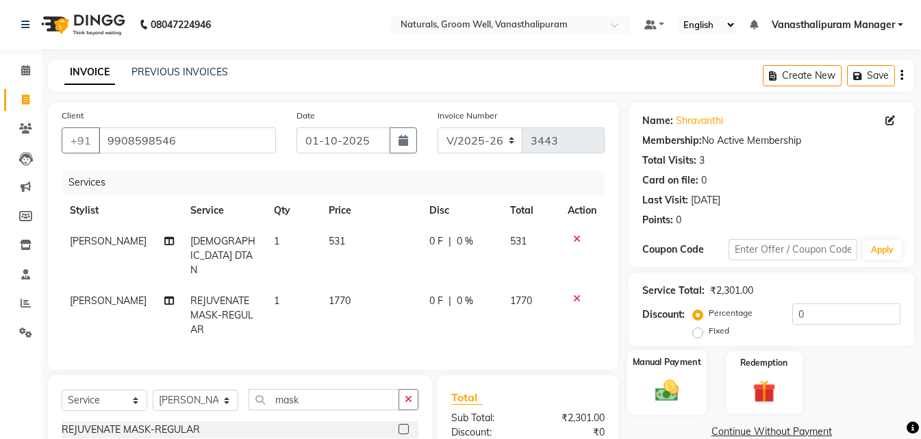
click at [661, 386] on img at bounding box center [667, 390] width 38 height 27
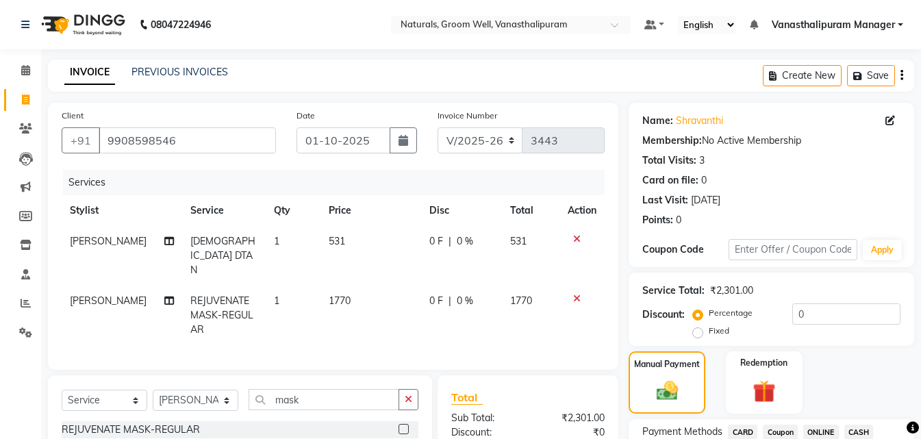
click at [835, 426] on span "ONLINE" at bounding box center [821, 432] width 36 height 16
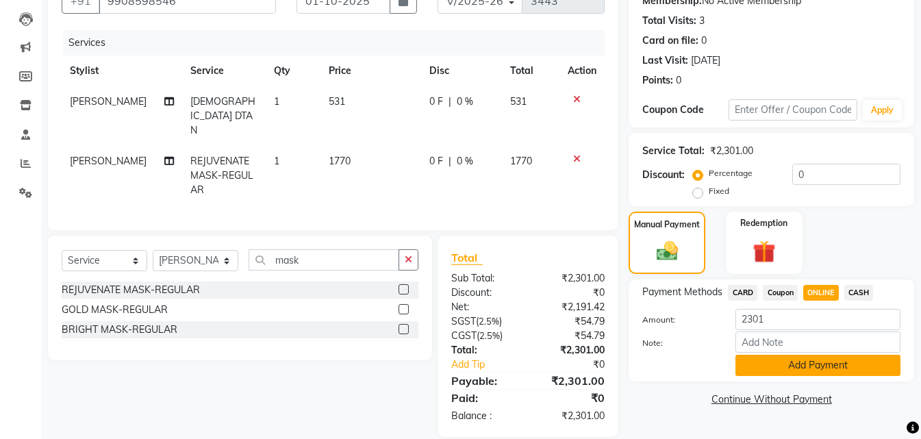
click at [814, 363] on button "Add Payment" at bounding box center [817, 365] width 165 height 21
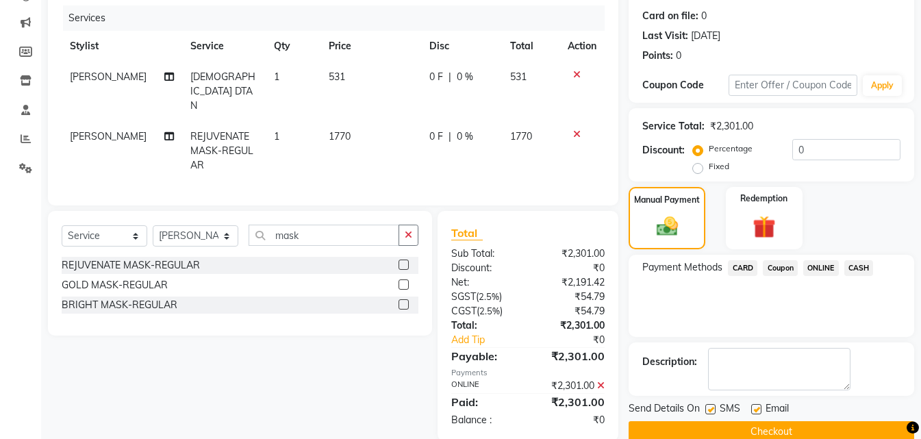
scroll to position [188, 0]
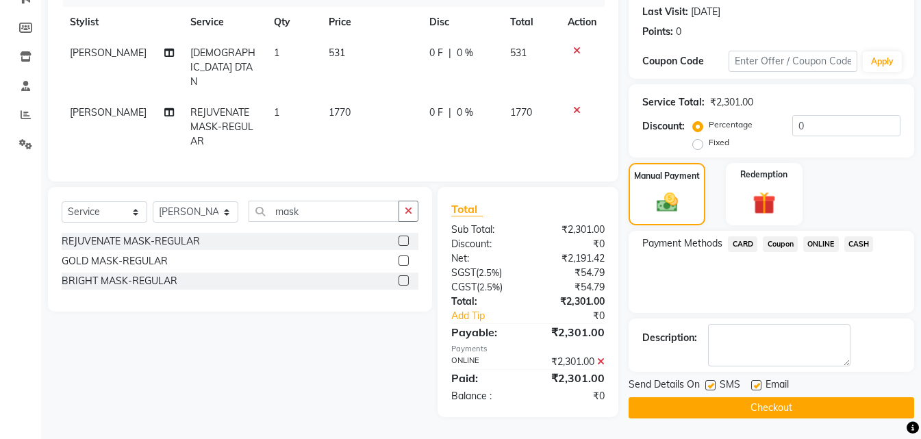
click at [779, 403] on button "Checkout" at bounding box center [770, 407] width 285 height 21
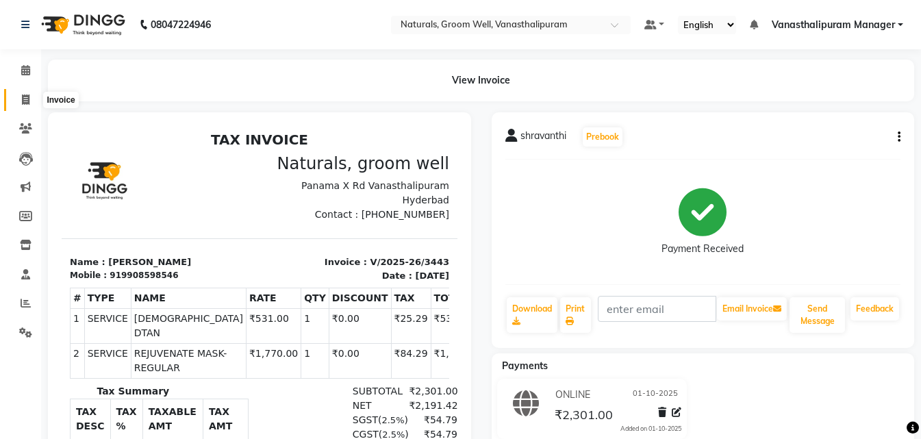
click at [30, 103] on span at bounding box center [26, 100] width 24 height 16
select select "service"
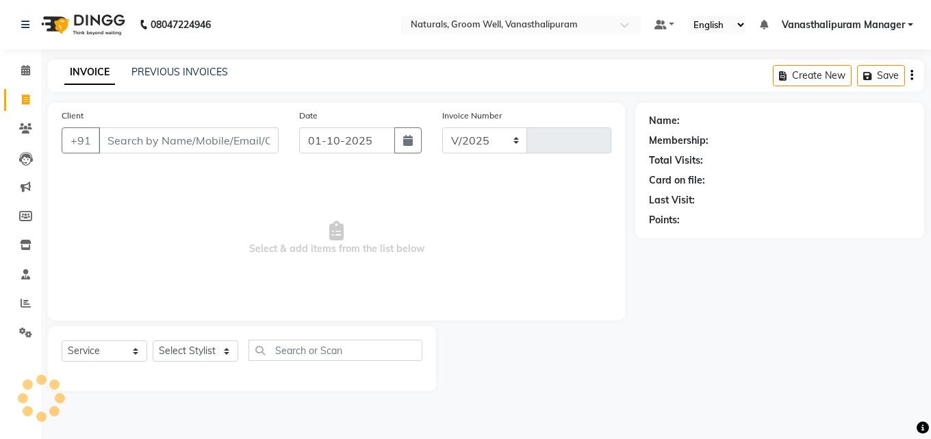
select select "5859"
type input "3444"
click at [217, 347] on select "Select Stylist" at bounding box center [196, 350] width 86 height 21
select select "84994"
click at [153, 340] on select "Select Stylist [PERSON_NAME] kiran [PERSON_NAME] [PERSON_NAME] [PERSON_NAME] Va…" at bounding box center [196, 350] width 86 height 21
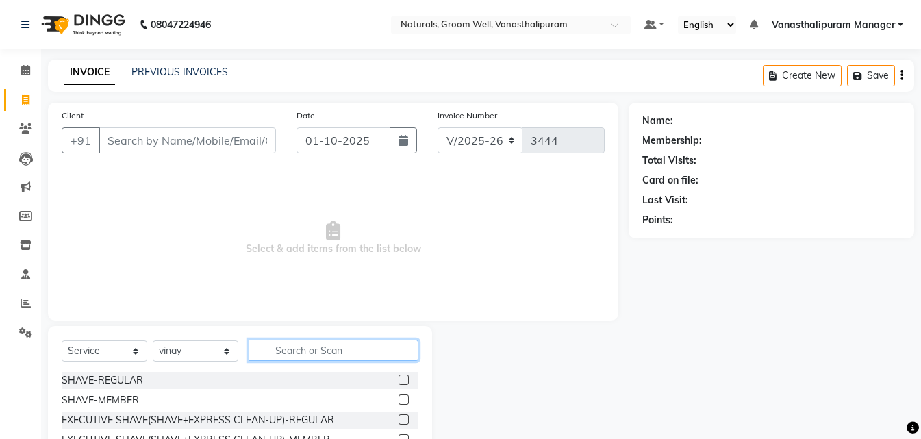
click at [339, 354] on input "text" at bounding box center [333, 350] width 170 height 21
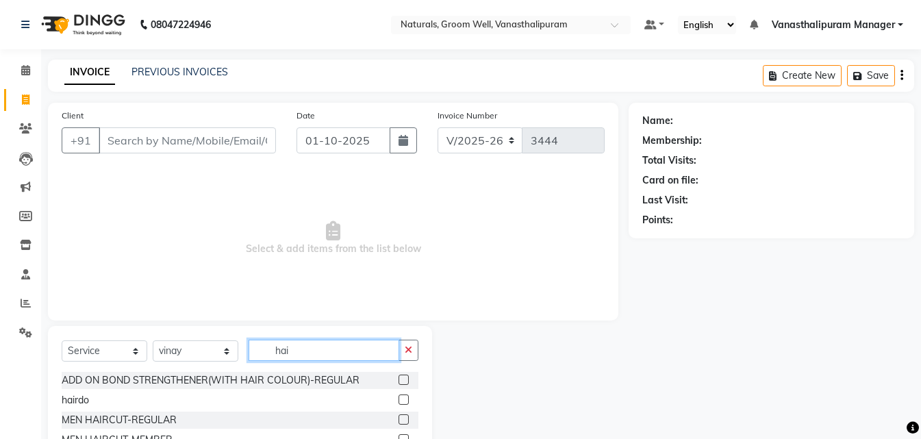
type input "hai"
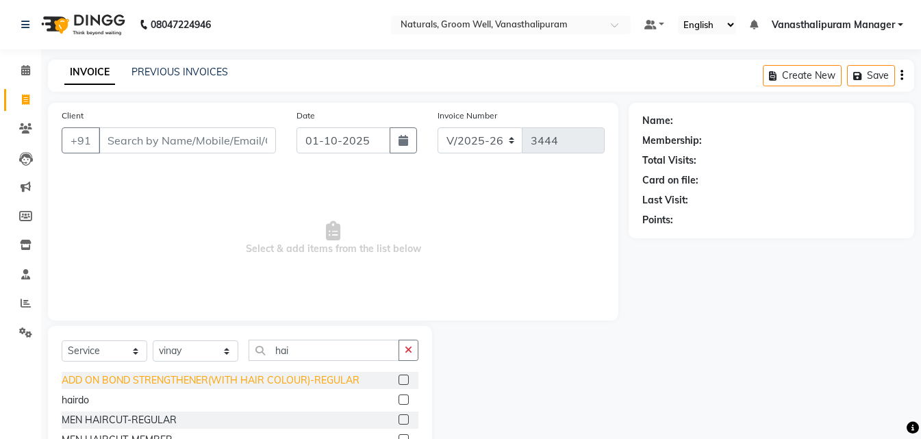
drag, startPoint x: 393, startPoint y: 420, endPoint x: 333, endPoint y: 379, distance: 72.9
click at [398, 421] on label at bounding box center [403, 419] width 10 height 10
click at [398, 421] on input "checkbox" at bounding box center [402, 420] width 9 height 9
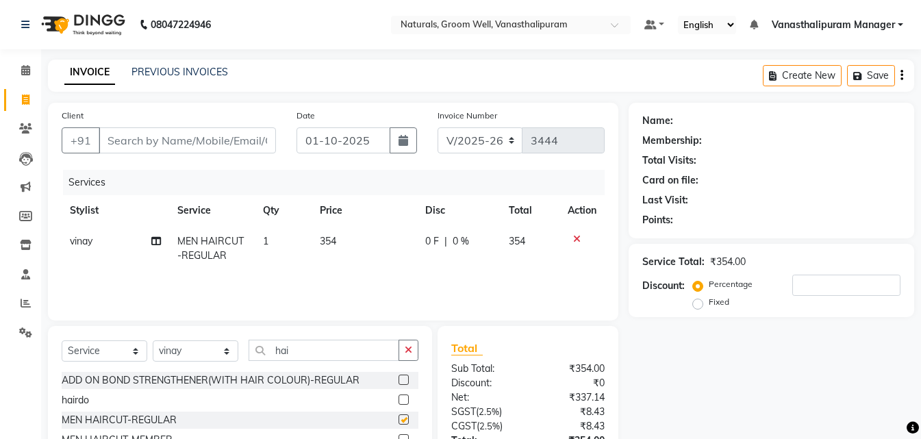
checkbox input "false"
click at [183, 136] on input "Client" at bounding box center [187, 140] width 177 height 26
type input "9"
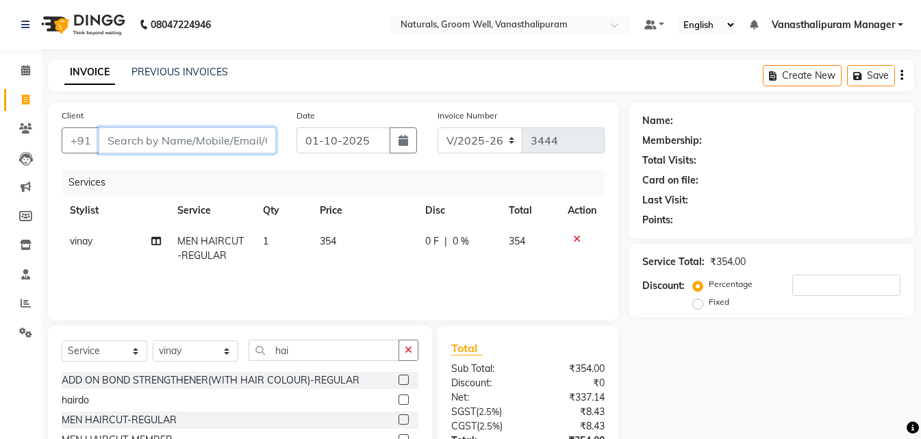
type input "0"
type input "9059321458"
click at [248, 148] on button "Add Client" at bounding box center [240, 140] width 71 height 26
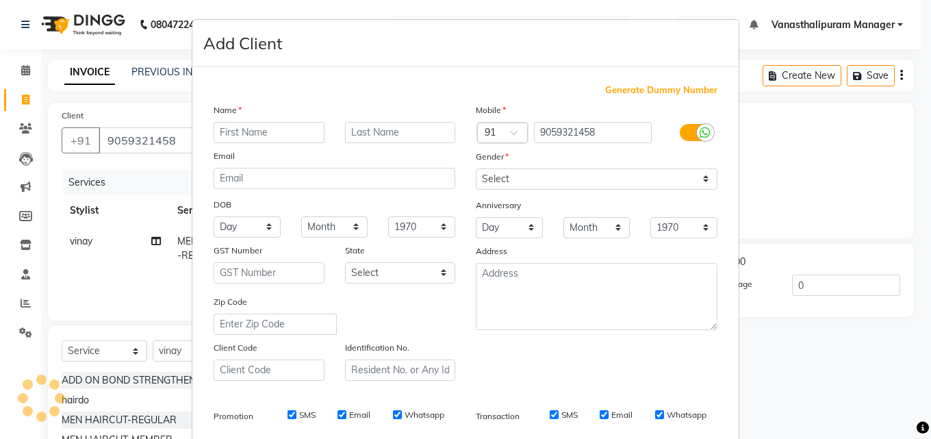
click at [255, 137] on input "text" at bounding box center [269, 132] width 111 height 21
type input "sai kiran"
click at [581, 127] on input "9059321458" at bounding box center [593, 132] width 118 height 21
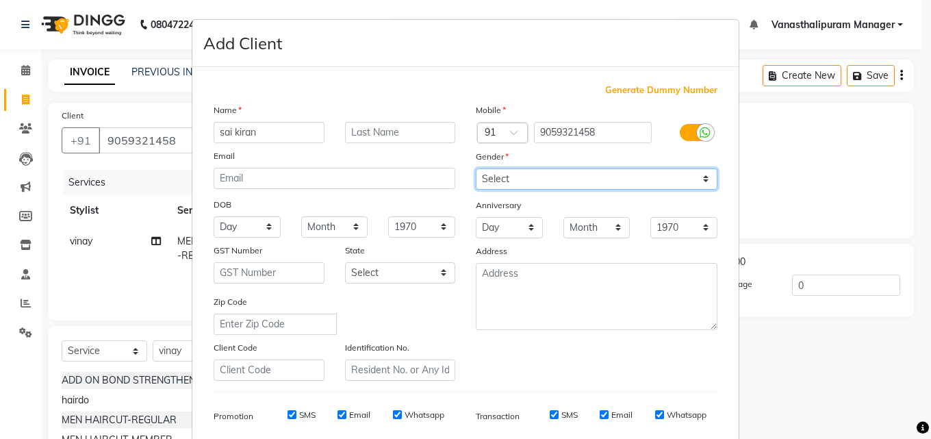
click at [541, 182] on select "Select [DEMOGRAPHIC_DATA] [DEMOGRAPHIC_DATA] Other Prefer Not To Say" at bounding box center [597, 178] width 242 height 21
select select "[DEMOGRAPHIC_DATA]"
click at [476, 168] on select "Select [DEMOGRAPHIC_DATA] [DEMOGRAPHIC_DATA] Other Prefer Not To Say" at bounding box center [597, 178] width 242 height 21
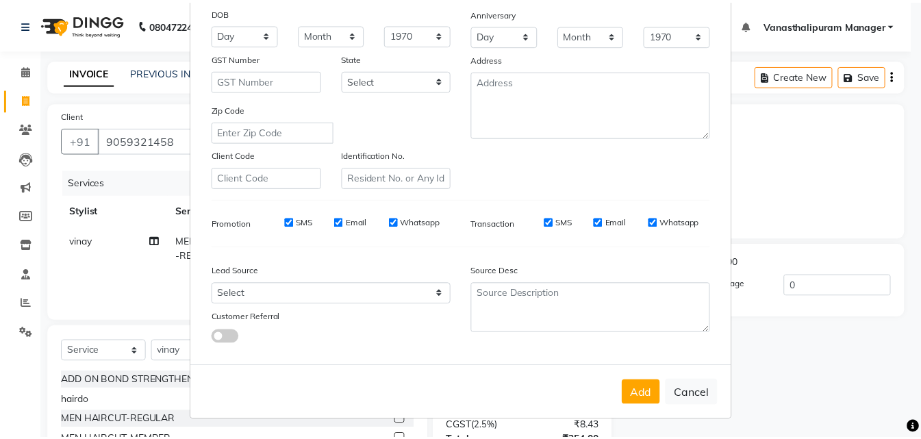
scroll to position [193, 0]
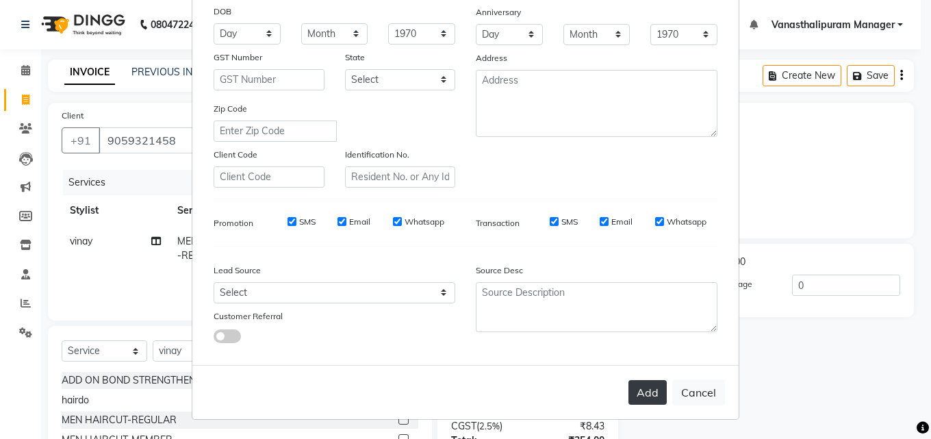
click at [648, 382] on button "Add" at bounding box center [647, 392] width 38 height 25
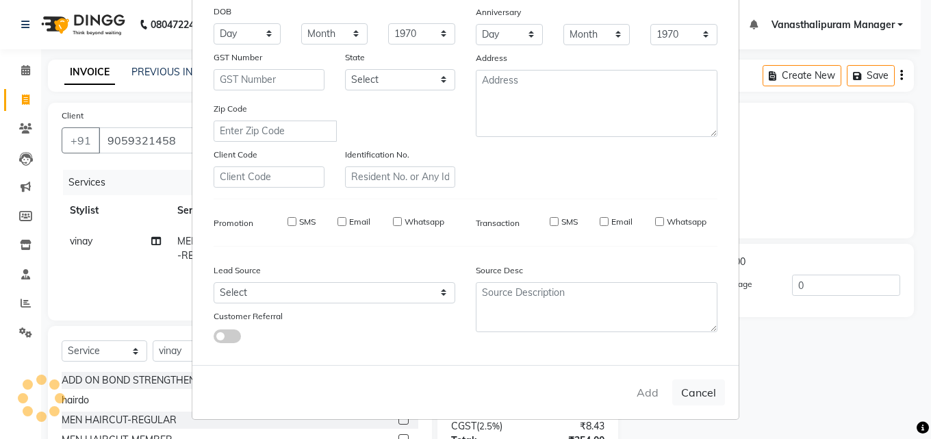
select select
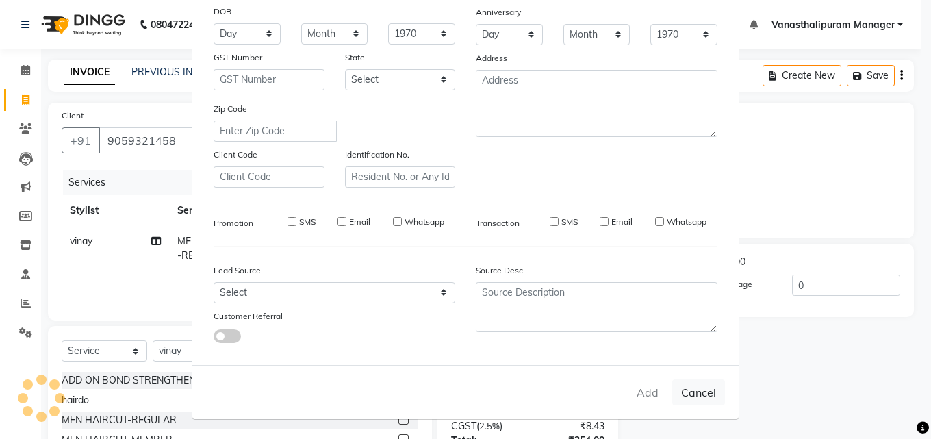
select select
checkbox input "false"
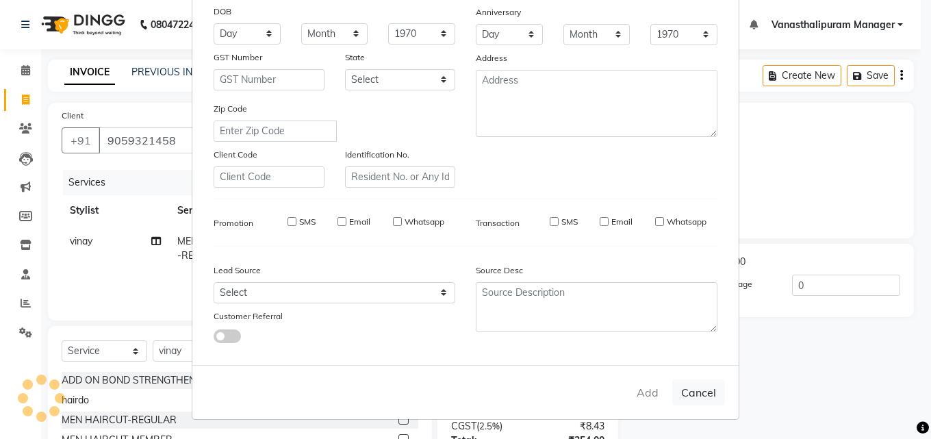
checkbox input "false"
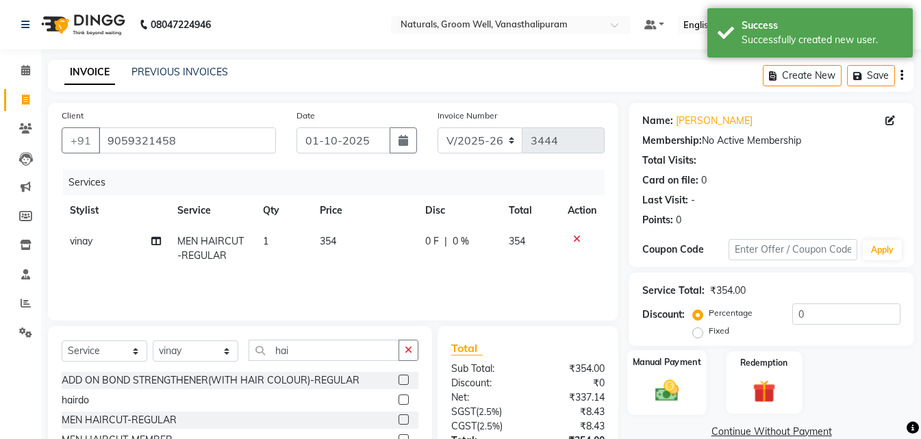
click at [655, 379] on img at bounding box center [667, 390] width 38 height 27
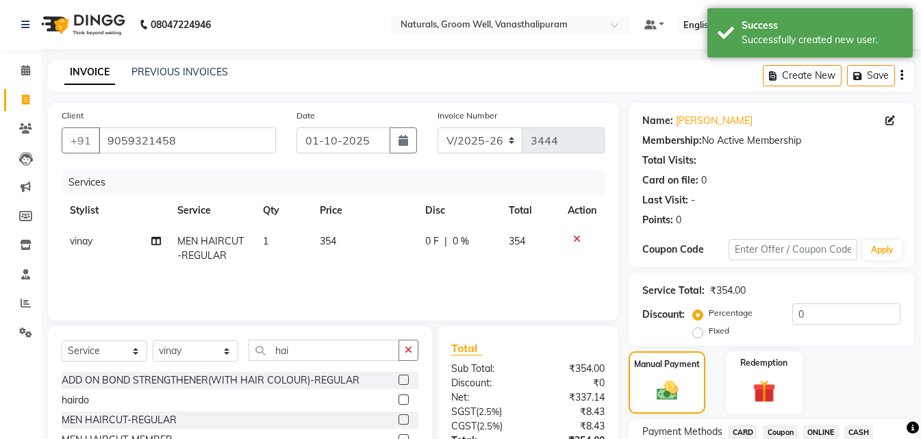
click at [826, 433] on span "ONLINE" at bounding box center [821, 432] width 36 height 16
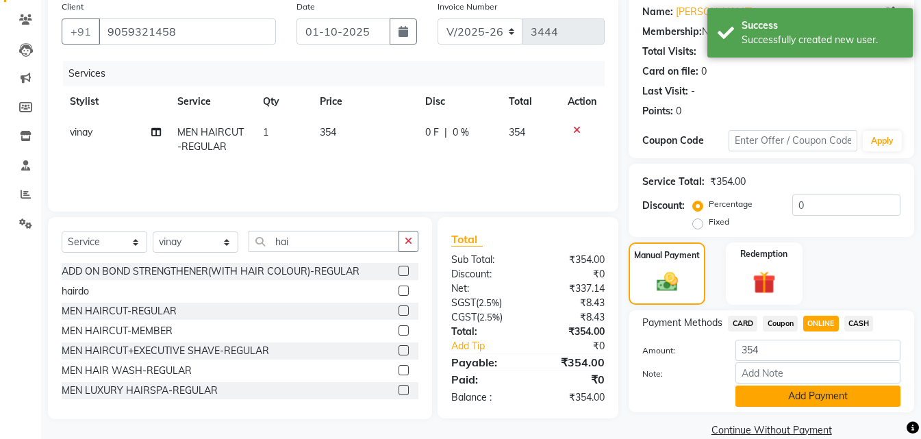
scroll to position [131, 0]
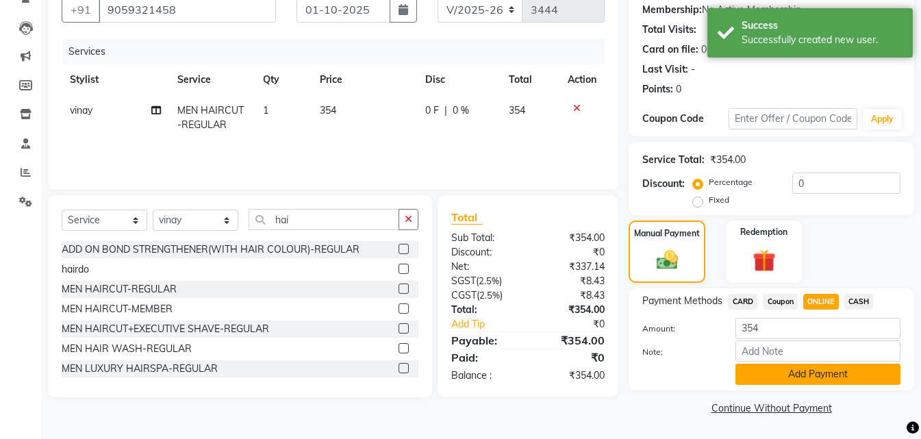
click at [774, 378] on button "Add Payment" at bounding box center [817, 373] width 165 height 21
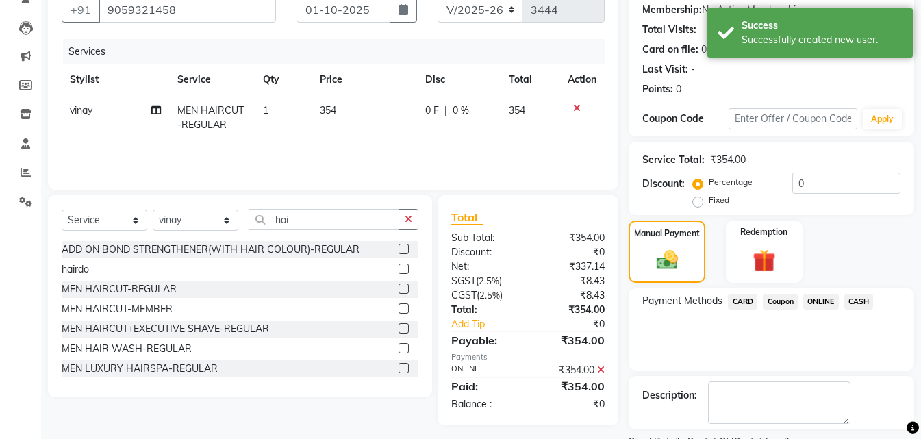
click at [815, 302] on span "ONLINE" at bounding box center [821, 302] width 36 height 16
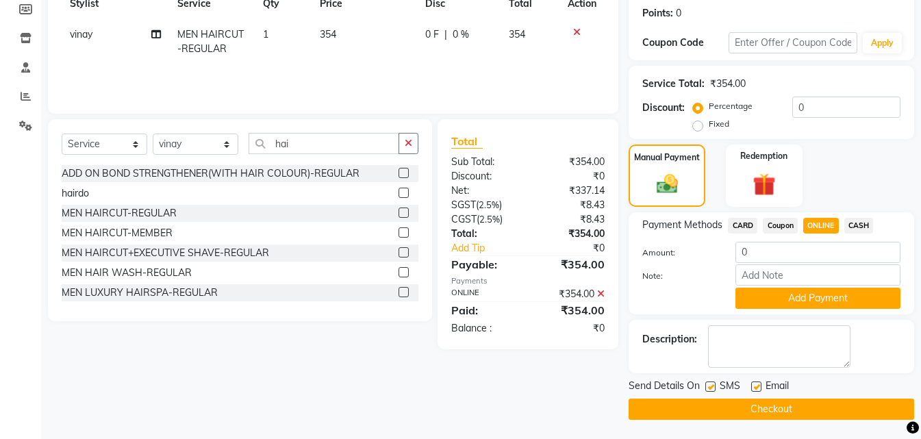
scroll to position [208, 0]
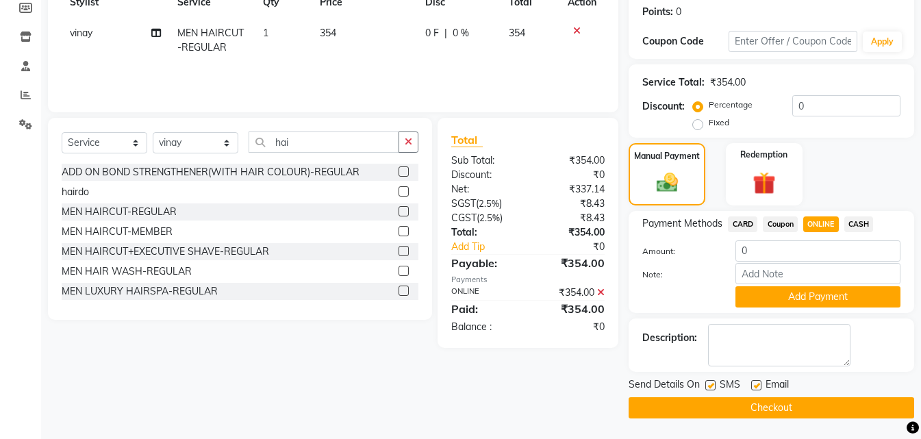
click at [813, 407] on button "Checkout" at bounding box center [770, 407] width 285 height 21
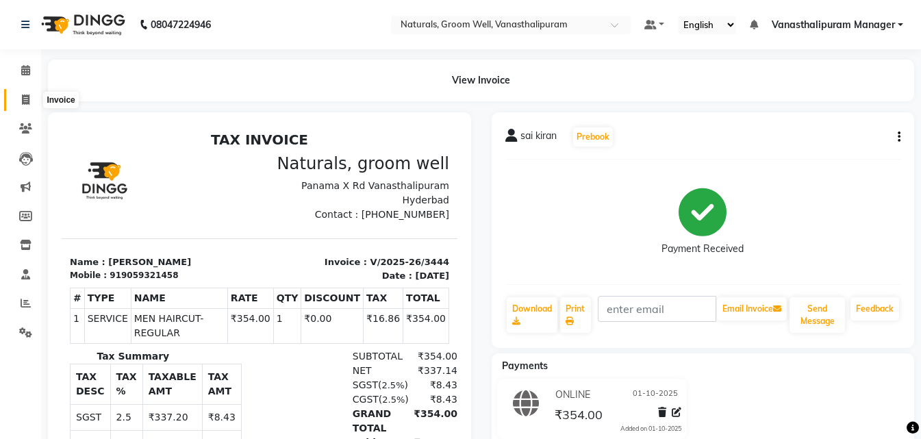
click at [21, 100] on span at bounding box center [26, 100] width 24 height 16
select select "5859"
select select "service"
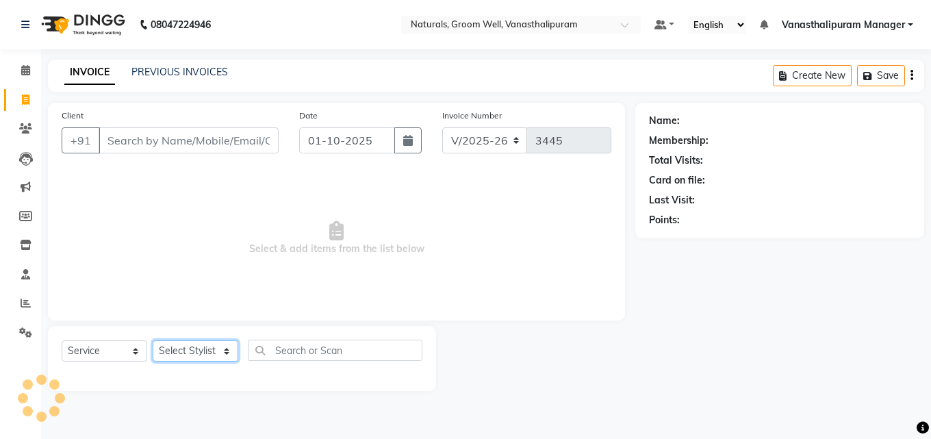
click at [175, 349] on select "Select Stylist [PERSON_NAME] kiran [PERSON_NAME] [PERSON_NAME] [PERSON_NAME] Va…" at bounding box center [196, 350] width 86 height 21
select select "41445"
click at [153, 340] on select "Select Stylist [PERSON_NAME] kiran [PERSON_NAME] [PERSON_NAME] [PERSON_NAME] Va…" at bounding box center [196, 350] width 86 height 21
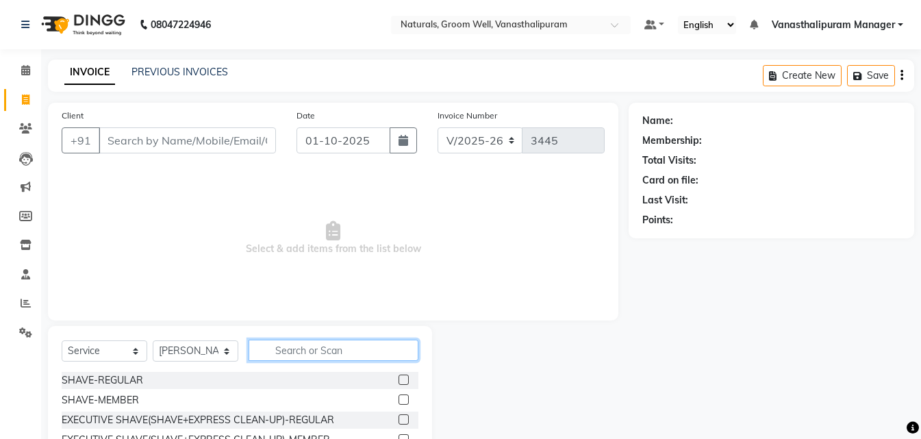
click at [334, 357] on input "text" at bounding box center [333, 350] width 170 height 21
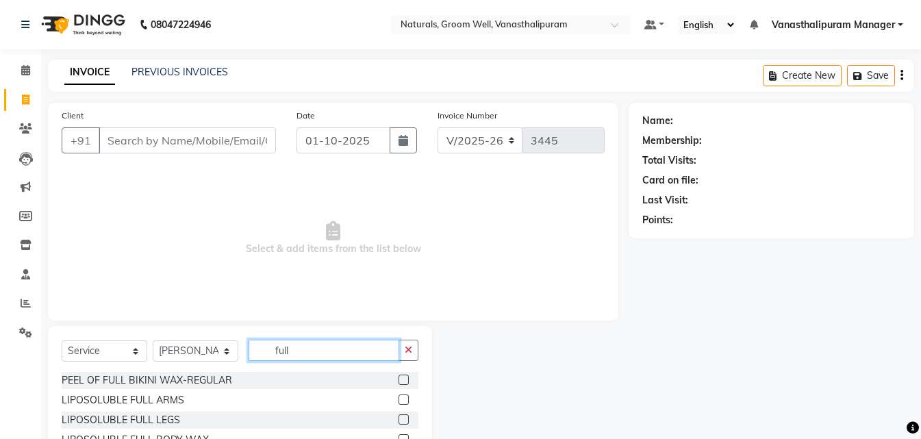
type input "full"
click at [398, 399] on label at bounding box center [403, 399] width 10 height 10
click at [398, 399] on input "checkbox" at bounding box center [402, 400] width 9 height 9
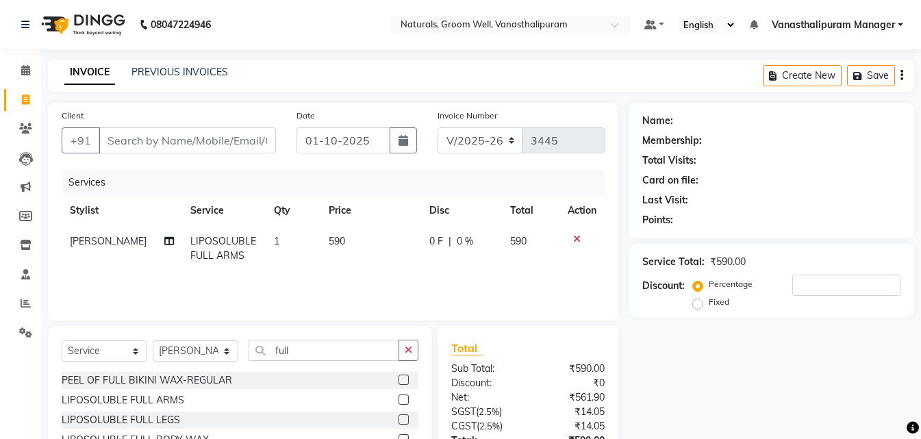
checkbox input "false"
click at [344, 234] on td "590" at bounding box center [370, 248] width 101 height 45
select select "41445"
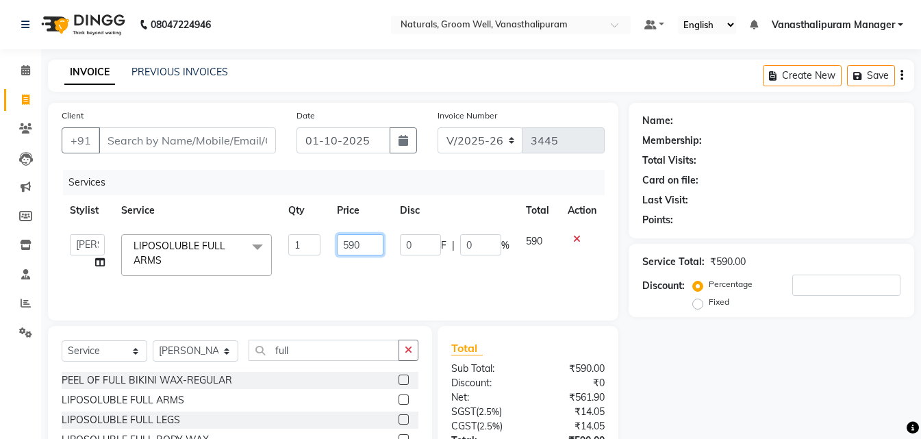
click at [363, 242] on input "590" at bounding box center [360, 244] width 47 height 21
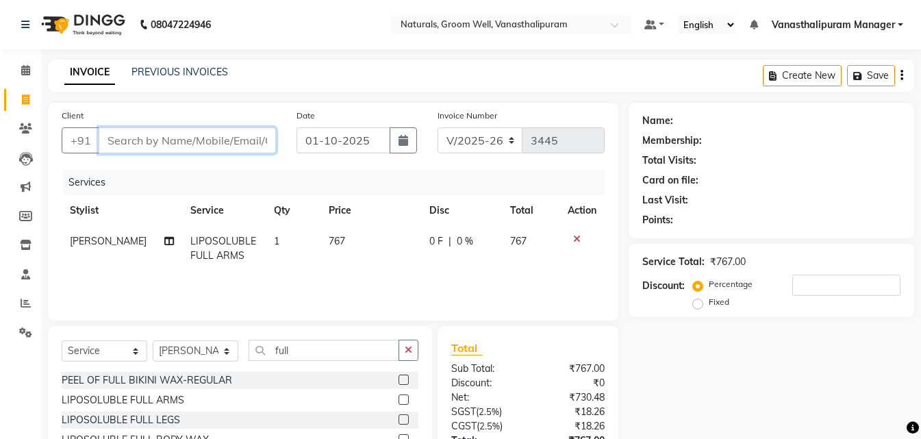
click at [155, 138] on input "Client" at bounding box center [187, 140] width 177 height 26
click at [225, 137] on span "Add Client" at bounding box center [241, 140] width 54 height 14
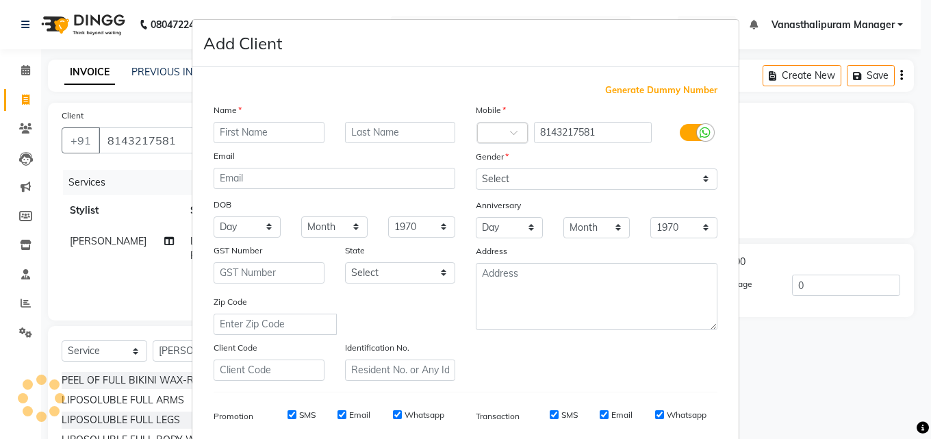
click at [254, 129] on input "text" at bounding box center [269, 132] width 111 height 21
click at [526, 161] on div "Gender" at bounding box center [596, 158] width 262 height 19
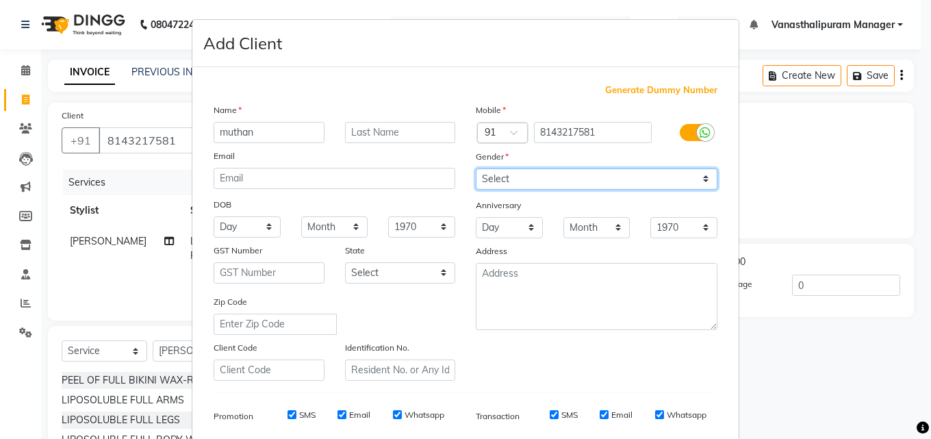
click at [514, 184] on select "Select [DEMOGRAPHIC_DATA] [DEMOGRAPHIC_DATA] Other Prefer Not To Say" at bounding box center [597, 178] width 242 height 21
click at [476, 168] on select "Select [DEMOGRAPHIC_DATA] [DEMOGRAPHIC_DATA] Other Prefer Not To Say" at bounding box center [597, 178] width 242 height 21
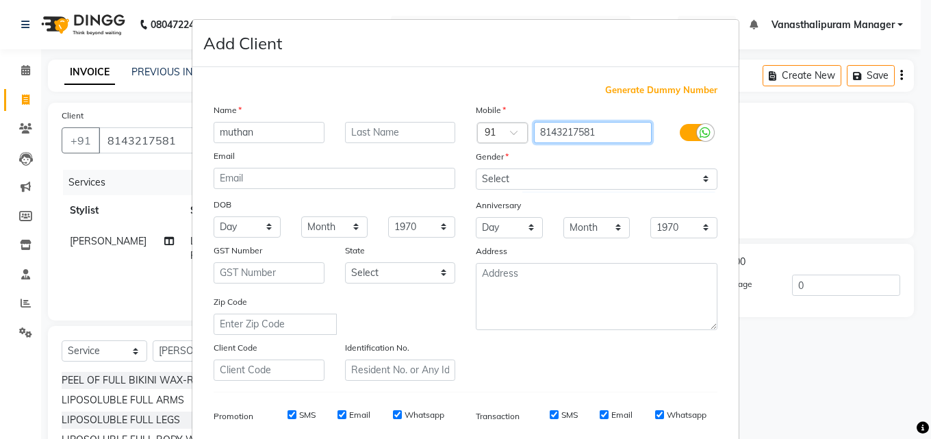
click at [578, 129] on input "8143217581" at bounding box center [593, 132] width 118 height 21
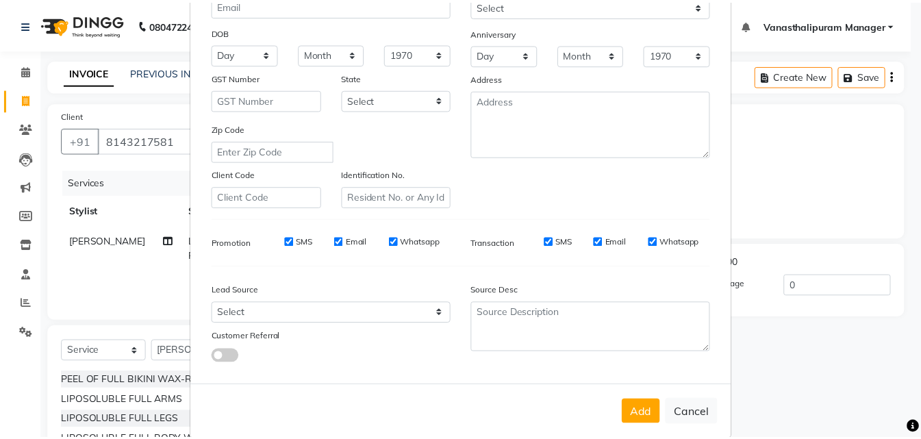
scroll to position [193, 0]
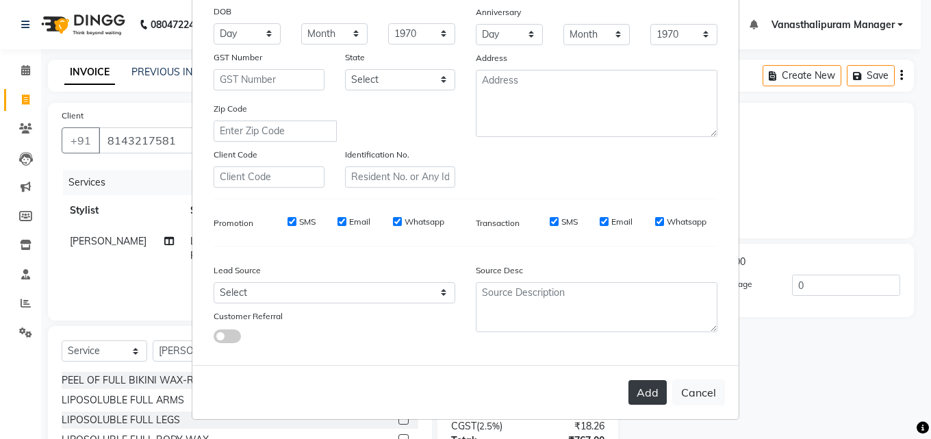
click at [649, 403] on button "Add" at bounding box center [647, 392] width 38 height 25
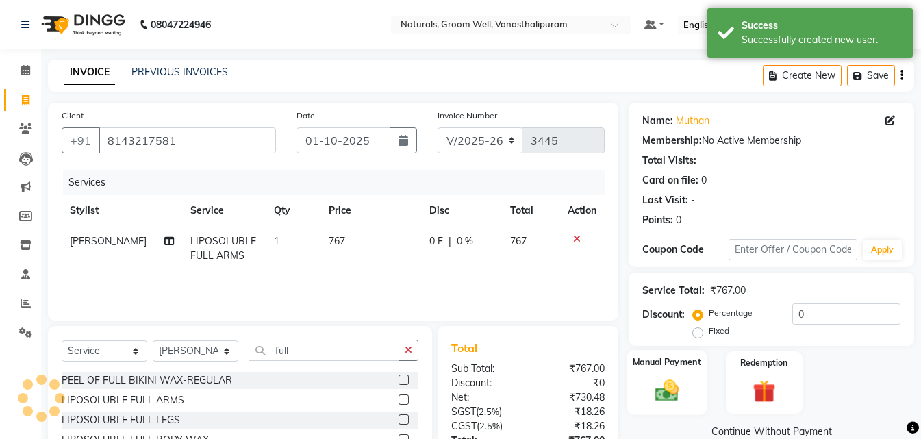
click at [673, 374] on div "Manual Payment" at bounding box center [666, 382] width 79 height 65
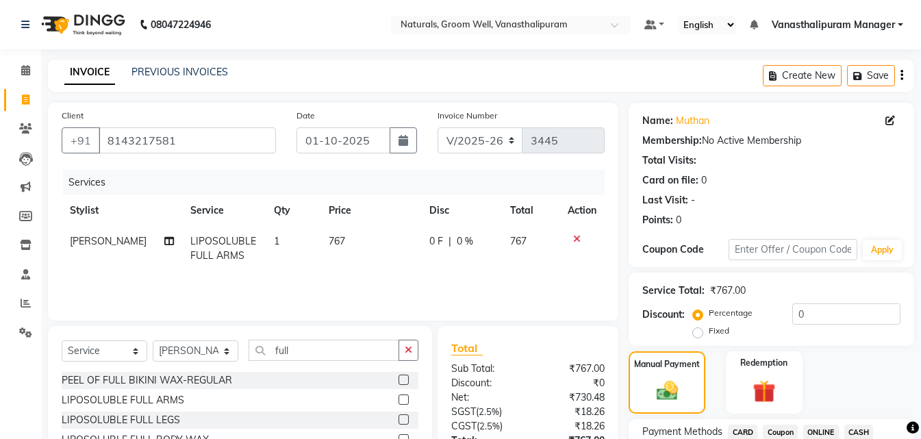
click at [858, 431] on span "CASH" at bounding box center [858, 432] width 29 height 16
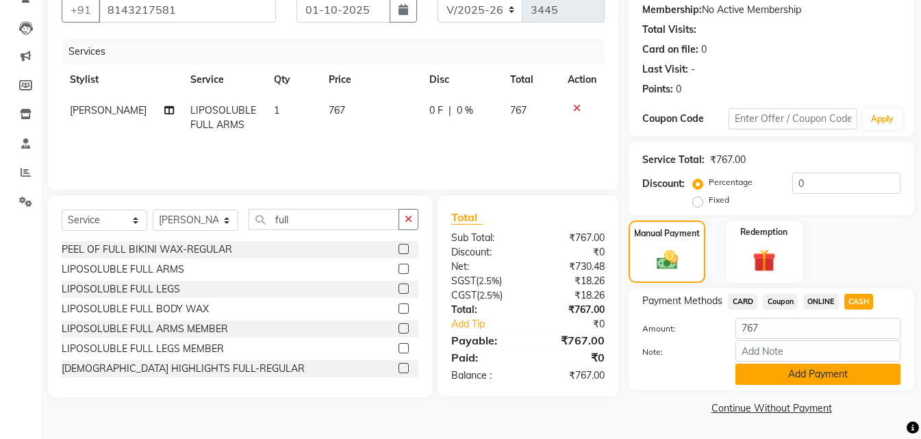
click at [843, 368] on button "Add Payment" at bounding box center [817, 373] width 165 height 21
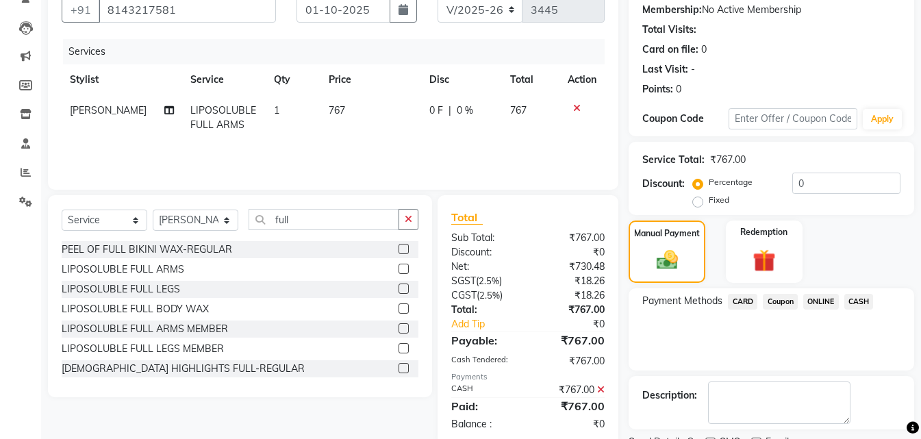
scroll to position [188, 0]
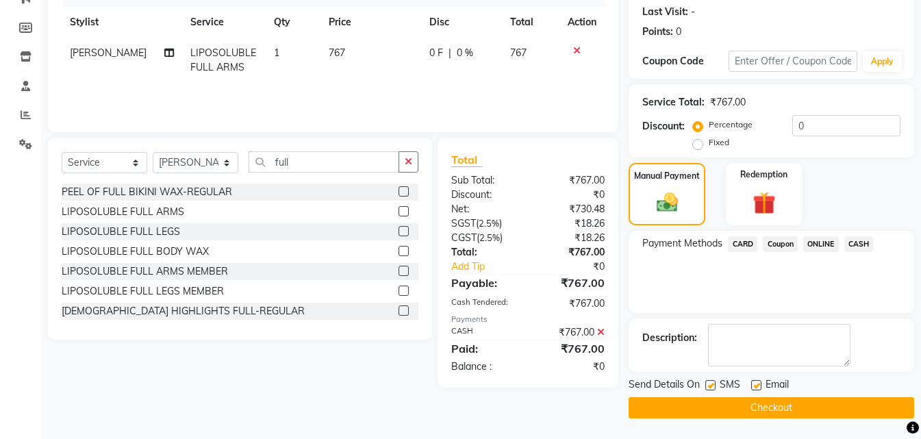
click at [838, 405] on button "Checkout" at bounding box center [770, 407] width 285 height 21
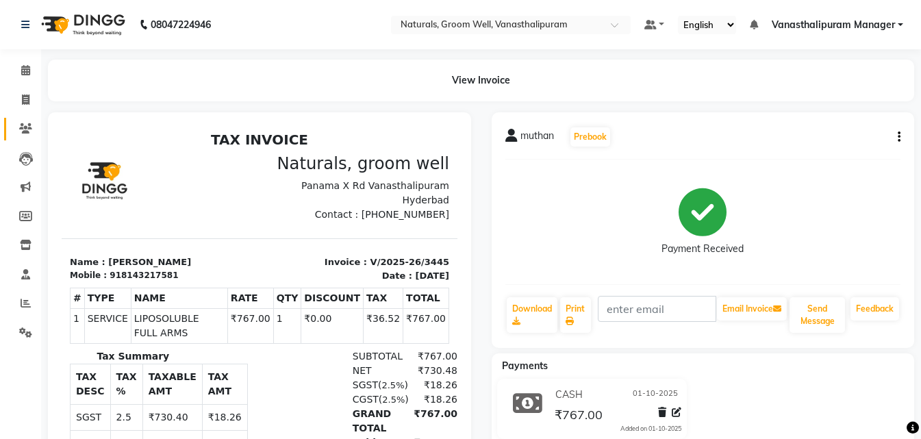
click at [23, 120] on link "Clients" at bounding box center [20, 129] width 33 height 23
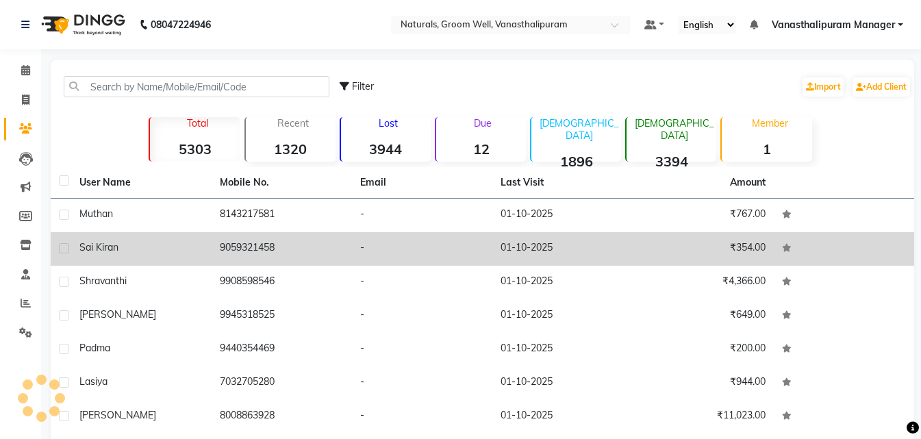
click at [110, 236] on td "sai kiran" at bounding box center [141, 249] width 140 height 34
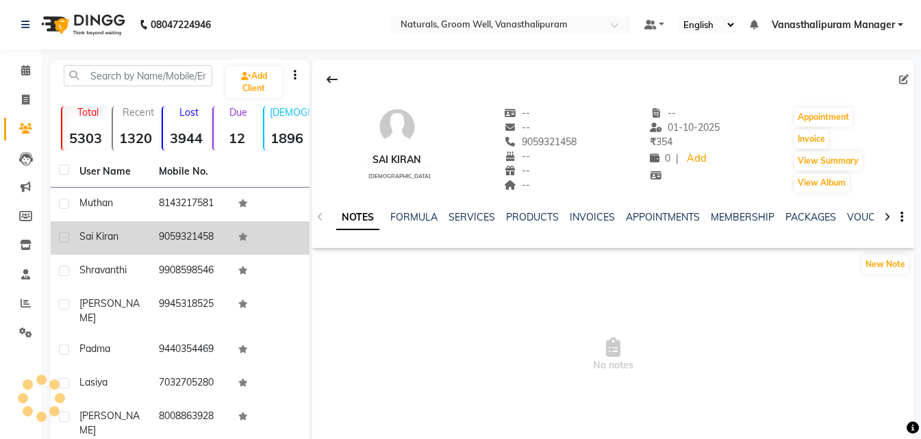
click at [110, 236] on span "sai kiran" at bounding box center [98, 236] width 39 height 12
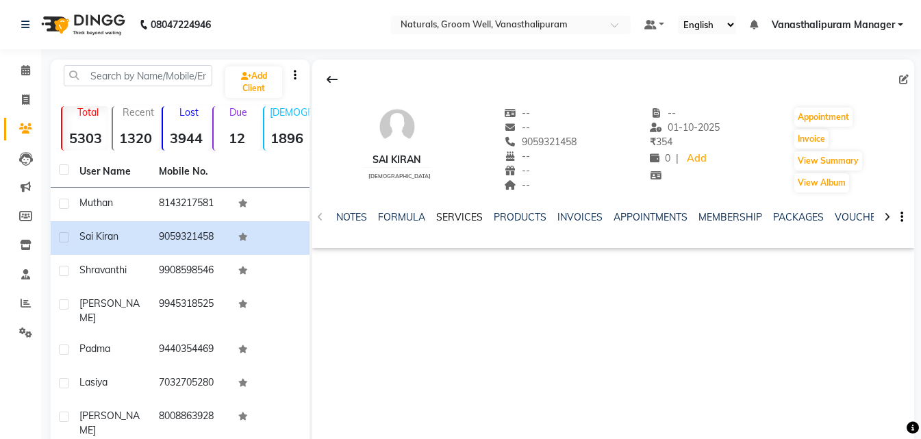
click at [465, 217] on link "SERVICES" at bounding box center [459, 217] width 47 height 12
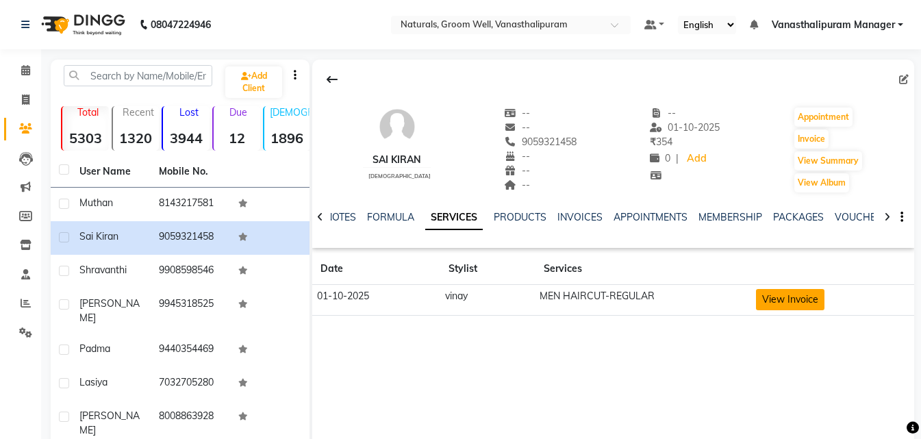
click at [774, 298] on button "View Invoice" at bounding box center [790, 299] width 68 height 21
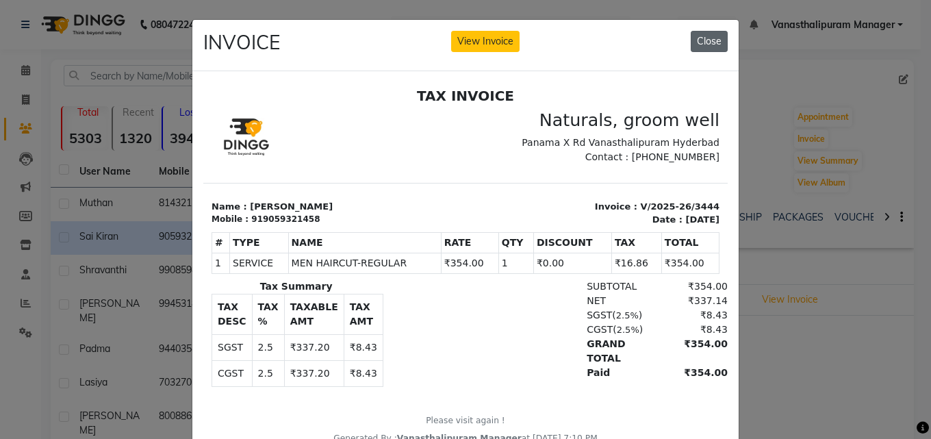
click at [705, 33] on button "Close" at bounding box center [709, 41] width 37 height 21
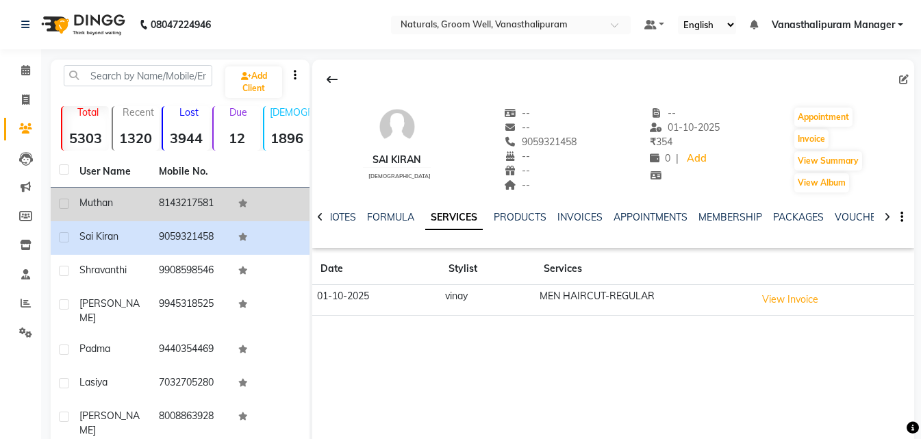
click at [148, 204] on td "muthan" at bounding box center [110, 205] width 79 height 34
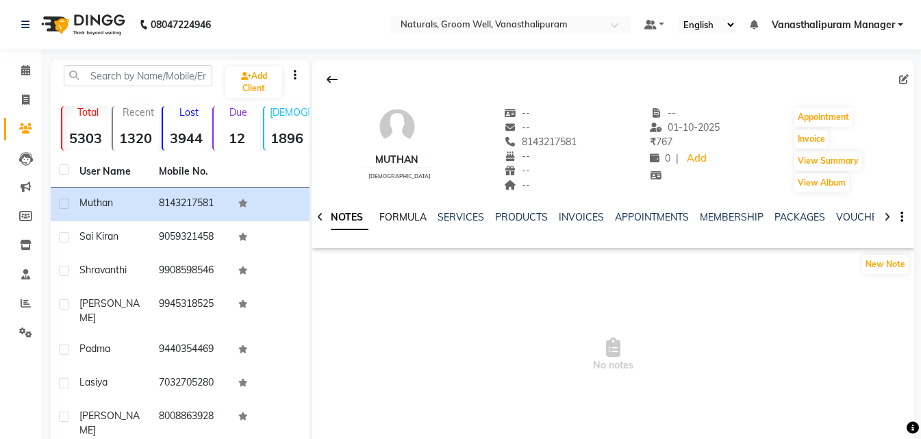
click at [420, 212] on link "FORMULA" at bounding box center [402, 217] width 47 height 12
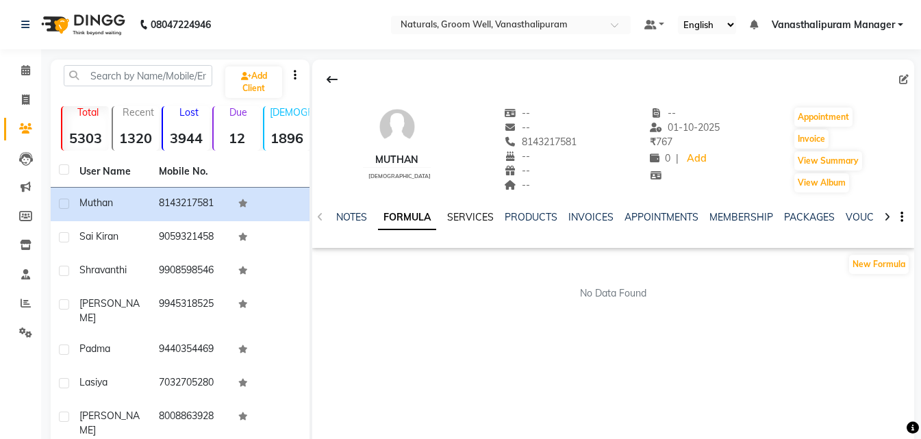
click at [474, 217] on link "SERVICES" at bounding box center [470, 217] width 47 height 12
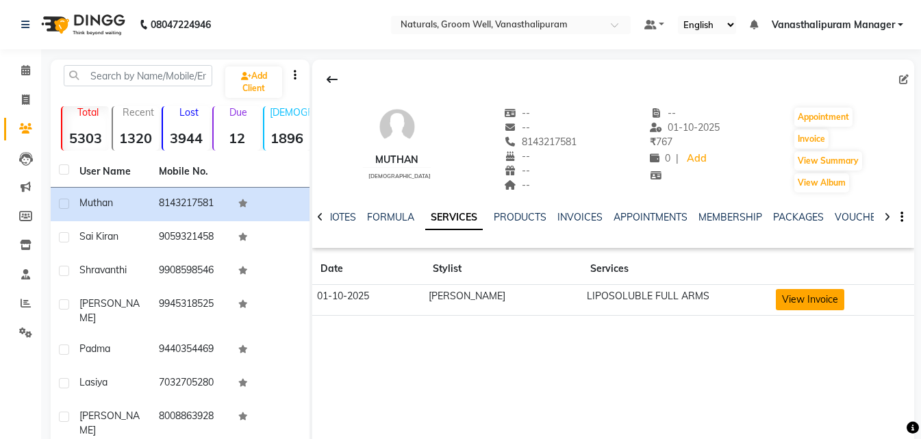
click at [777, 296] on button "View Invoice" at bounding box center [810, 299] width 68 height 21
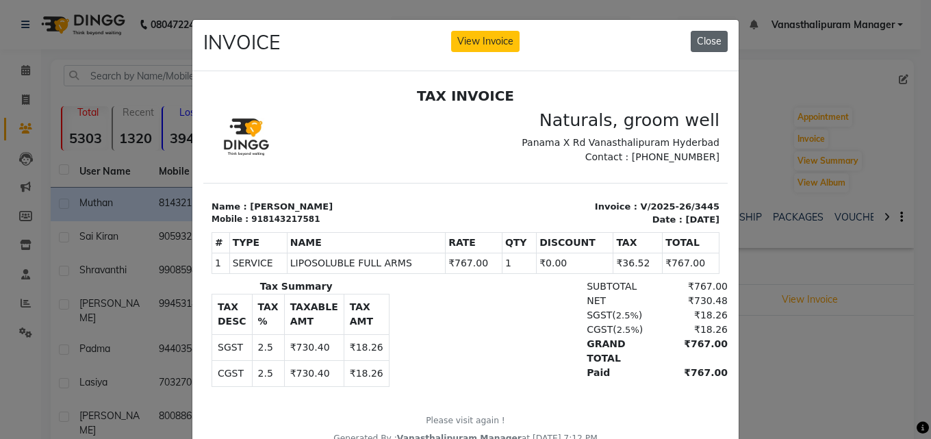
click at [706, 32] on button "Close" at bounding box center [709, 41] width 37 height 21
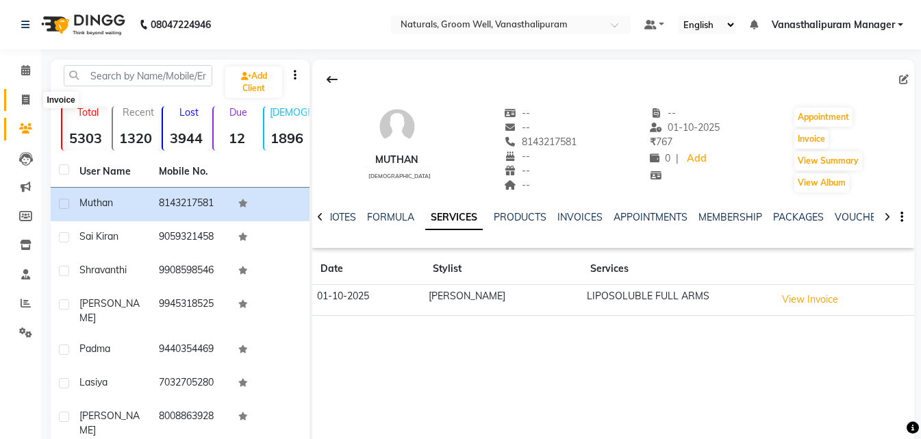
click at [25, 105] on span at bounding box center [26, 100] width 24 height 16
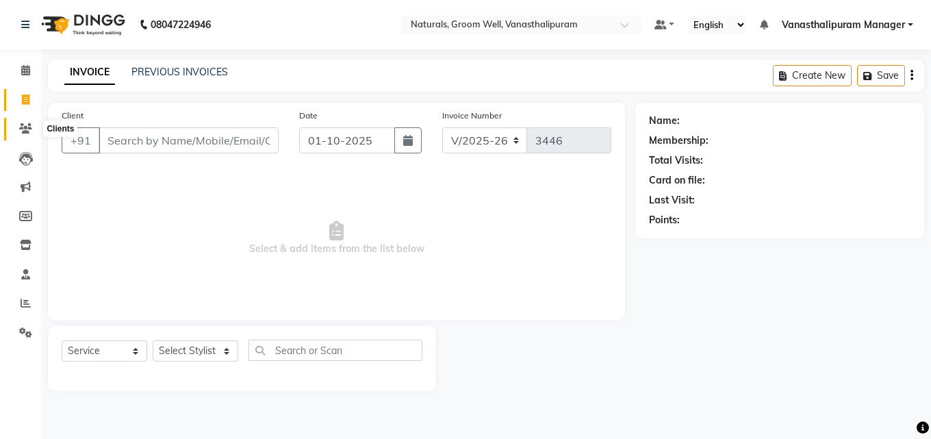
click at [21, 125] on icon at bounding box center [25, 128] width 13 height 10
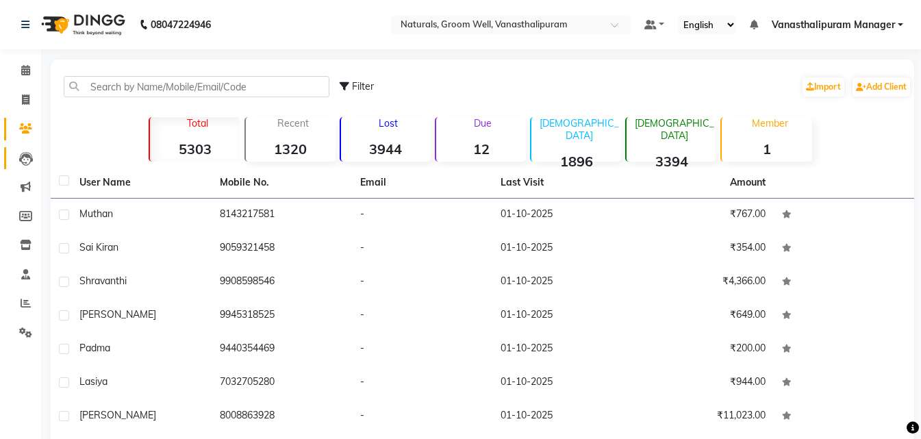
drag, startPoint x: 8, startPoint y: 149, endPoint x: 10, endPoint y: 160, distance: 11.7
click at [10, 160] on ul "Calendar Invoice Clients Leads Marketing Members Inventory Staff Reports Settin…" at bounding box center [20, 205] width 41 height 298
drag, startPoint x: 0, startPoint y: 129, endPoint x: 0, endPoint y: 157, distance: 28.8
click at [0, 157] on ul "Calendar Invoice Clients Leads Marketing Members Inventory Staff Reports Settin…" at bounding box center [20, 205] width 41 height 298
click at [34, 155] on span at bounding box center [26, 159] width 24 height 16
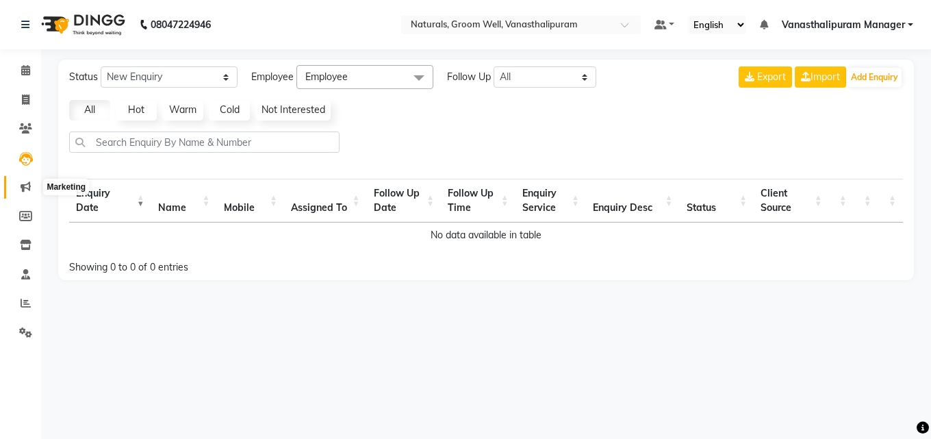
click at [25, 189] on icon at bounding box center [26, 186] width 10 height 10
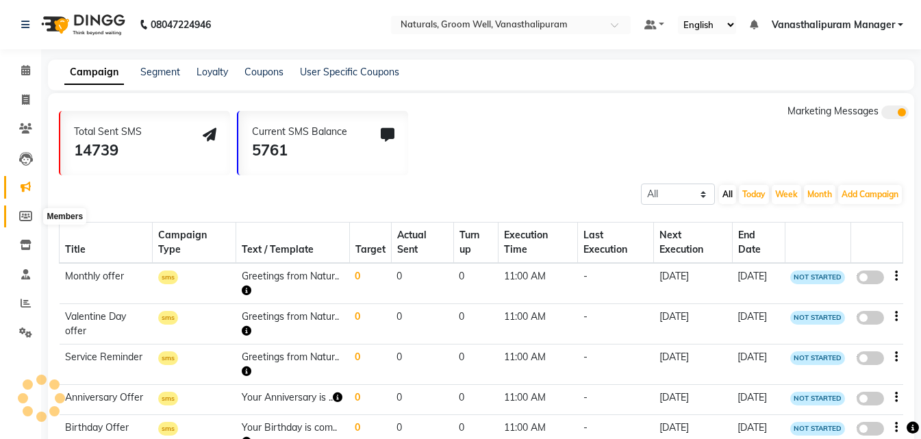
click at [27, 211] on icon at bounding box center [25, 216] width 13 height 10
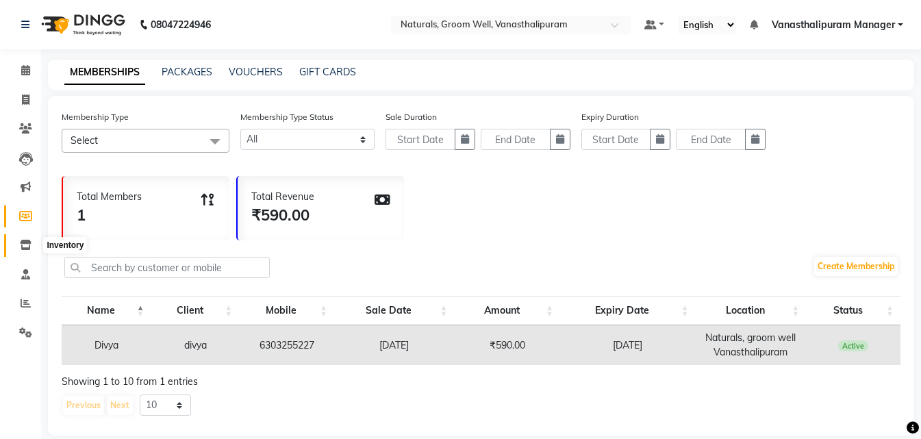
click at [27, 238] on span at bounding box center [26, 246] width 24 height 16
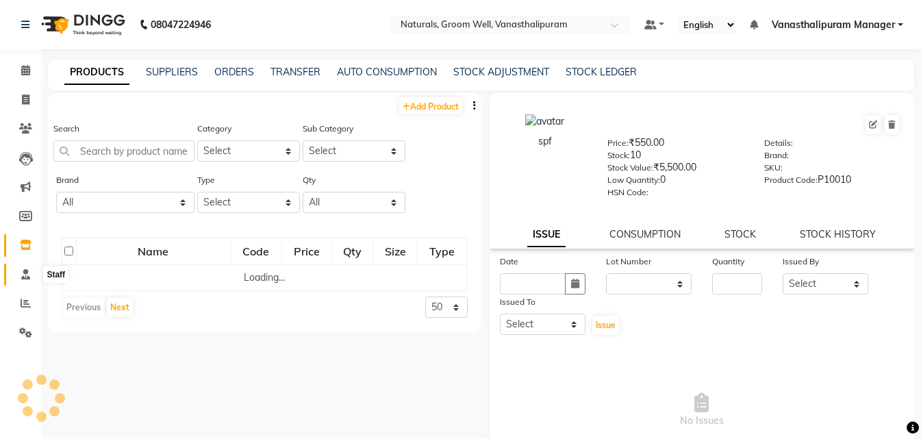
click at [27, 277] on icon at bounding box center [25, 274] width 9 height 10
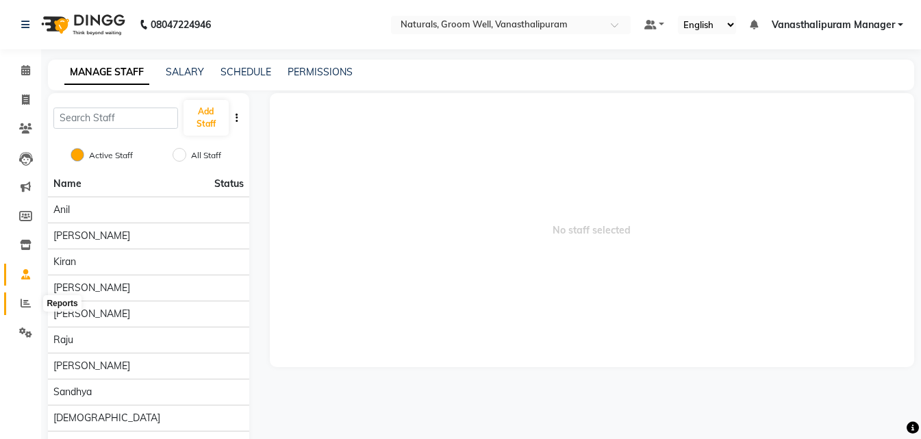
click at [26, 307] on icon at bounding box center [26, 303] width 10 height 10
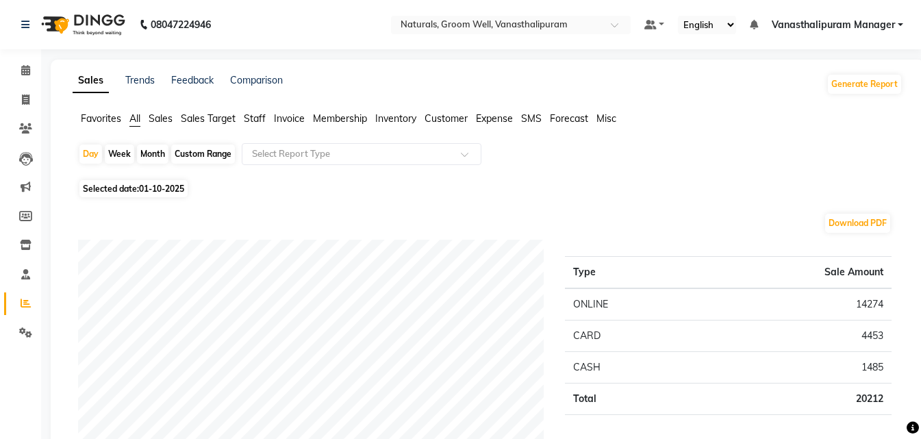
click at [27, 318] on li "Settings" at bounding box center [20, 332] width 41 height 29
drag, startPoint x: 27, startPoint y: 319, endPoint x: 26, endPoint y: 329, distance: 9.6
click at [26, 322] on li "Settings" at bounding box center [20, 332] width 41 height 29
click at [26, 331] on icon at bounding box center [25, 332] width 13 height 10
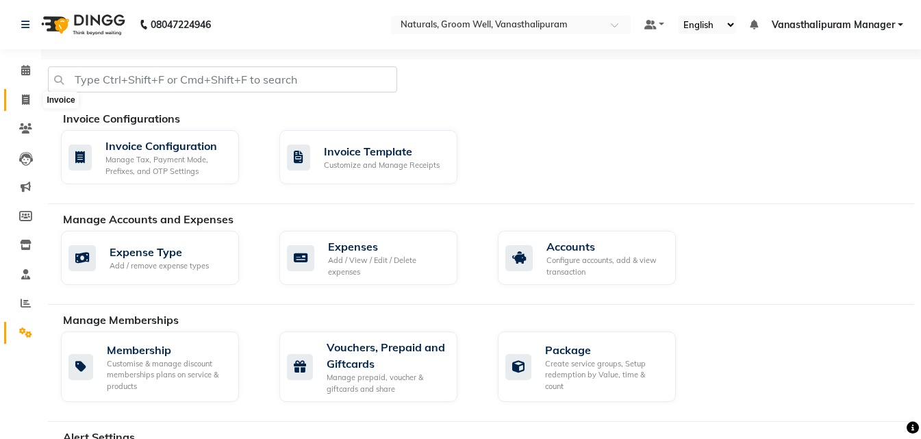
click at [25, 97] on icon at bounding box center [26, 99] width 8 height 10
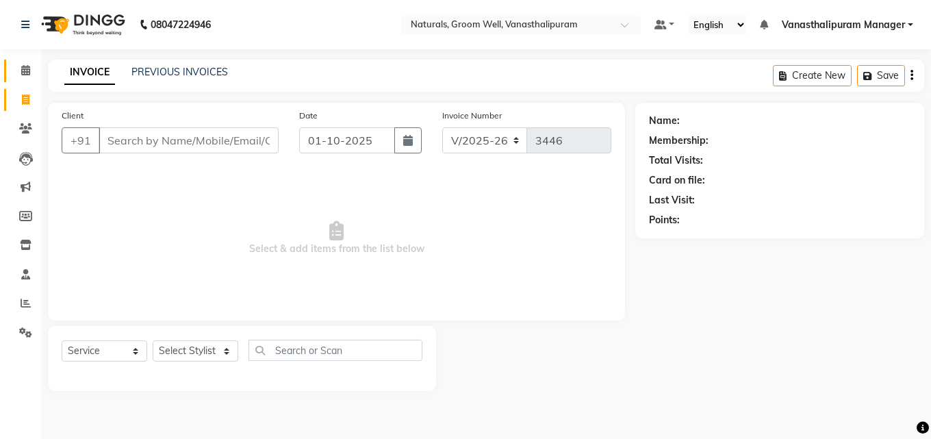
click at [4, 76] on link "Calendar" at bounding box center [20, 71] width 33 height 23
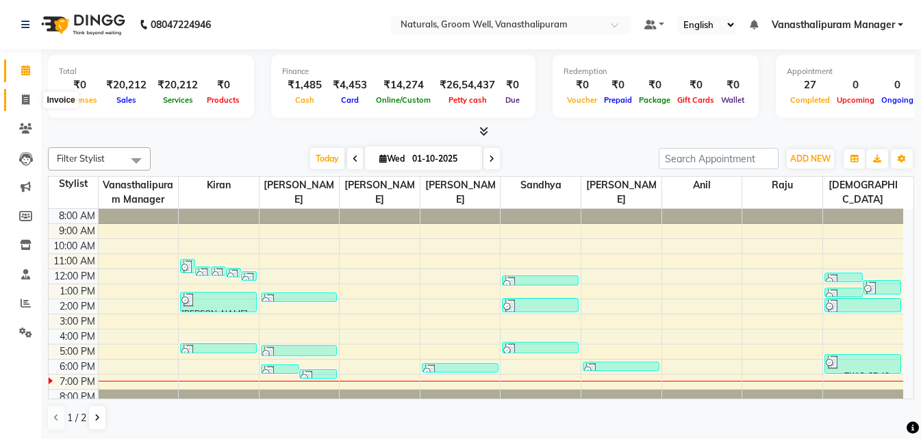
click at [23, 105] on span at bounding box center [26, 100] width 24 height 16
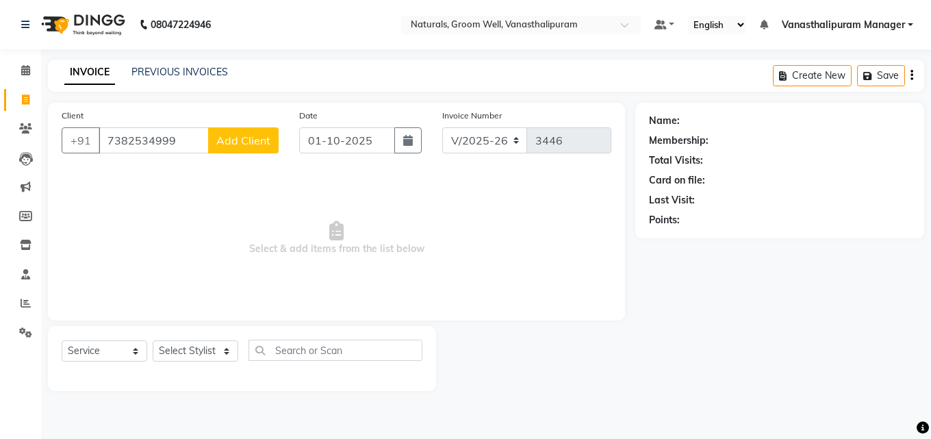
click at [248, 140] on span "Add Client" at bounding box center [243, 140] width 54 height 14
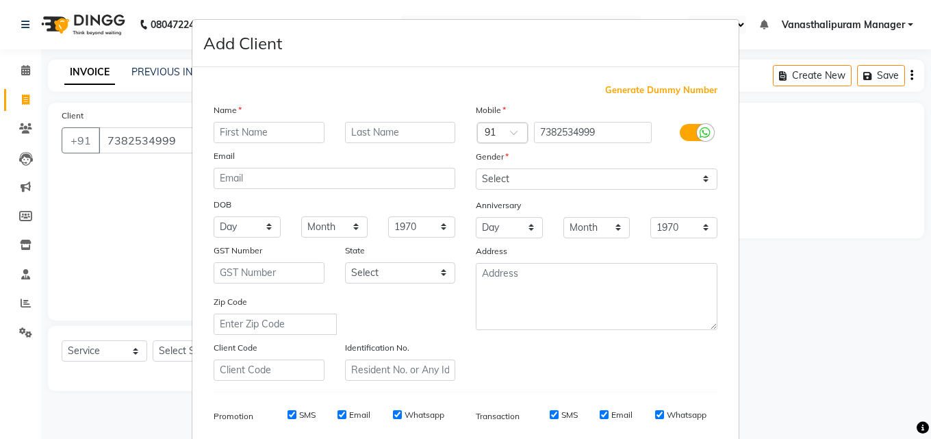
click at [241, 141] on input "text" at bounding box center [269, 132] width 111 height 21
click at [594, 126] on input "7382534999" at bounding box center [593, 132] width 118 height 21
click at [487, 185] on select "Select [DEMOGRAPHIC_DATA] [DEMOGRAPHIC_DATA] Other Prefer Not To Say" at bounding box center [597, 178] width 242 height 21
click at [476, 168] on select "Select [DEMOGRAPHIC_DATA] [DEMOGRAPHIC_DATA] Other Prefer Not To Say" at bounding box center [597, 178] width 242 height 21
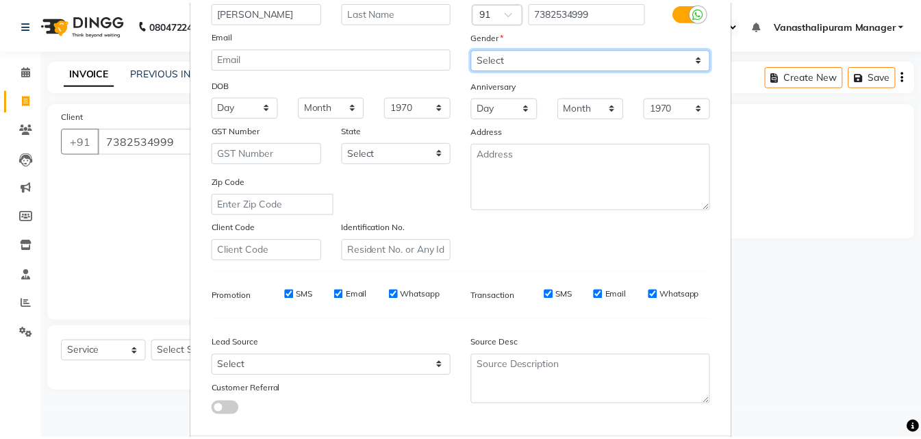
scroll to position [193, 0]
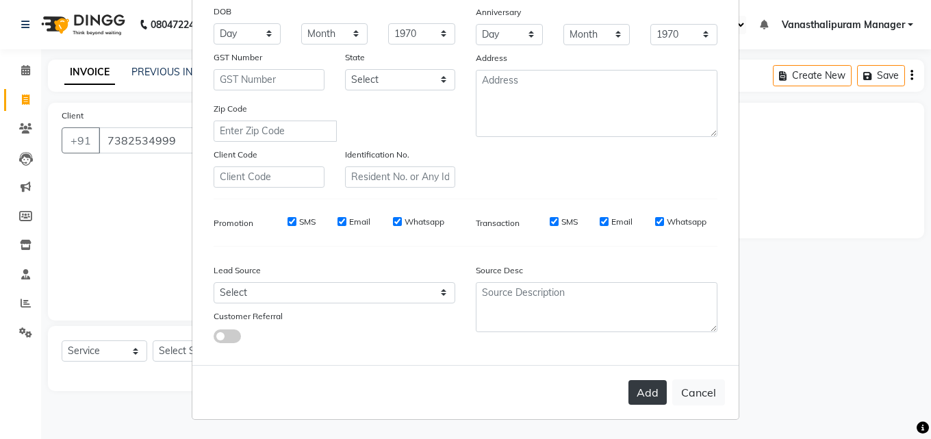
click at [642, 382] on button "Add" at bounding box center [647, 392] width 38 height 25
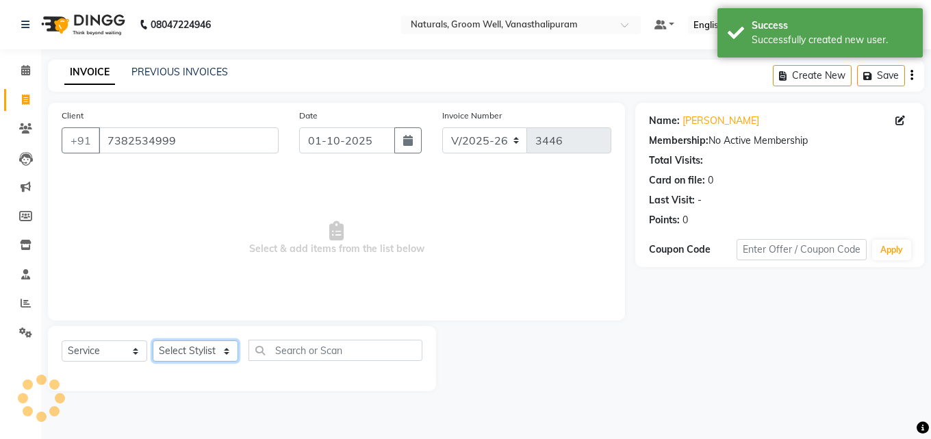
click at [192, 347] on select "Select Stylist [PERSON_NAME] kiran [PERSON_NAME] [PERSON_NAME] [PERSON_NAME] Va…" at bounding box center [196, 350] width 86 height 21
click at [153, 340] on select "Select Stylist [PERSON_NAME] kiran [PERSON_NAME] [PERSON_NAME] [PERSON_NAME] Va…" at bounding box center [196, 350] width 86 height 21
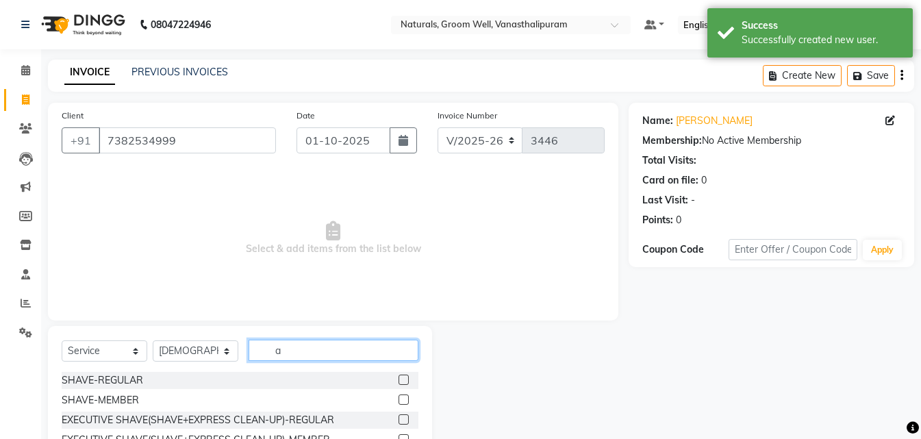
click at [303, 356] on input "a" at bounding box center [333, 350] width 170 height 21
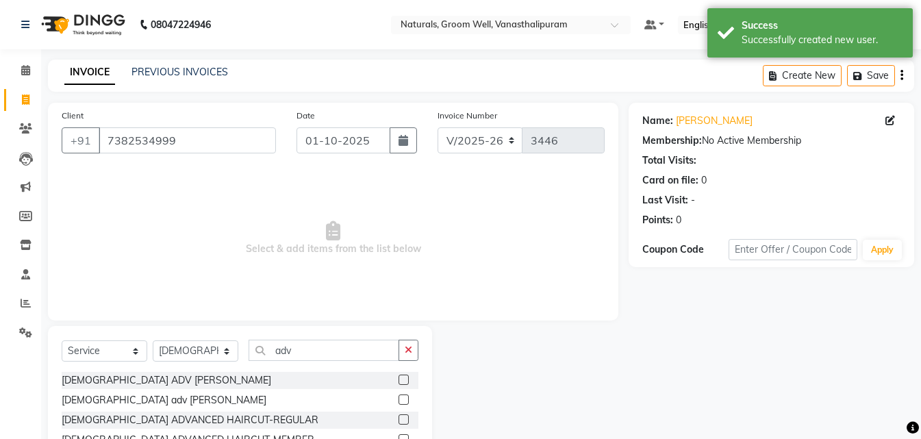
click at [406, 420] on label at bounding box center [403, 419] width 10 height 10
click at [406, 420] on input "checkbox" at bounding box center [402, 420] width 9 height 9
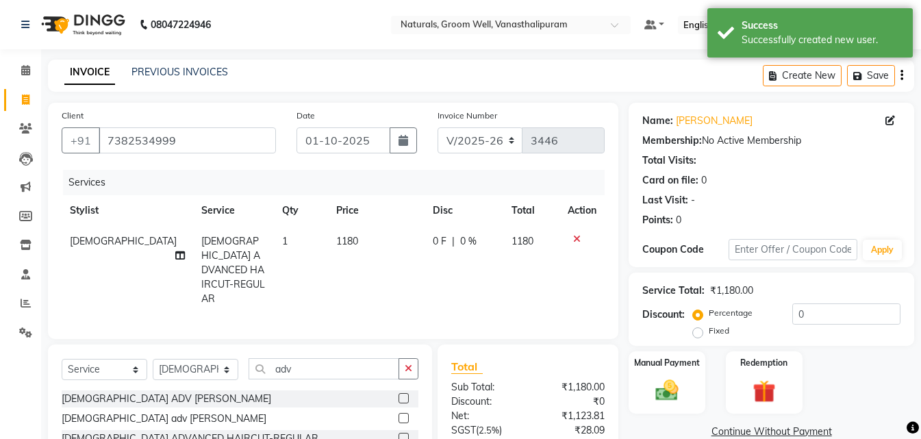
click at [372, 245] on td "1180" at bounding box center [376, 270] width 97 height 88
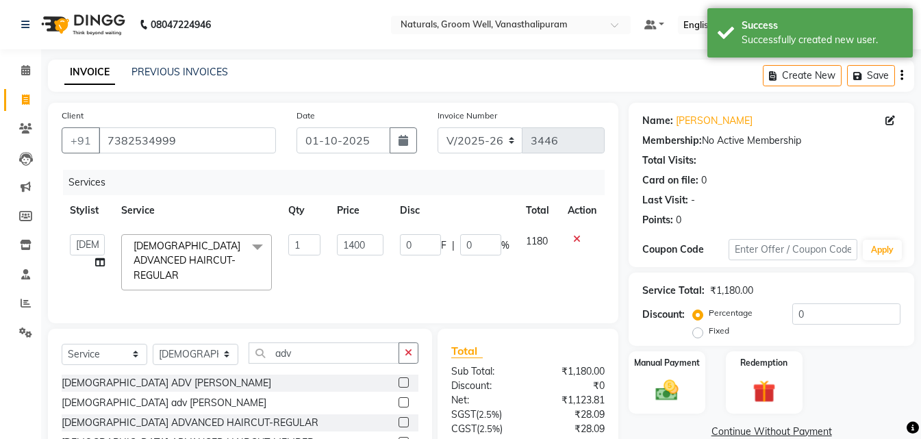
click at [412, 54] on div "08047224946 Select Location × Naturals, Groom Well, Vanasthalipuram Default Pan…" at bounding box center [460, 275] width 921 height 550
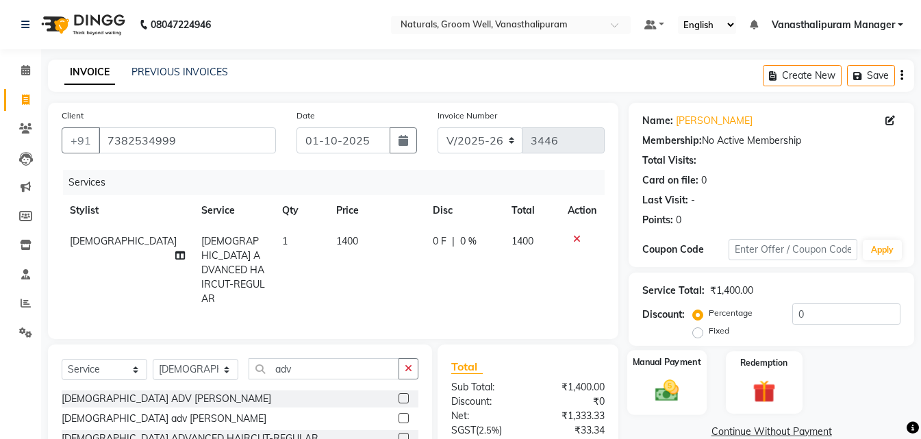
drag, startPoint x: 637, startPoint y: 408, endPoint x: 650, endPoint y: 404, distance: 13.6
click at [639, 406] on div "Manual Payment" at bounding box center [666, 382] width 79 height 65
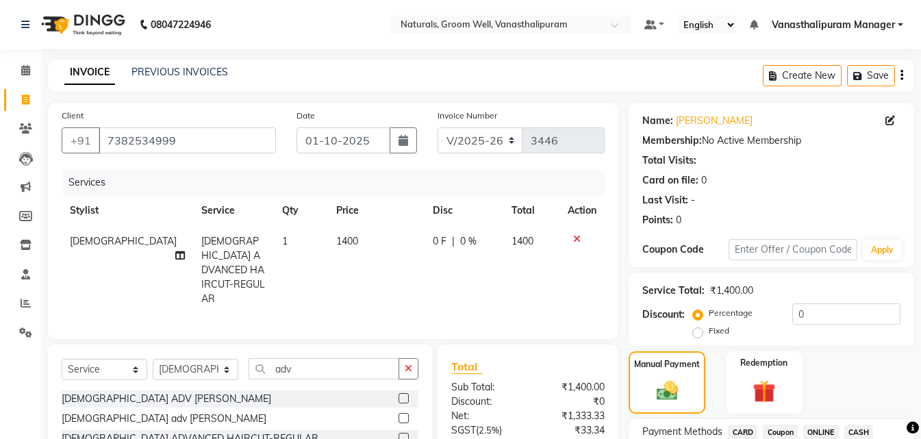
click at [814, 437] on span "ONLINE" at bounding box center [821, 432] width 36 height 16
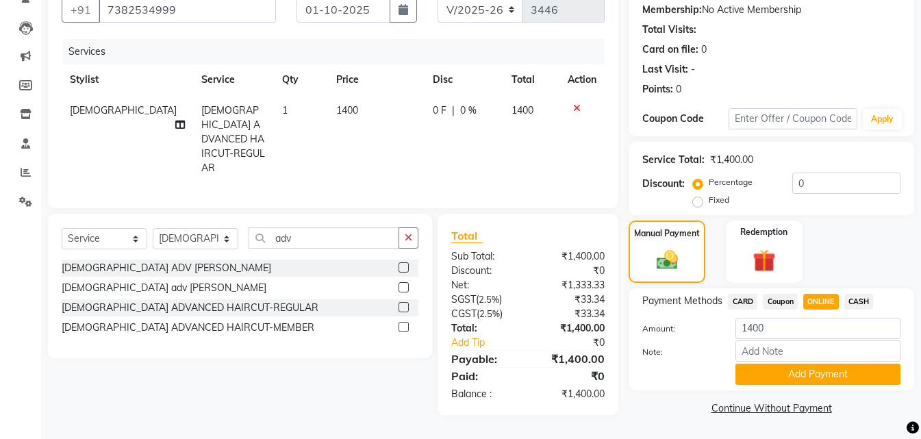
click at [826, 386] on div "Payment Methods CARD Coupon ONLINE CASH Amount: 1400 Note: Add Payment" at bounding box center [770, 339] width 285 height 102
click at [835, 378] on button "Add Payment" at bounding box center [817, 373] width 165 height 21
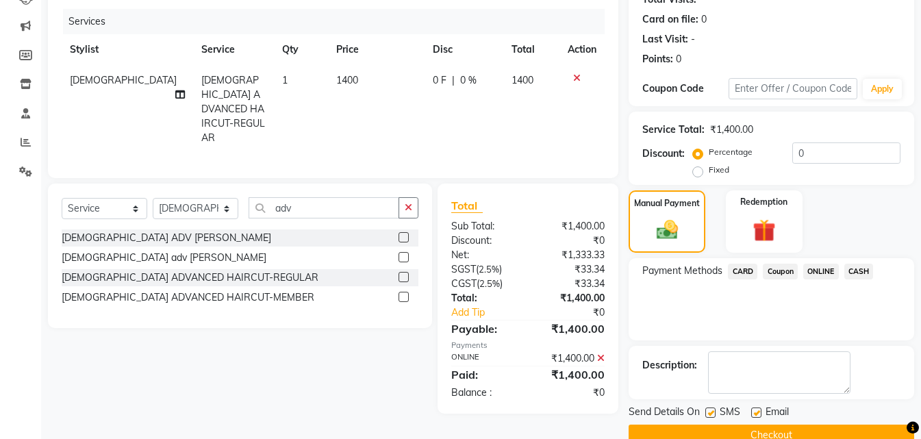
scroll to position [188, 0]
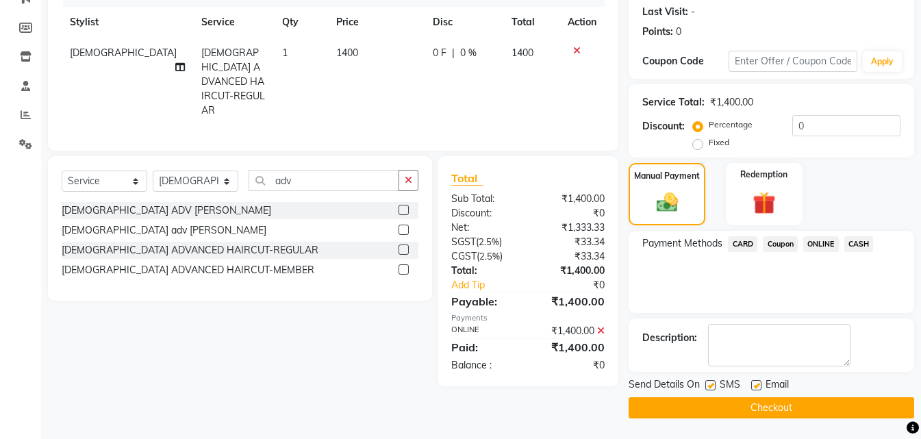
click at [799, 399] on button "Checkout" at bounding box center [770, 407] width 285 height 21
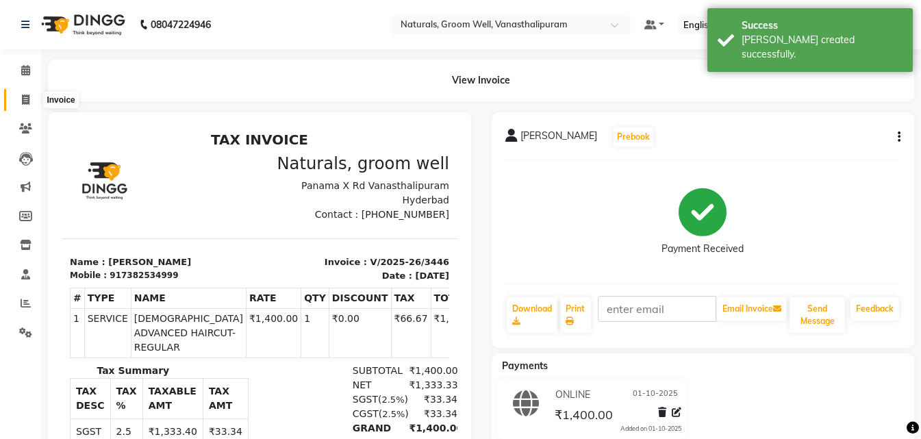
drag, startPoint x: 23, startPoint y: 101, endPoint x: 5, endPoint y: 92, distance: 19.9
click at [23, 101] on icon at bounding box center [26, 99] width 8 height 10
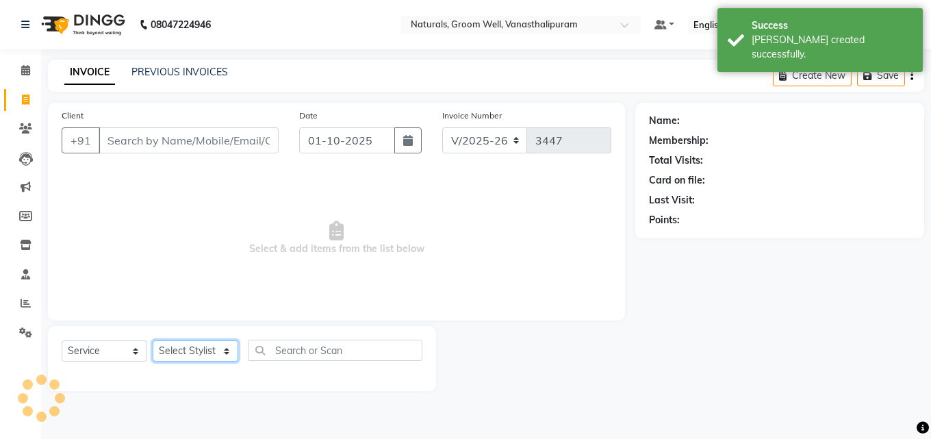
click at [197, 355] on select "Select Stylist" at bounding box center [196, 350] width 86 height 21
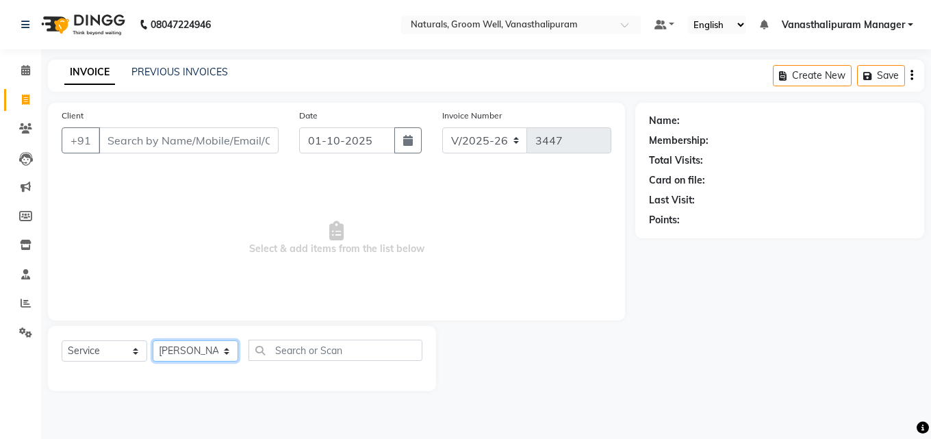
click at [153, 340] on select "Select Stylist [PERSON_NAME] kiran [PERSON_NAME] [PERSON_NAME] [PERSON_NAME] Va…" at bounding box center [196, 350] width 86 height 21
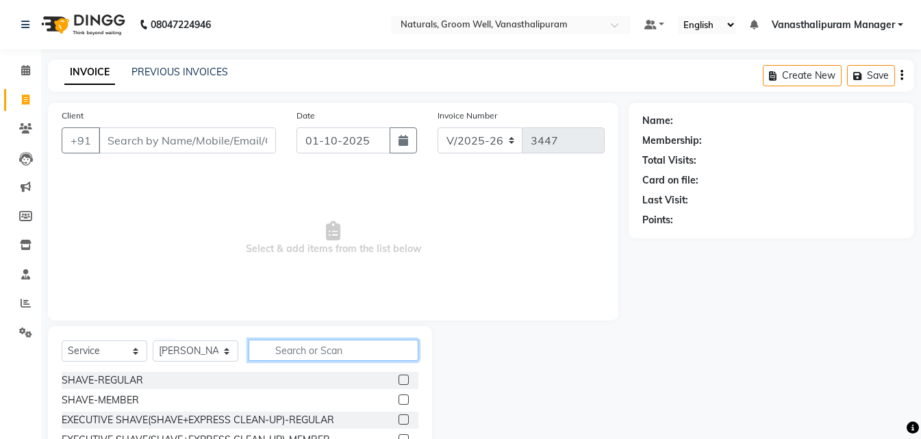
click at [360, 341] on input "text" at bounding box center [333, 350] width 170 height 21
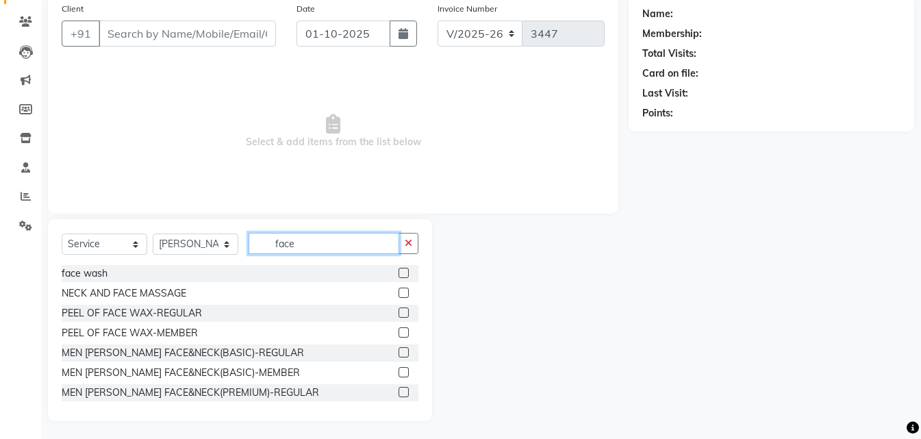
scroll to position [110, 0]
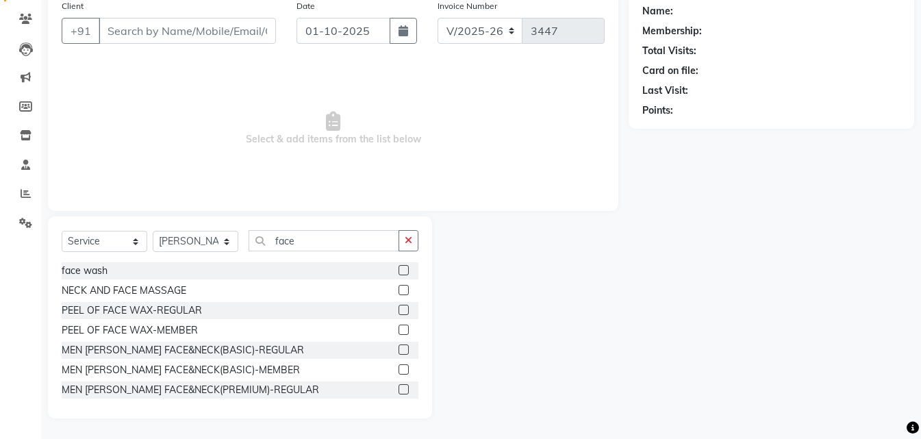
click at [398, 311] on label at bounding box center [403, 310] width 10 height 10
click at [398, 311] on input "checkbox" at bounding box center [402, 310] width 9 height 9
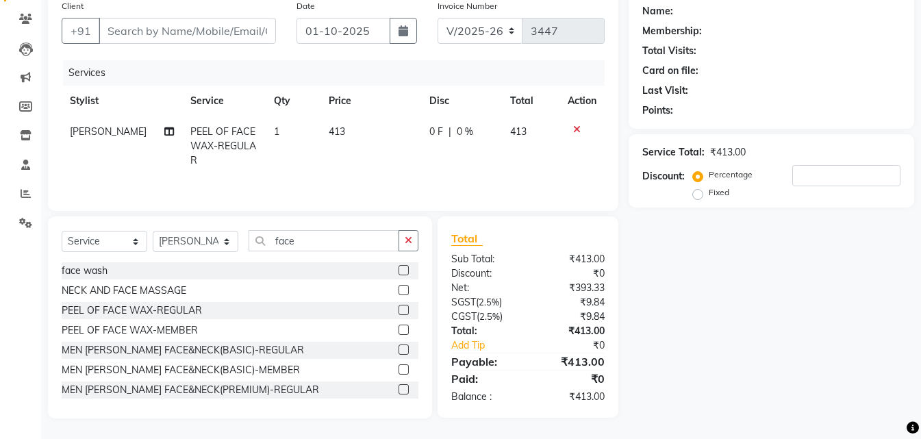
click at [370, 136] on td "413" at bounding box center [370, 146] width 101 height 60
click at [380, 236] on input "face" at bounding box center [323, 240] width 151 height 21
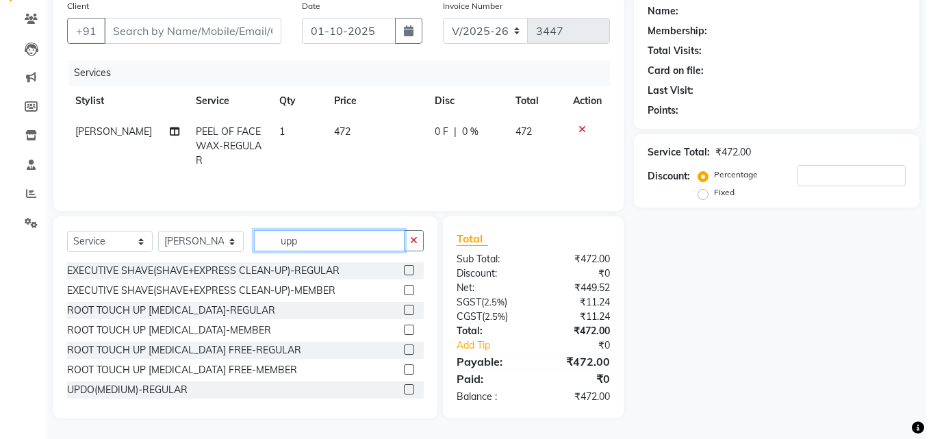
scroll to position [109, 0]
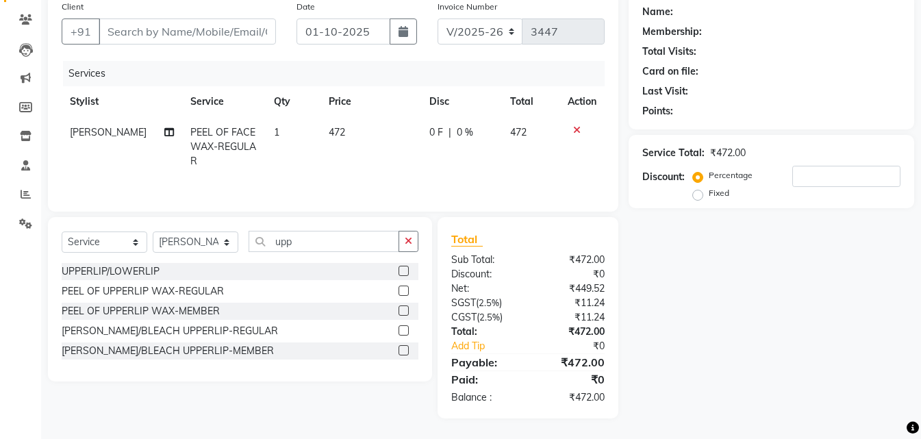
click at [407, 268] on label at bounding box center [403, 271] width 10 height 10
click at [407, 268] on input "checkbox" at bounding box center [402, 271] width 9 height 9
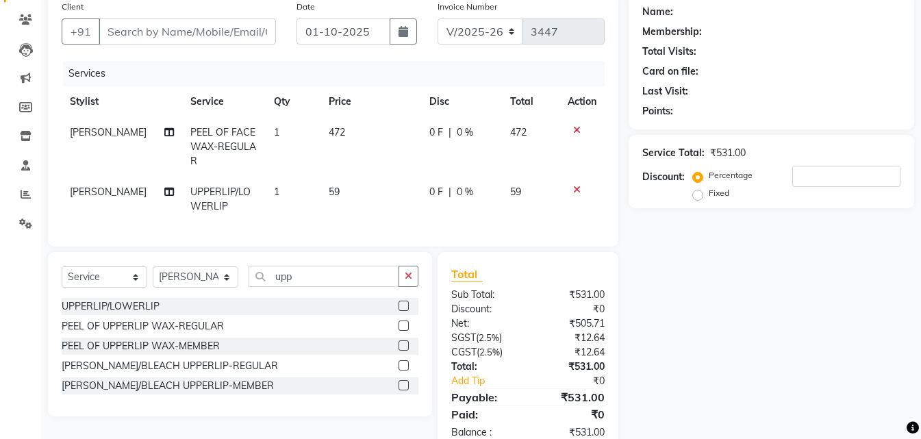
click at [348, 194] on td "59" at bounding box center [370, 199] width 101 height 45
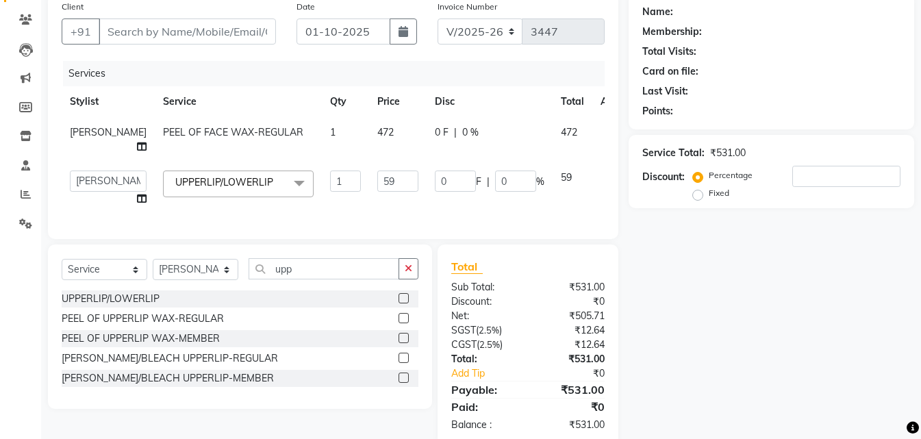
click at [369, 194] on td "59" at bounding box center [398, 188] width 58 height 52
click at [377, 182] on input "59" at bounding box center [397, 180] width 41 height 21
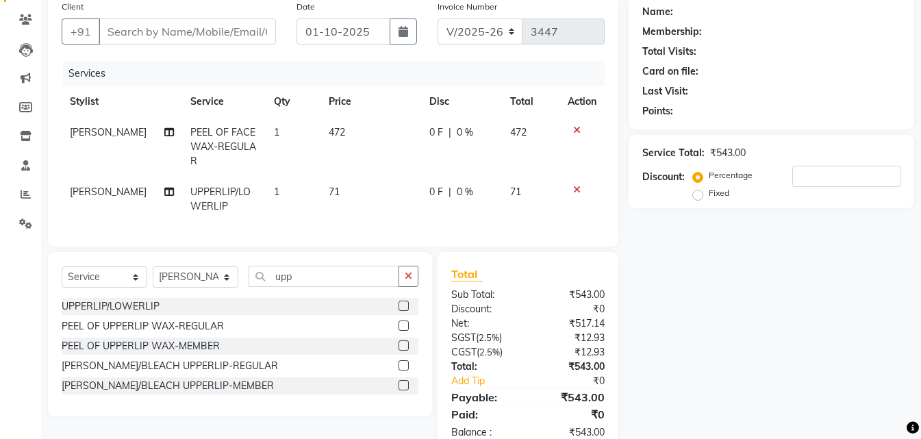
click at [296, 179] on td "1" at bounding box center [293, 199] width 55 height 45
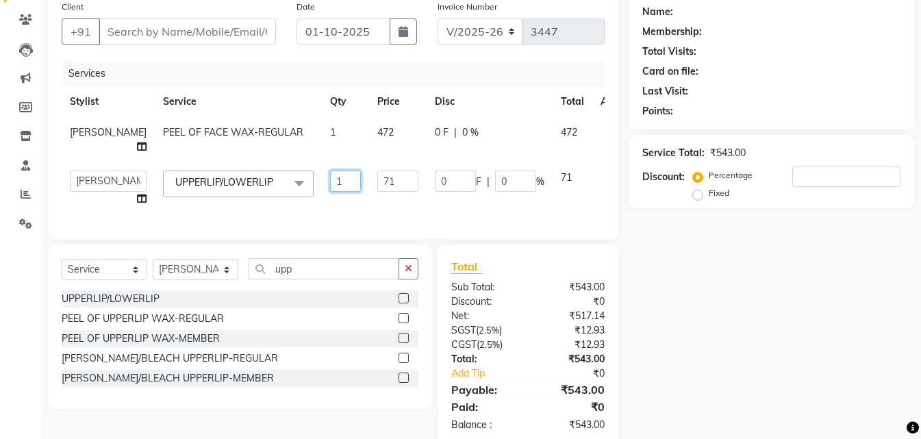
click at [330, 188] on input "1" at bounding box center [345, 180] width 31 height 21
click at [729, 277] on div "Name: Membership: Total Visits: Card on file: Last Visit: Points: Service Total…" at bounding box center [776, 220] width 296 height 452
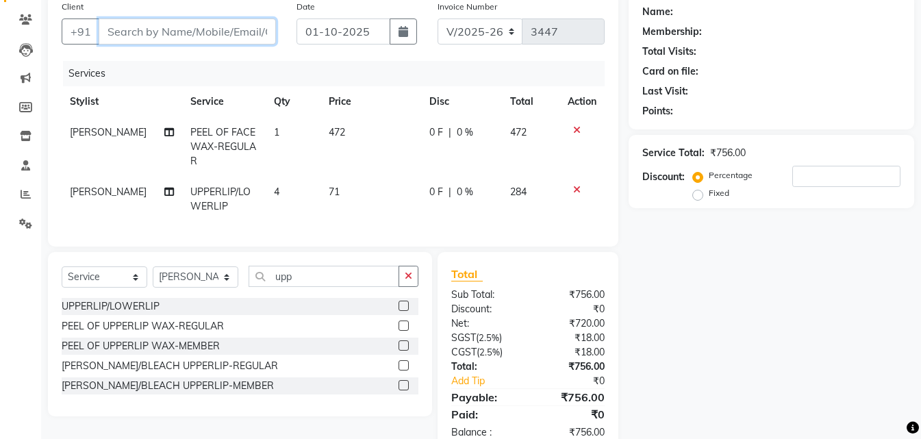
click at [188, 34] on input "Client" at bounding box center [187, 31] width 177 height 26
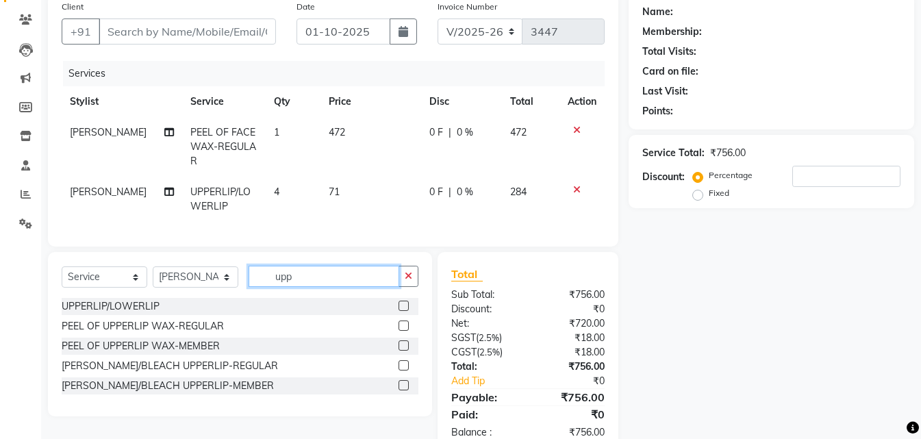
click at [321, 279] on input "upp" at bounding box center [323, 276] width 151 height 21
click at [398, 331] on label at bounding box center [403, 325] width 10 height 10
click at [398, 331] on input "checkbox" at bounding box center [402, 326] width 9 height 9
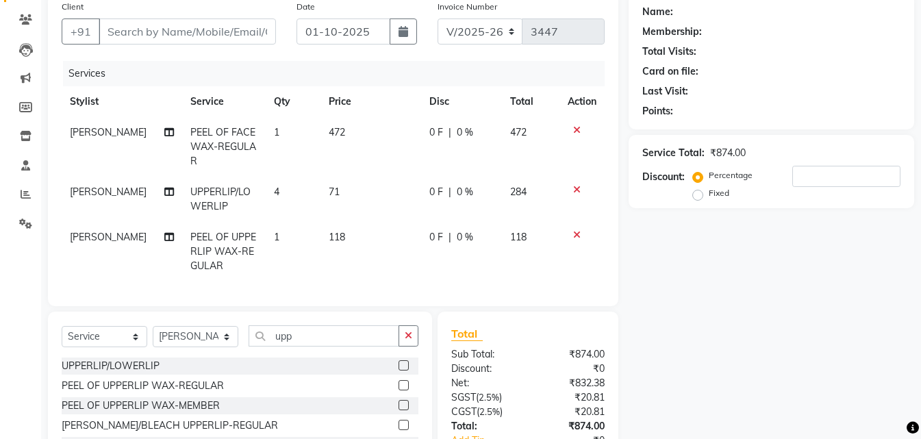
click at [358, 232] on td "118" at bounding box center [370, 252] width 101 height 60
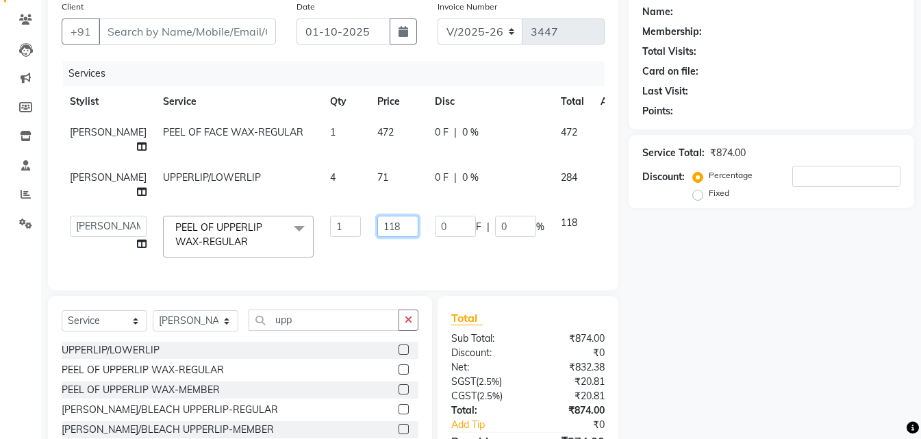
click at [379, 231] on input "118" at bounding box center [397, 226] width 41 height 21
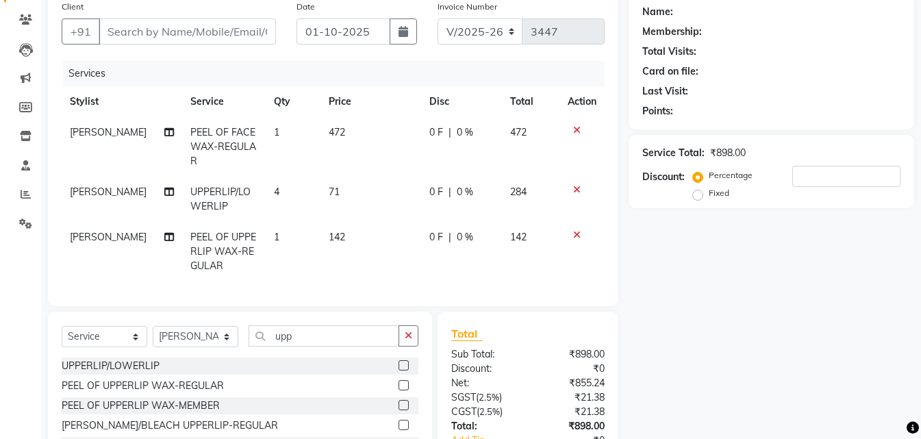
click at [307, 230] on td "1" at bounding box center [293, 252] width 55 height 60
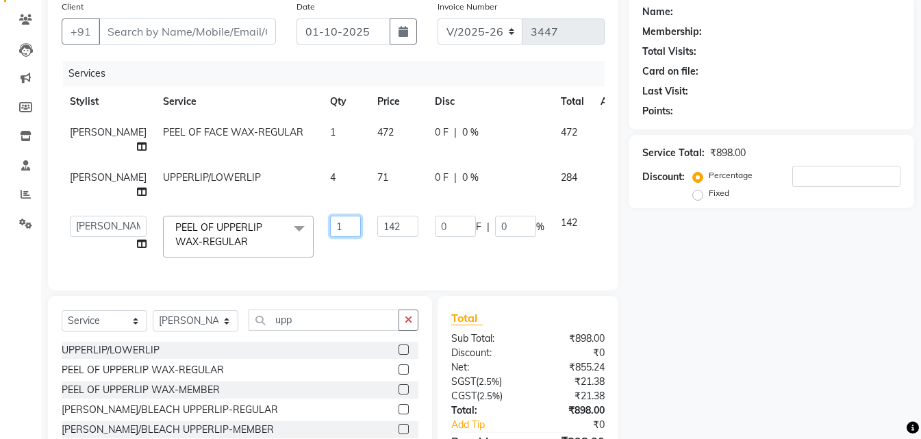
click at [330, 230] on input "1" at bounding box center [345, 226] width 31 height 21
click at [107, 38] on input "Client" at bounding box center [187, 31] width 177 height 26
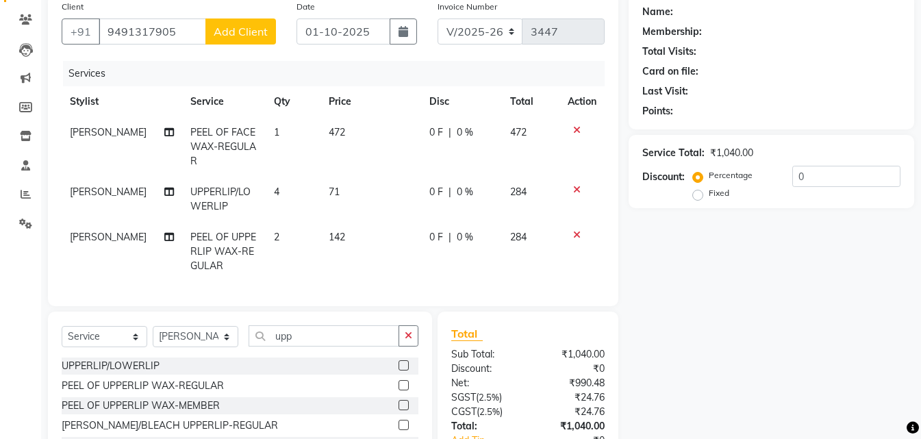
click at [221, 35] on span "Add Client" at bounding box center [241, 32] width 54 height 14
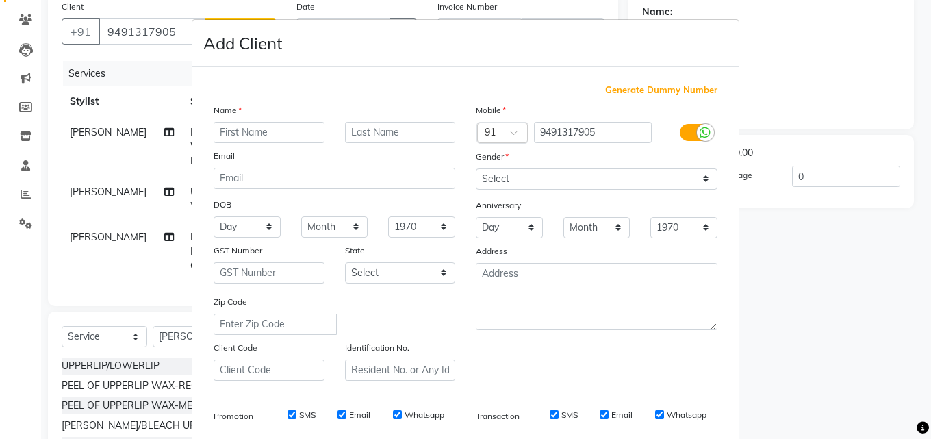
click at [257, 130] on input "text" at bounding box center [269, 132] width 111 height 21
drag, startPoint x: 510, startPoint y: 175, endPoint x: 511, endPoint y: 188, distance: 13.1
click at [510, 177] on select "Select [DEMOGRAPHIC_DATA] [DEMOGRAPHIC_DATA] Other Prefer Not To Say" at bounding box center [597, 178] width 242 height 21
click at [476, 168] on select "Select [DEMOGRAPHIC_DATA] [DEMOGRAPHIC_DATA] Other Prefer Not To Say" at bounding box center [597, 178] width 242 height 21
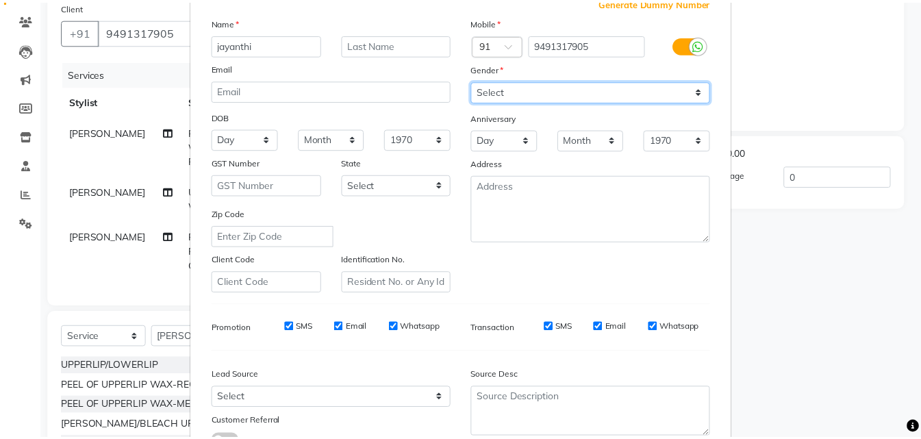
scroll to position [193, 0]
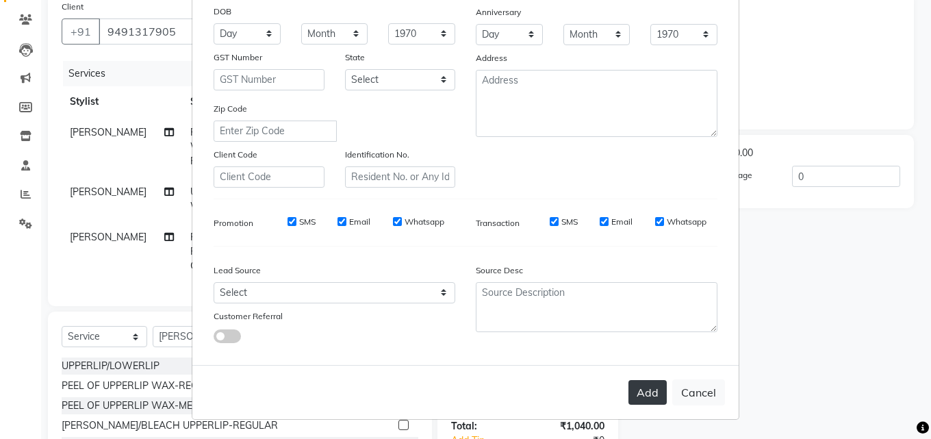
click at [648, 390] on button "Add" at bounding box center [647, 392] width 38 height 25
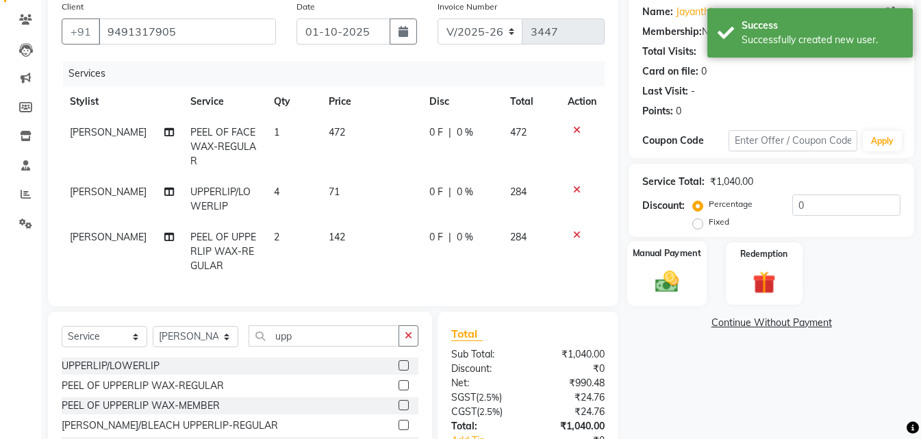
click at [633, 284] on div "Manual Payment" at bounding box center [666, 273] width 79 height 65
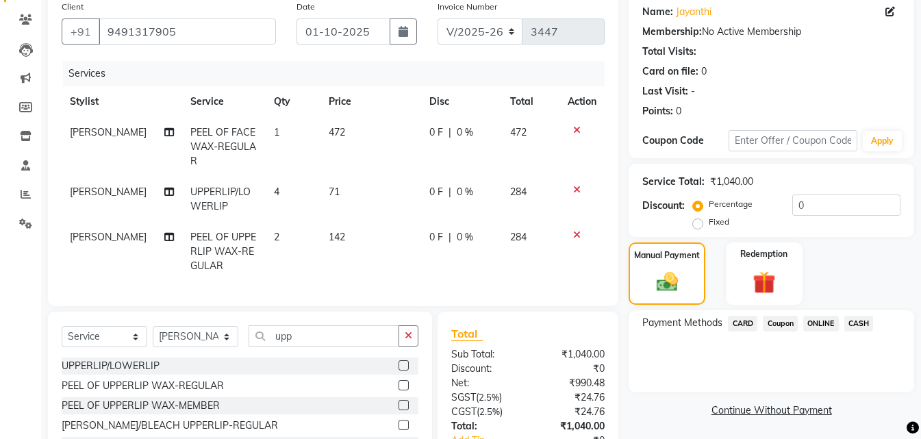
click at [298, 196] on td "4" at bounding box center [293, 199] width 55 height 45
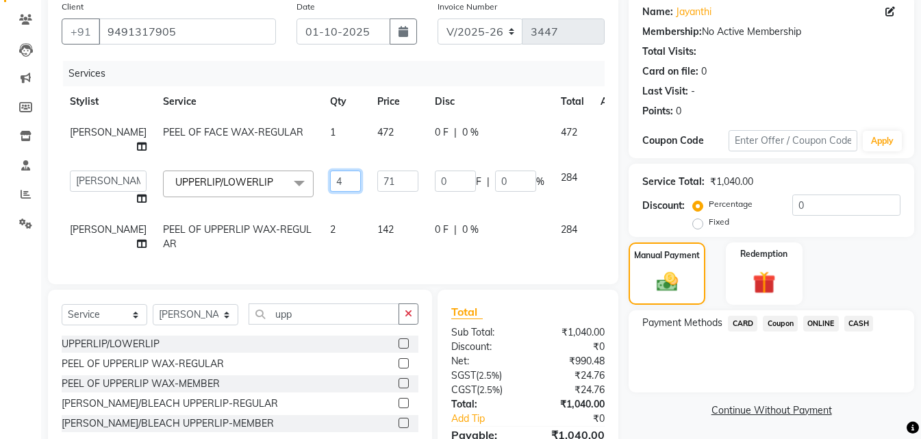
click at [330, 181] on input "4" at bounding box center [345, 180] width 31 height 21
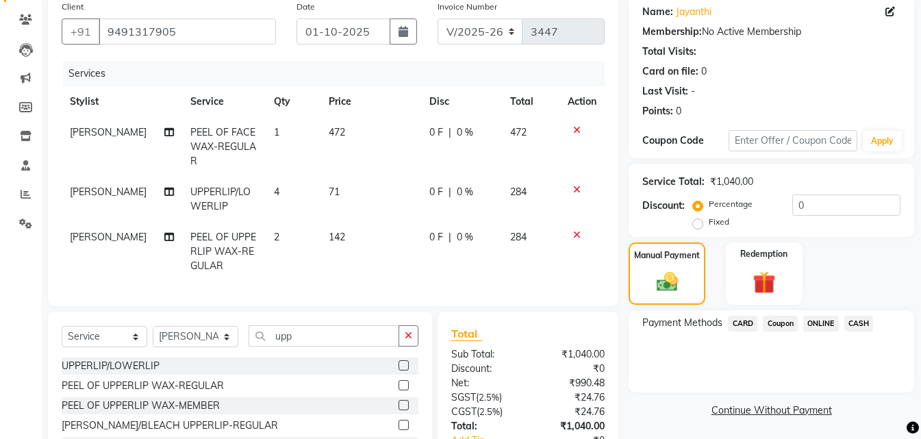
click at [810, 317] on span "ONLINE" at bounding box center [821, 324] width 36 height 16
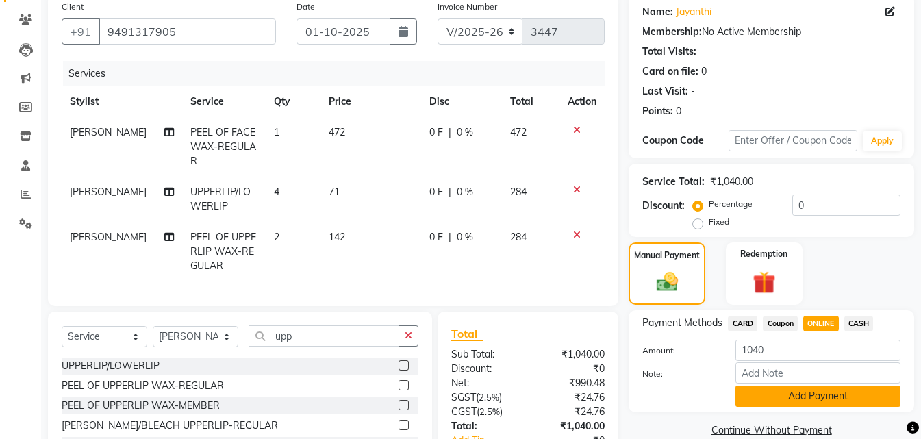
click at [800, 390] on button "Add Payment" at bounding box center [817, 395] width 165 height 21
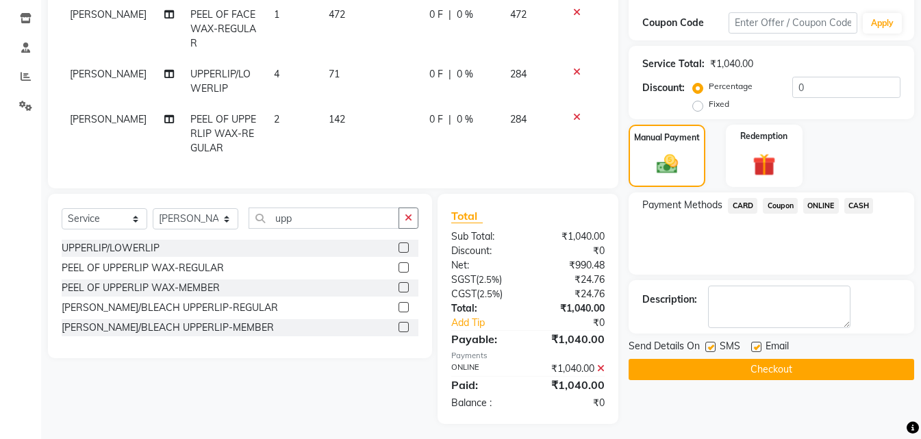
scroll to position [242, 0]
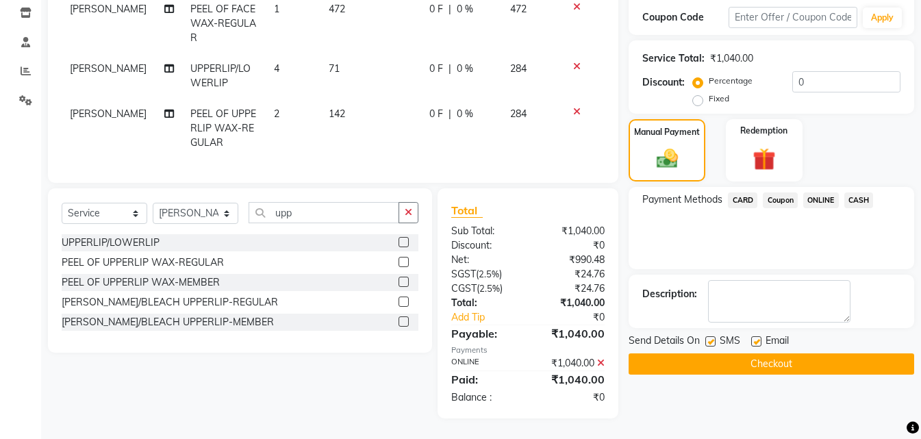
click at [802, 366] on div "Name: [PERSON_NAME] Membership: No Active Membership Total Visits: Card on file…" at bounding box center [776, 145] width 296 height 548
click at [804, 353] on button "Checkout" at bounding box center [770, 363] width 285 height 21
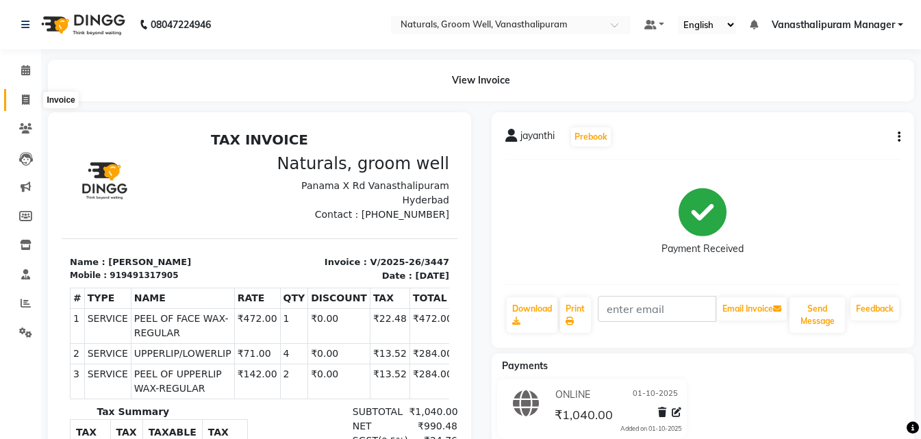
click at [23, 104] on icon at bounding box center [26, 99] width 8 height 10
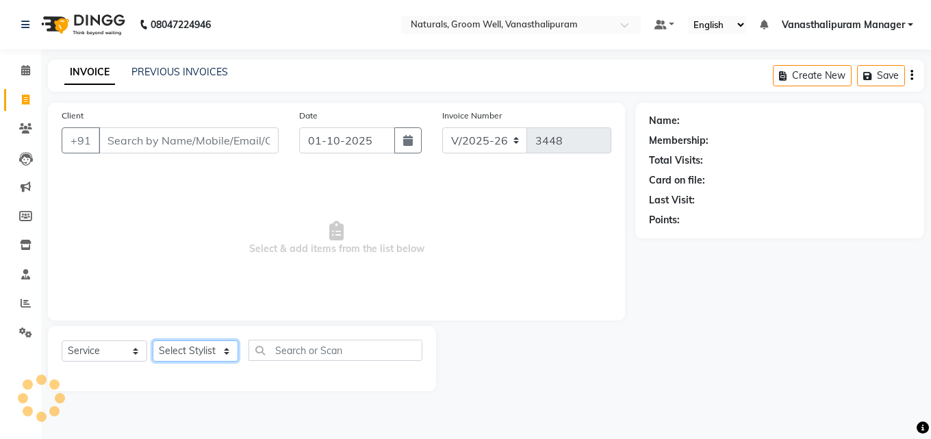
click at [197, 353] on select "Select Stylist" at bounding box center [196, 350] width 86 height 21
click at [191, 341] on select "Select Stylist" at bounding box center [196, 350] width 86 height 21
click at [195, 351] on select "Select Stylist" at bounding box center [196, 350] width 86 height 21
click at [195, 349] on select "Select Stylist [PERSON_NAME] kiran [PERSON_NAME] [PERSON_NAME] [PERSON_NAME] Va…" at bounding box center [196, 350] width 86 height 21
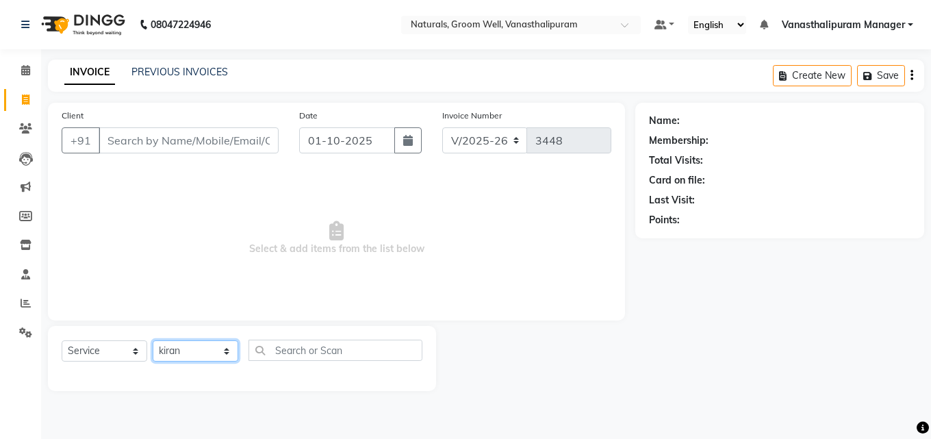
click at [153, 340] on select "Select Stylist [PERSON_NAME] kiran [PERSON_NAME] [PERSON_NAME] [PERSON_NAME] Va…" at bounding box center [196, 350] width 86 height 21
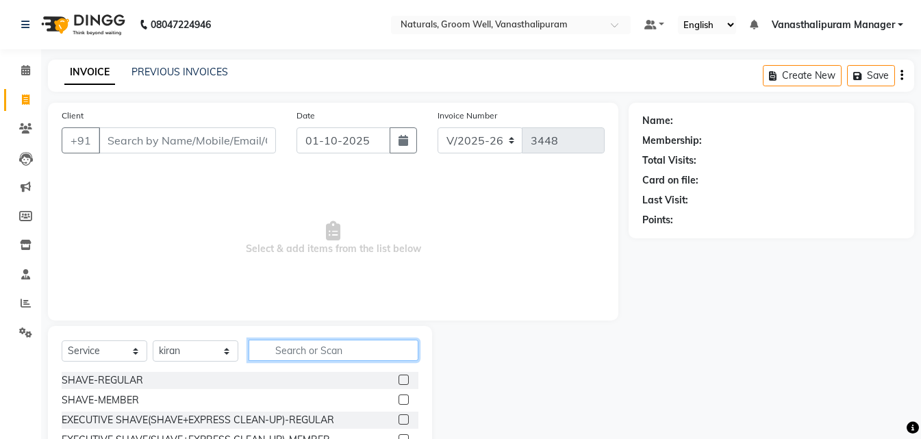
click at [322, 357] on input "text" at bounding box center [333, 350] width 170 height 21
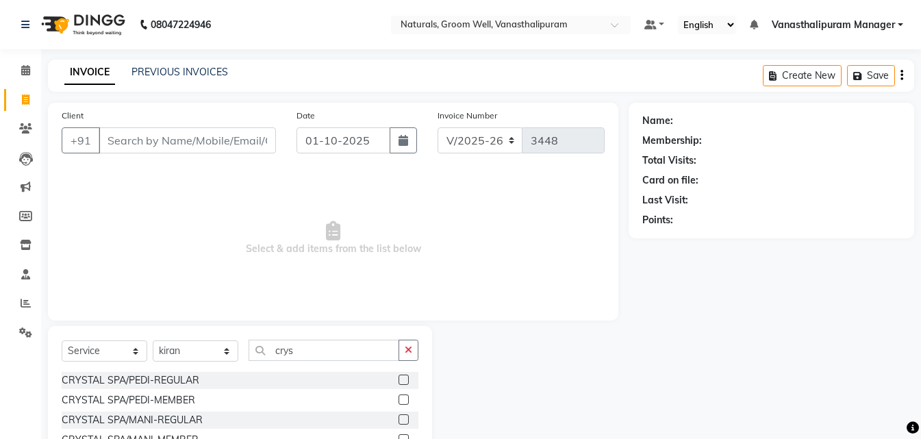
click at [402, 379] on label at bounding box center [403, 379] width 10 height 10
click at [402, 379] on input "checkbox" at bounding box center [402, 380] width 9 height 9
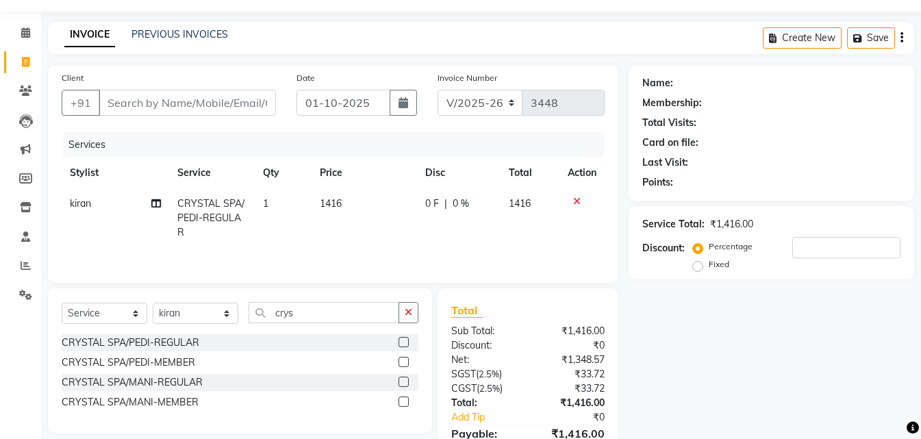
scroll to position [68, 0]
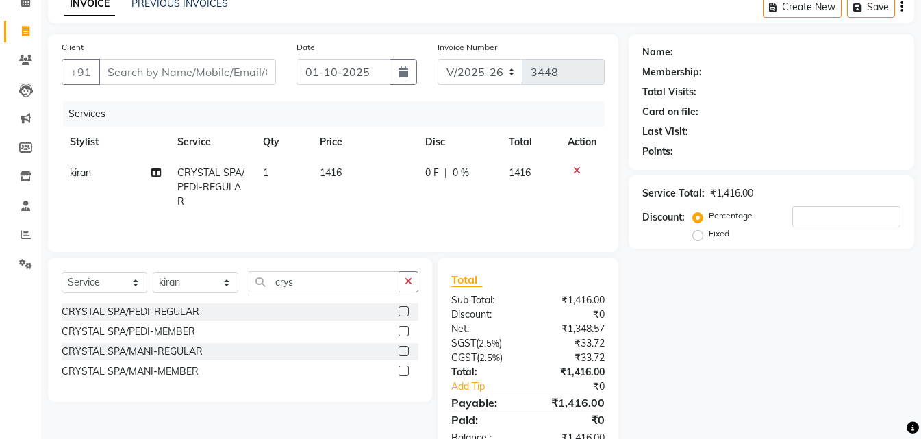
click at [403, 349] on label at bounding box center [403, 351] width 10 height 10
click at [403, 349] on input "checkbox" at bounding box center [402, 351] width 9 height 9
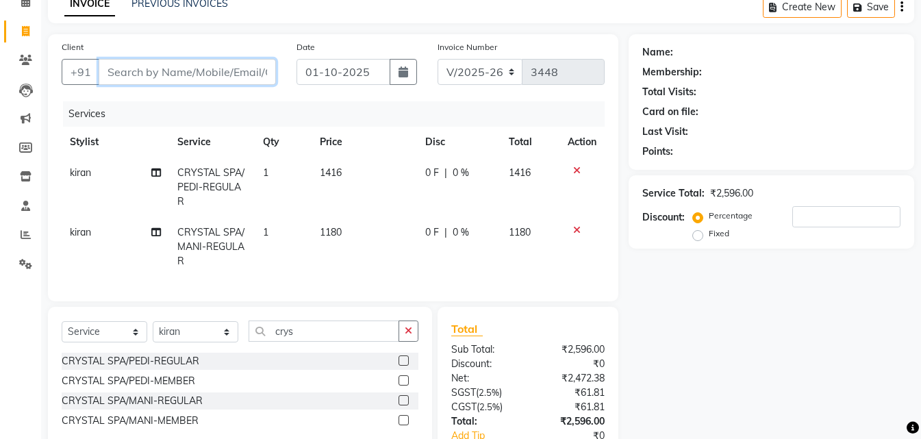
drag, startPoint x: 210, startPoint y: 73, endPoint x: 238, endPoint y: 84, distance: 30.4
click at [212, 73] on input "Client" at bounding box center [187, 72] width 177 height 26
drag, startPoint x: 393, startPoint y: 173, endPoint x: 384, endPoint y: 170, distance: 9.3
click at [384, 170] on td "1416" at bounding box center [363, 187] width 105 height 60
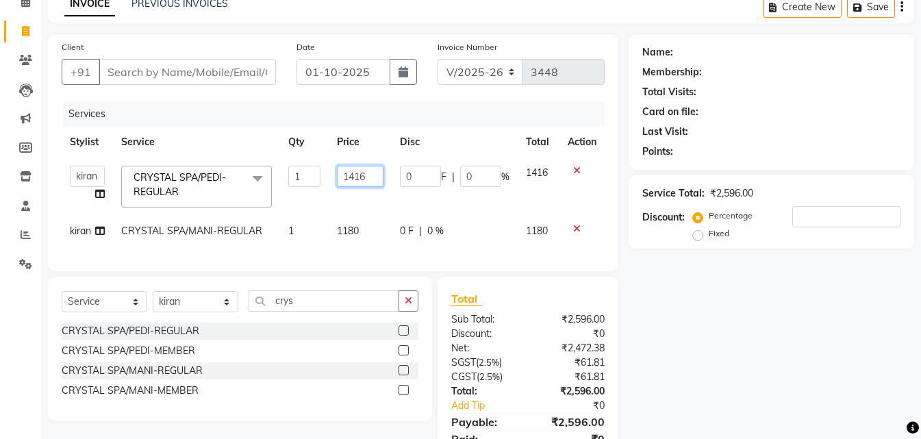
click at [364, 166] on input "1416" at bounding box center [360, 176] width 47 height 21
click at [232, 79] on input "Client" at bounding box center [187, 72] width 177 height 26
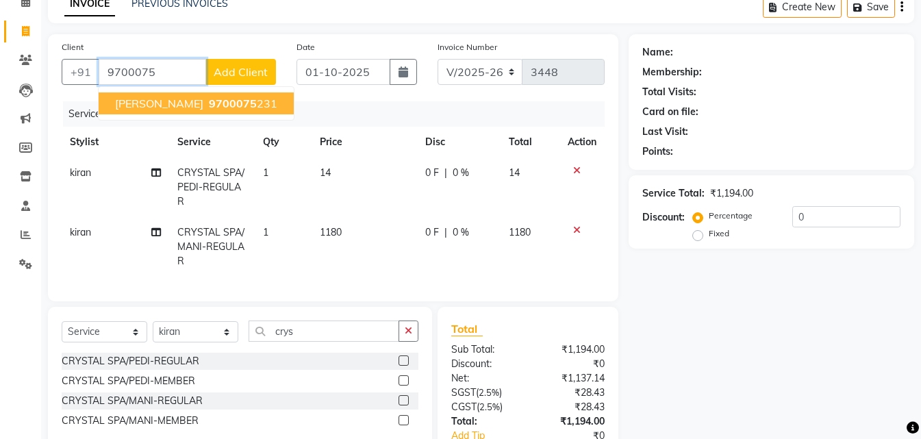
click at [209, 105] on span "9700075" at bounding box center [233, 104] width 48 height 14
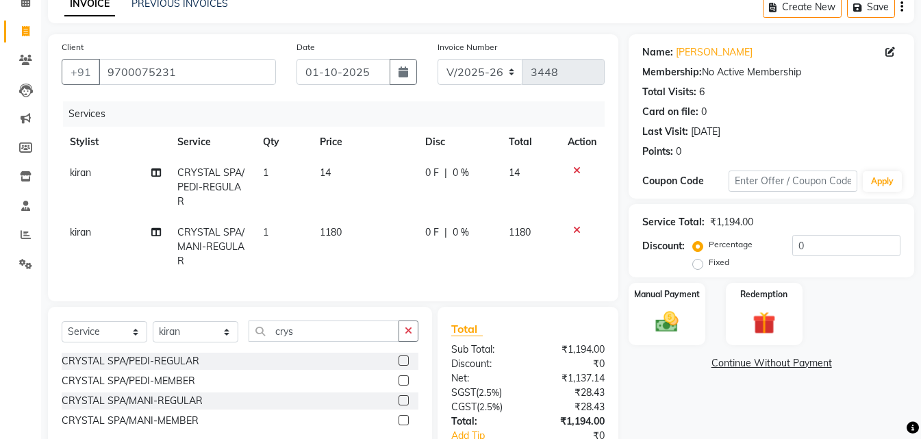
click at [359, 168] on td "14" at bounding box center [363, 187] width 105 height 60
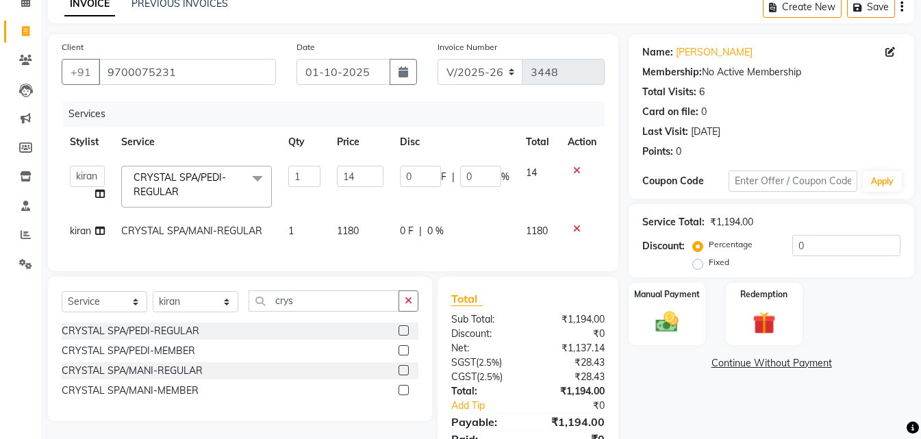
click at [359, 168] on input "14" at bounding box center [360, 176] width 47 height 21
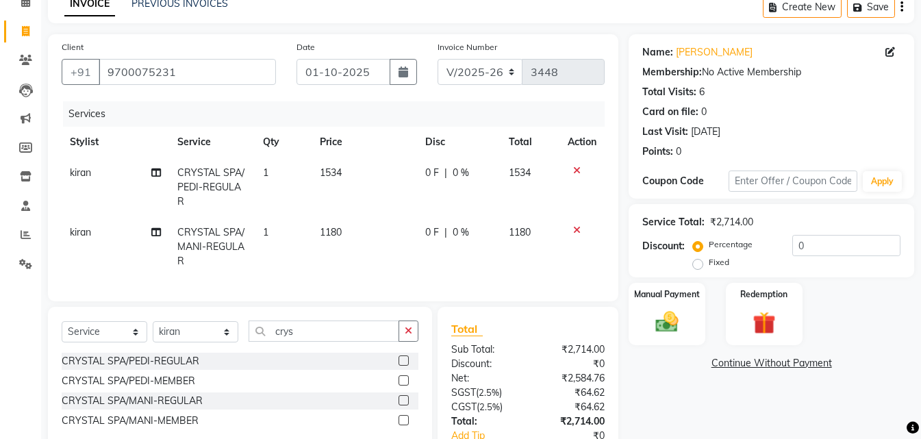
click at [370, 220] on td "1180" at bounding box center [363, 247] width 105 height 60
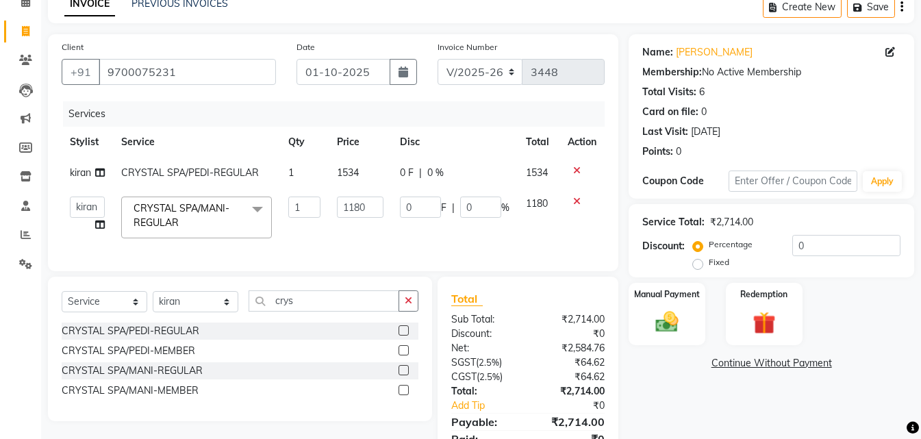
click at [370, 220] on td "1180" at bounding box center [360, 217] width 63 height 58
click at [370, 219] on td "1180" at bounding box center [360, 217] width 63 height 58
click at [675, 357] on link "Continue Without Payment" at bounding box center [771, 363] width 280 height 14
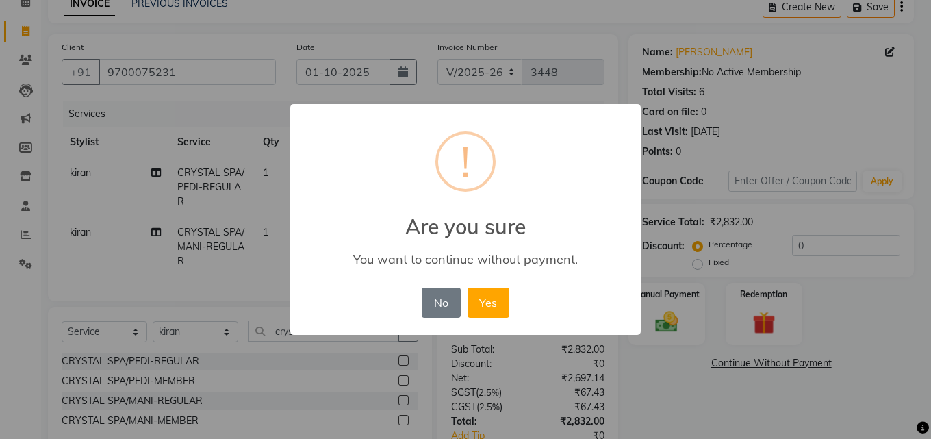
click at [659, 307] on div "× ! Are you sure You want to continue without payment. No No Yes" at bounding box center [465, 219] width 931 height 439
click at [440, 304] on button "No" at bounding box center [441, 303] width 38 height 30
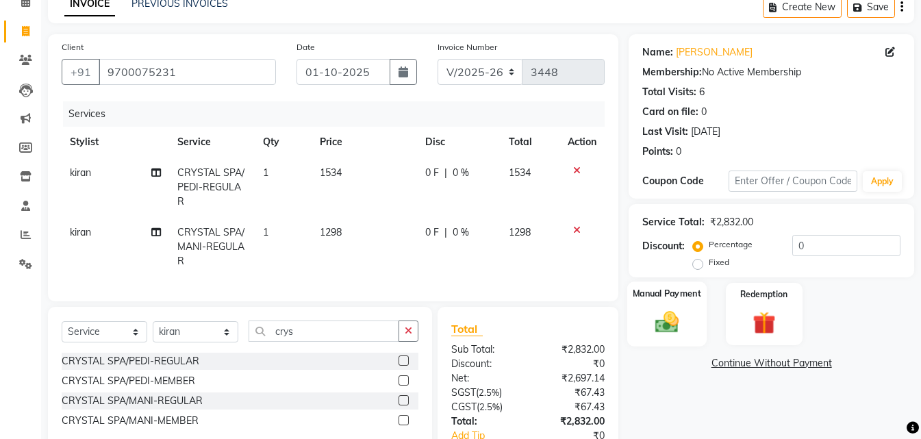
click at [672, 291] on label "Manual Payment" at bounding box center [667, 293] width 68 height 13
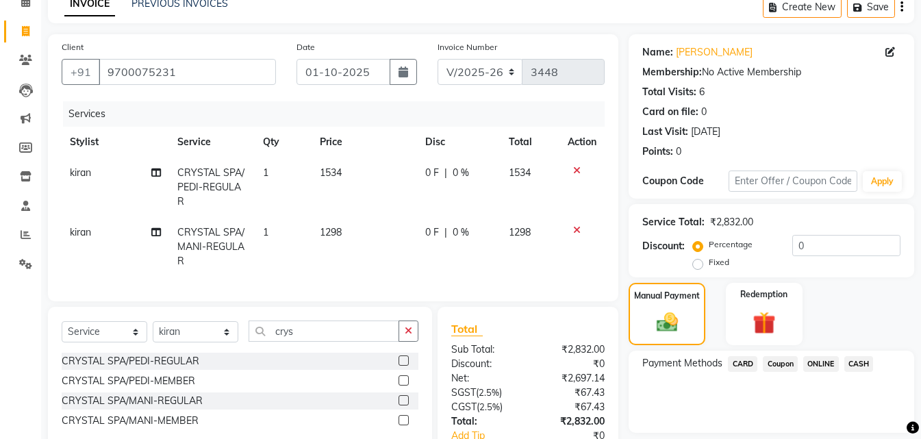
click at [824, 362] on span "ONLINE" at bounding box center [821, 364] width 36 height 16
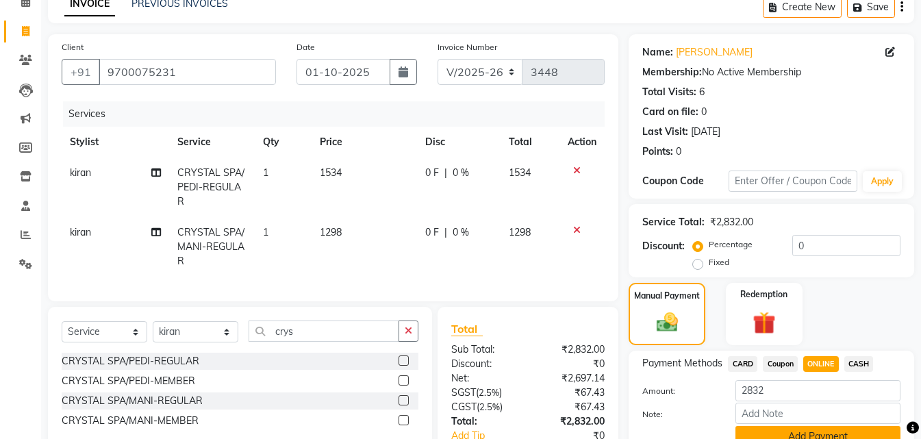
click at [780, 431] on button "Add Payment" at bounding box center [817, 436] width 165 height 21
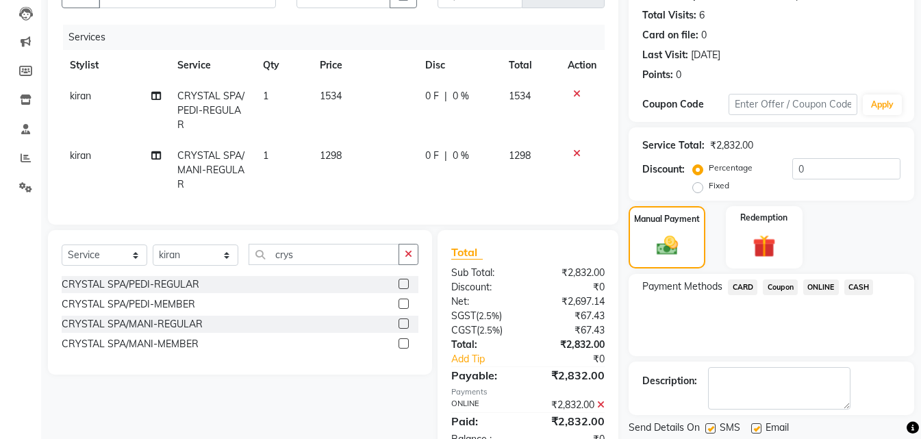
scroll to position [197, 0]
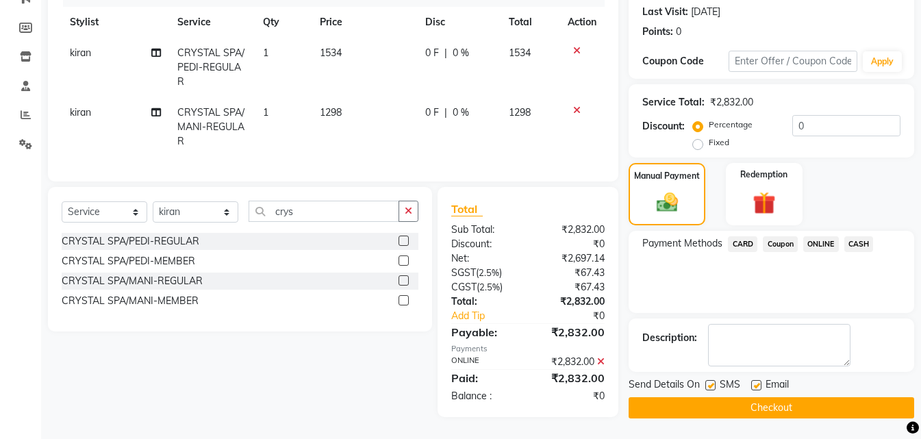
click at [817, 397] on button "Checkout" at bounding box center [770, 407] width 285 height 21
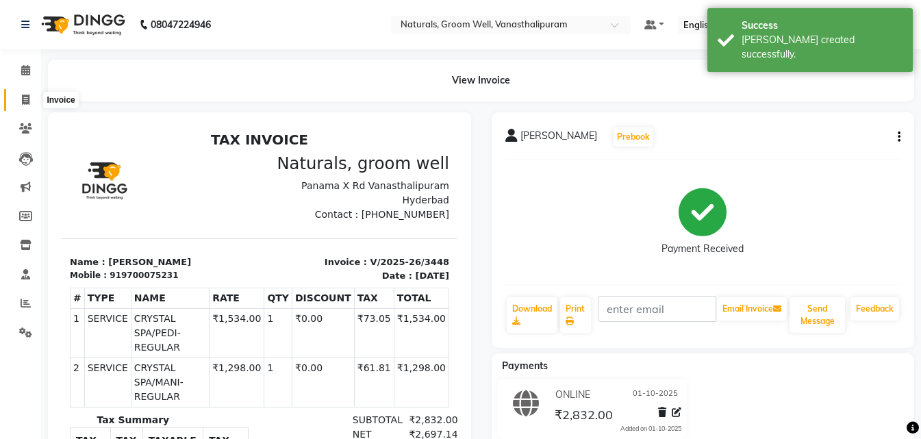
click at [16, 104] on span at bounding box center [26, 100] width 24 height 16
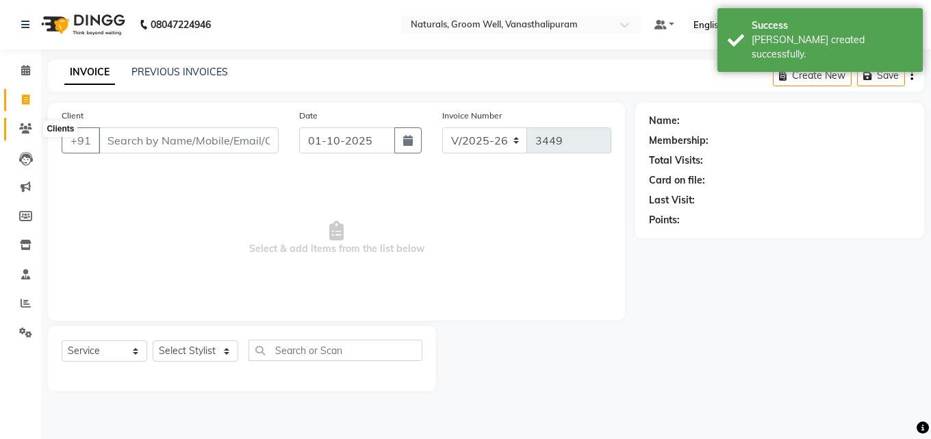
click at [26, 122] on span at bounding box center [26, 129] width 24 height 16
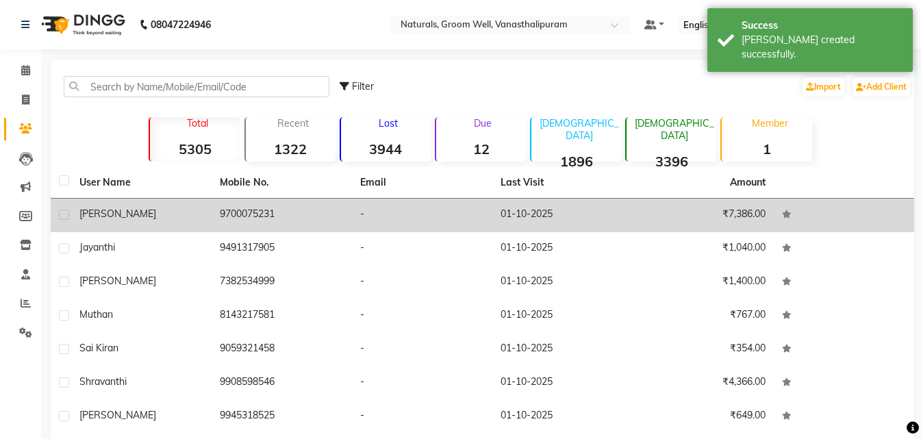
drag, startPoint x: 151, startPoint y: 220, endPoint x: 187, endPoint y: 212, distance: 37.1
click at [151, 220] on div "[PERSON_NAME]" at bounding box center [141, 214] width 124 height 14
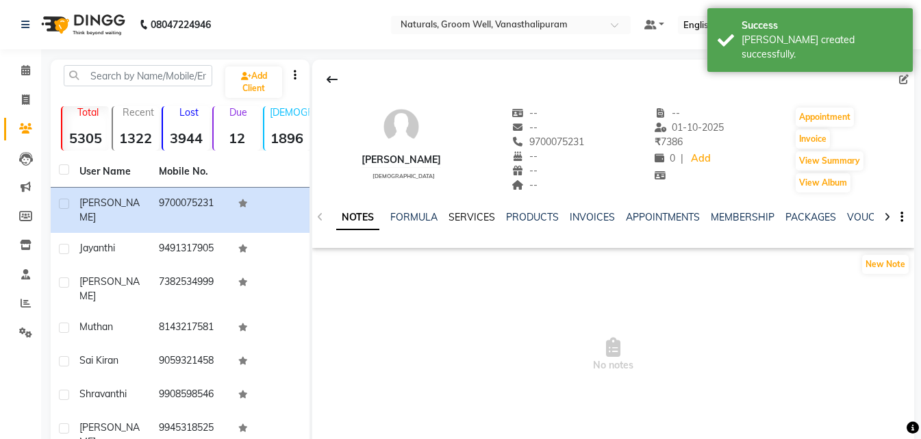
click at [465, 218] on link "SERVICES" at bounding box center [471, 217] width 47 height 12
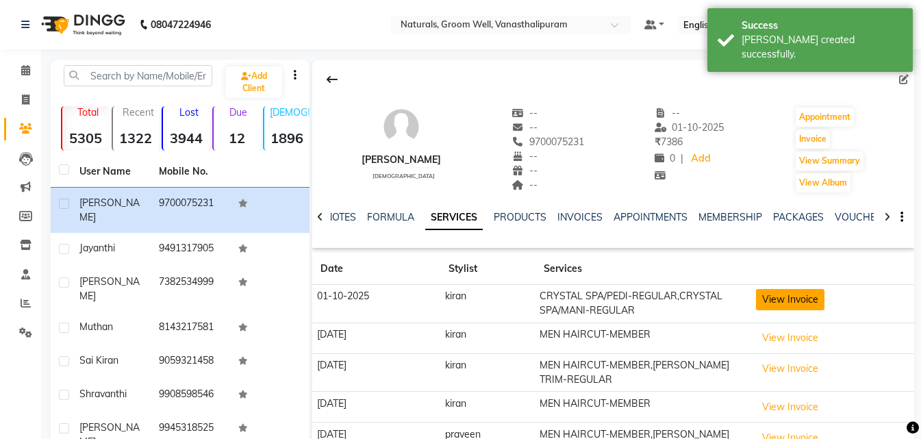
click at [773, 290] on button "View Invoice" at bounding box center [790, 299] width 68 height 21
